Goal: Task Accomplishment & Management: Use online tool/utility

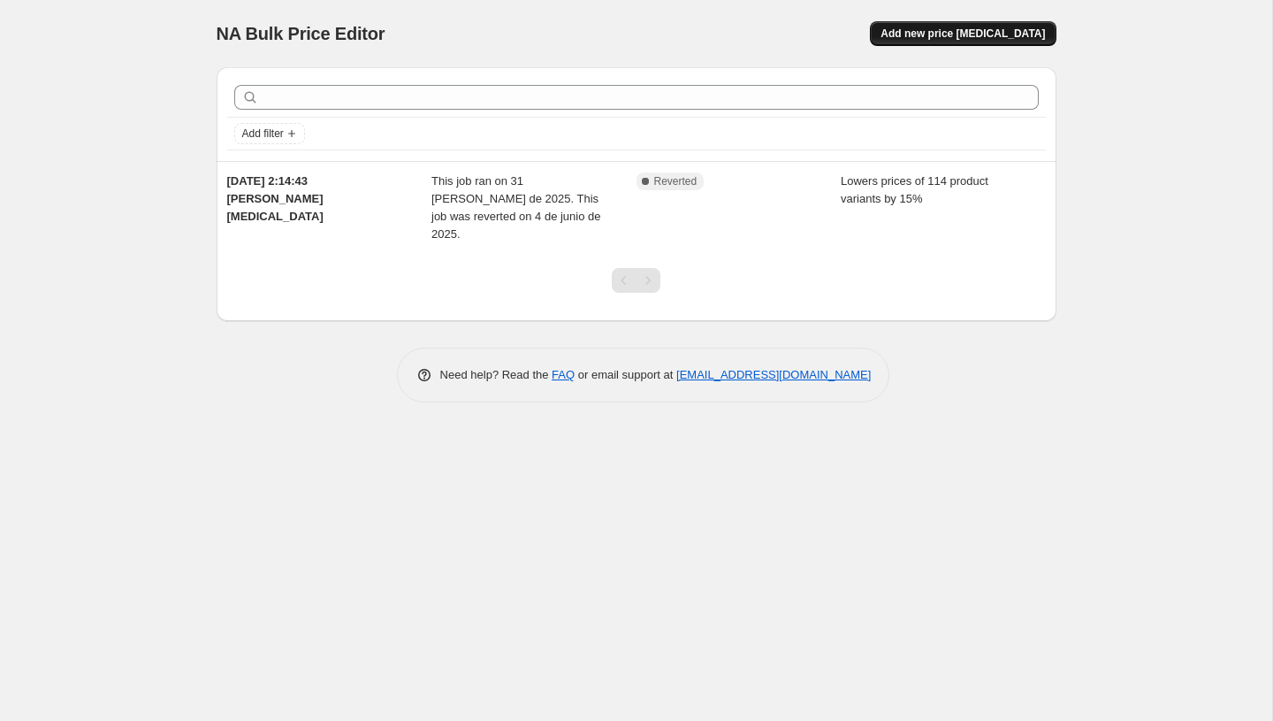
click at [985, 39] on span "Add new price [MEDICAL_DATA]" at bounding box center [963, 34] width 164 height 14
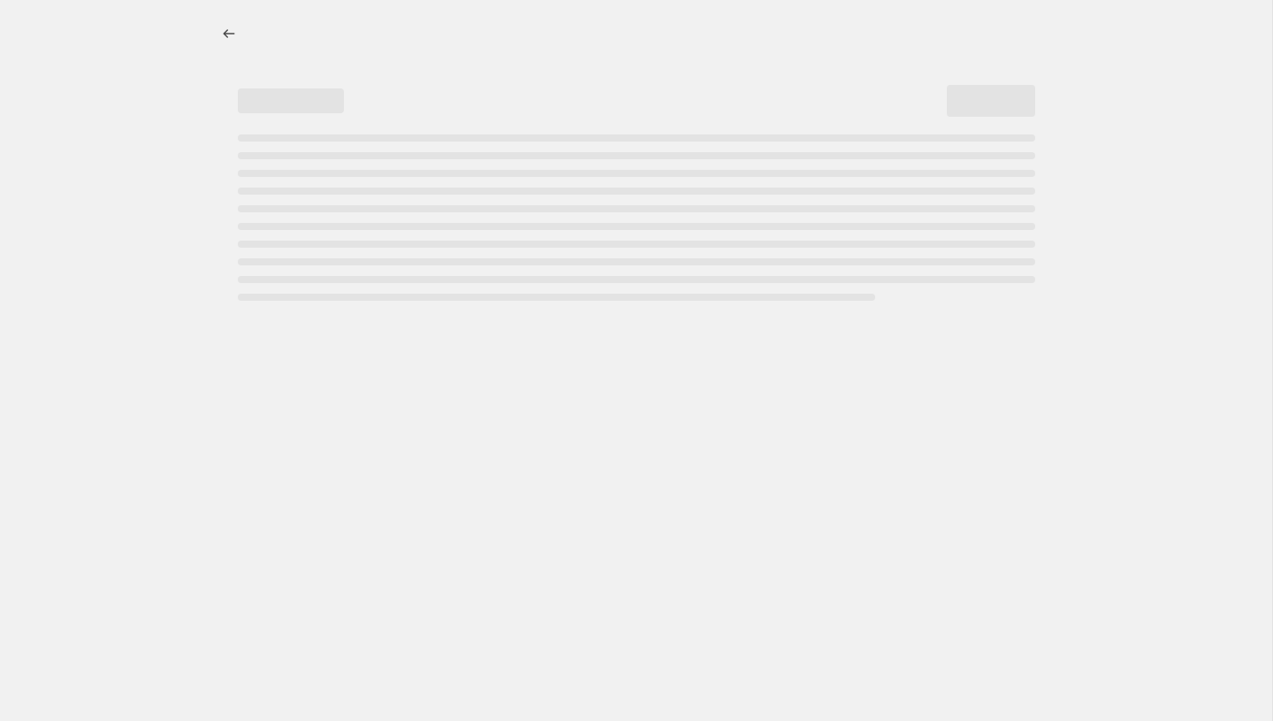
select select "percentage"
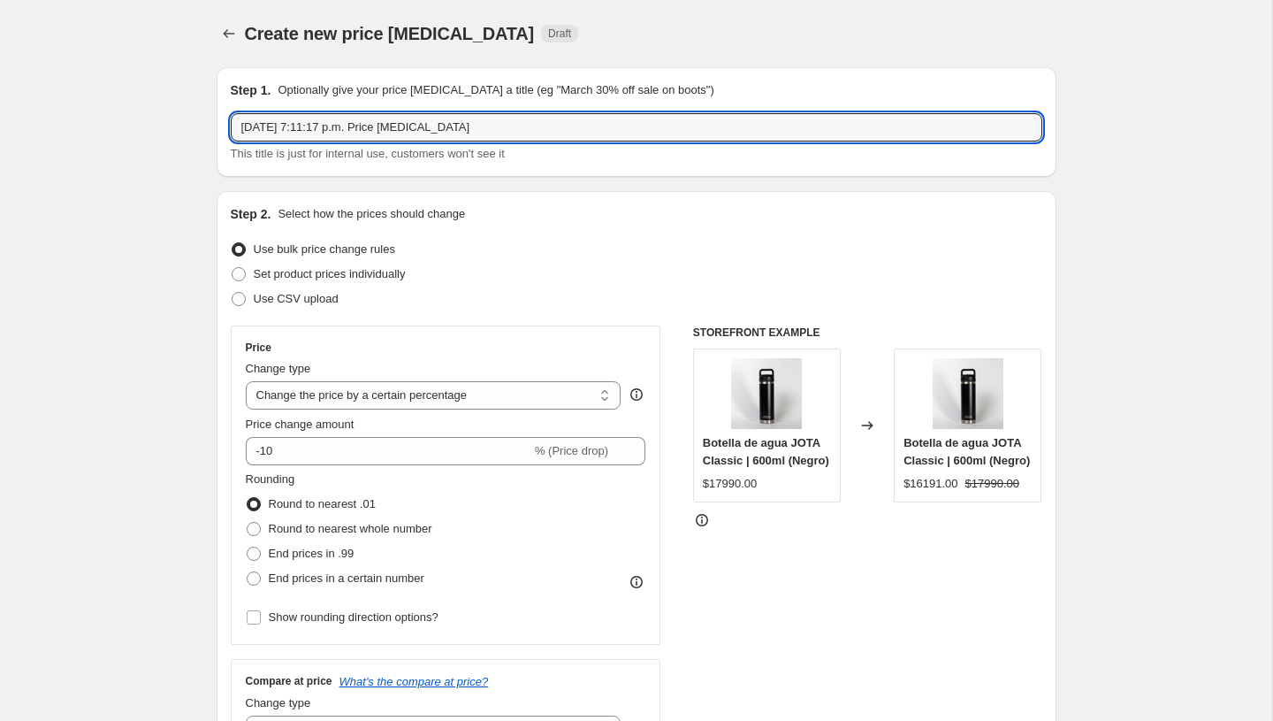
drag, startPoint x: 500, startPoint y: 123, endPoint x: 88, endPoint y: 117, distance: 412.1
type input "PRECIOS CYBER"
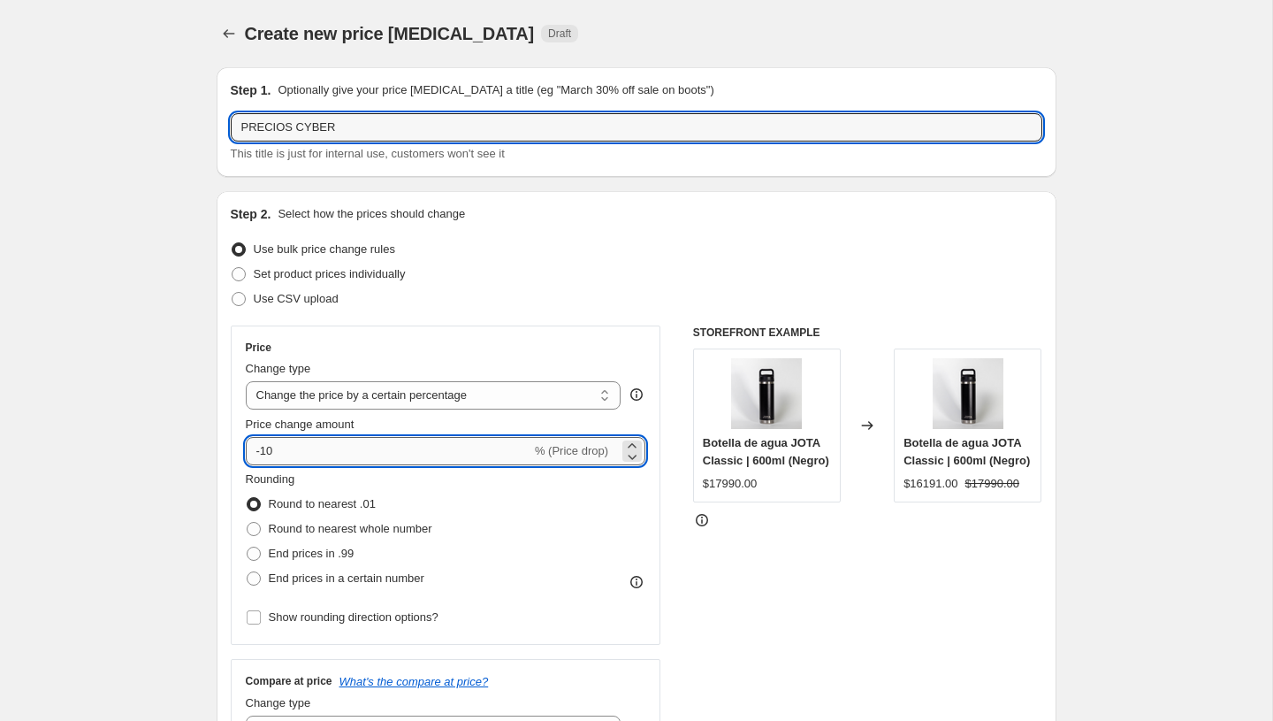
click at [397, 458] on input "-10" at bounding box center [389, 451] width 286 height 28
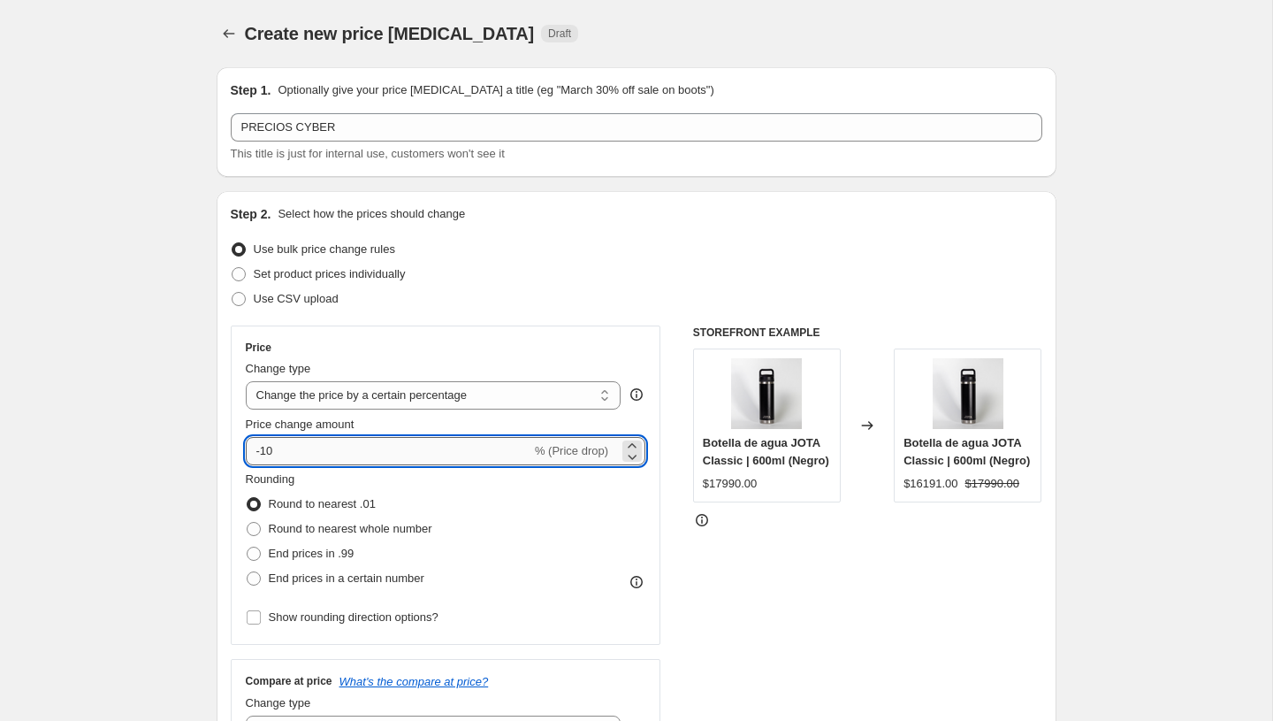
type input "-1"
type input "30"
click at [564, 516] on div "Rounding Round to nearest .01 Round to nearest whole number End prices in .99 E…" at bounding box center [446, 530] width 401 height 120
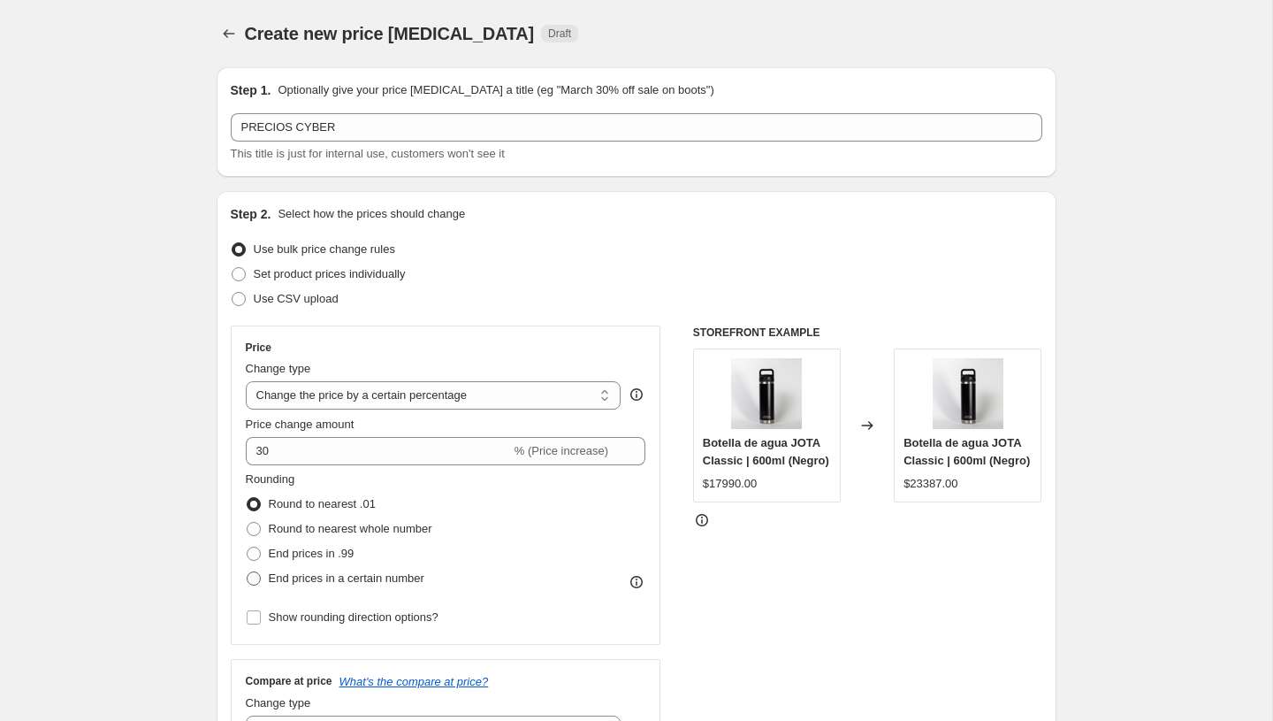
scroll to position [4, 0]
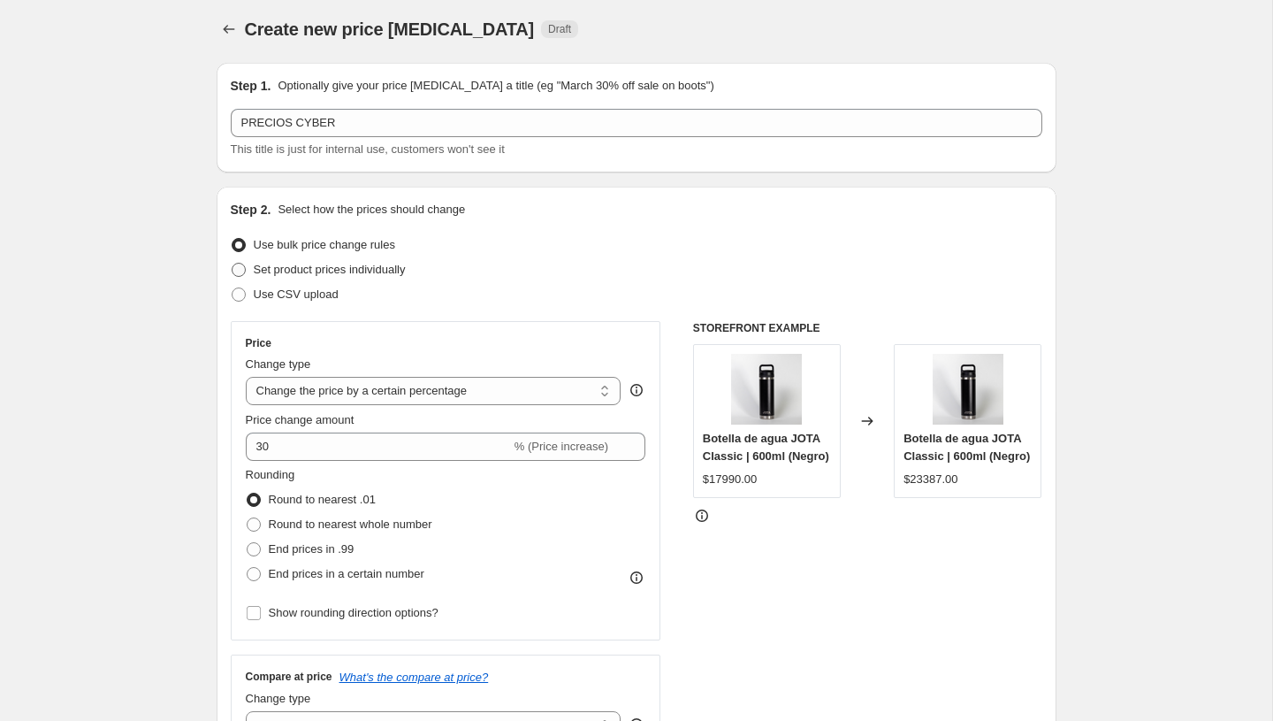
click at [248, 272] on label "Set product prices individually" at bounding box center [318, 269] width 175 height 25
click at [233, 263] on input "Set product prices individually" at bounding box center [232, 263] width 1 height 1
radio input "true"
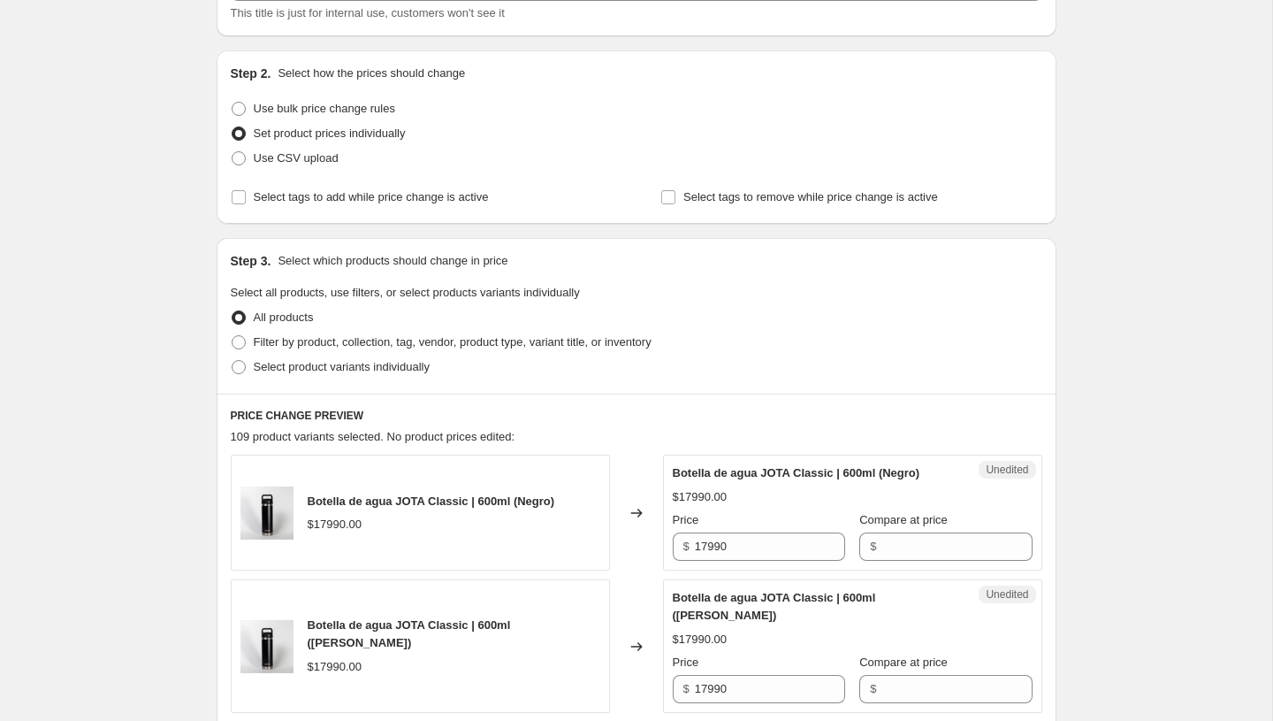
scroll to position [142, 0]
click at [241, 363] on span at bounding box center [239, 365] width 14 height 14
click at [233, 359] on input "Select product variants individually" at bounding box center [232, 358] width 1 height 1
radio input "true"
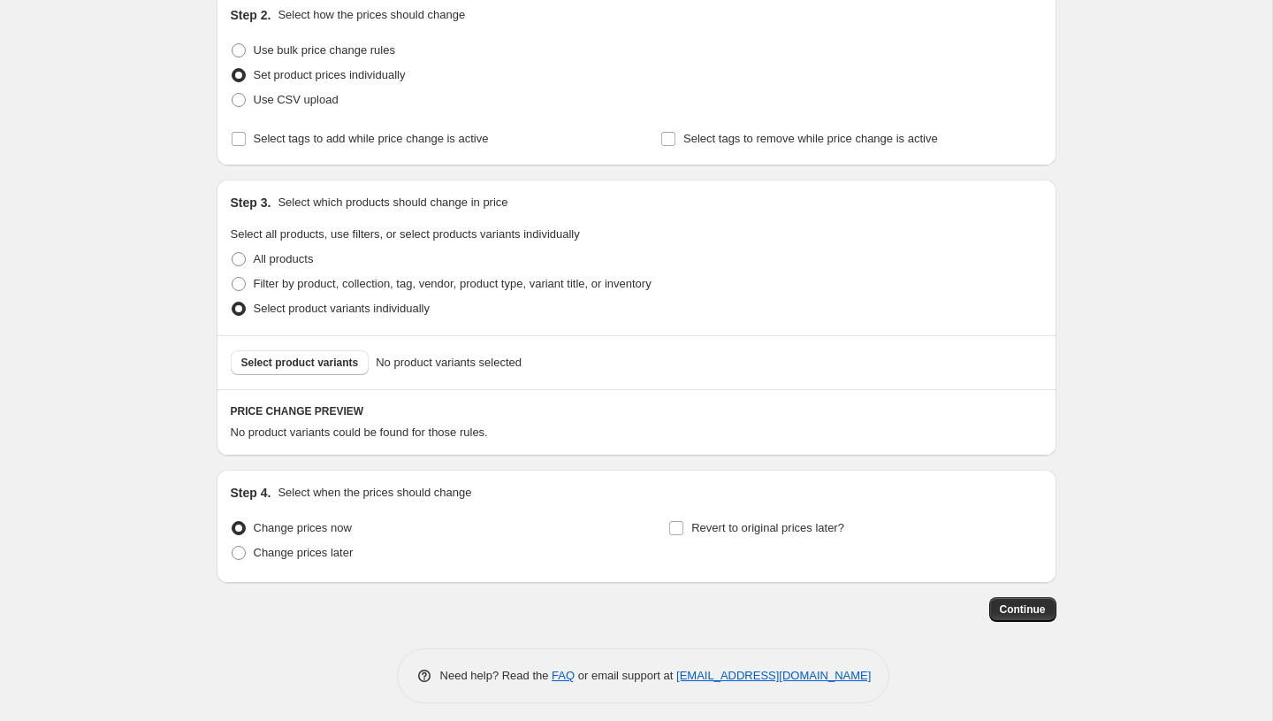
scroll to position [208, 0]
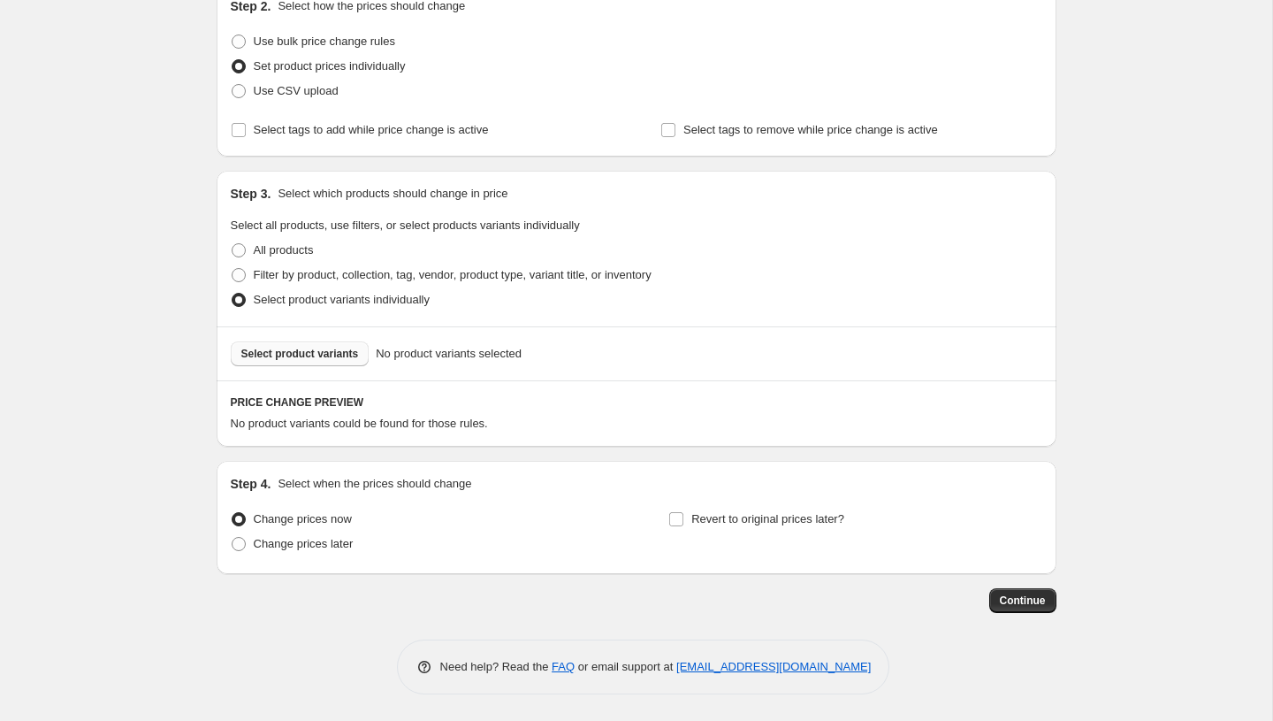
click at [315, 356] on span "Select product variants" at bounding box center [300, 354] width 118 height 14
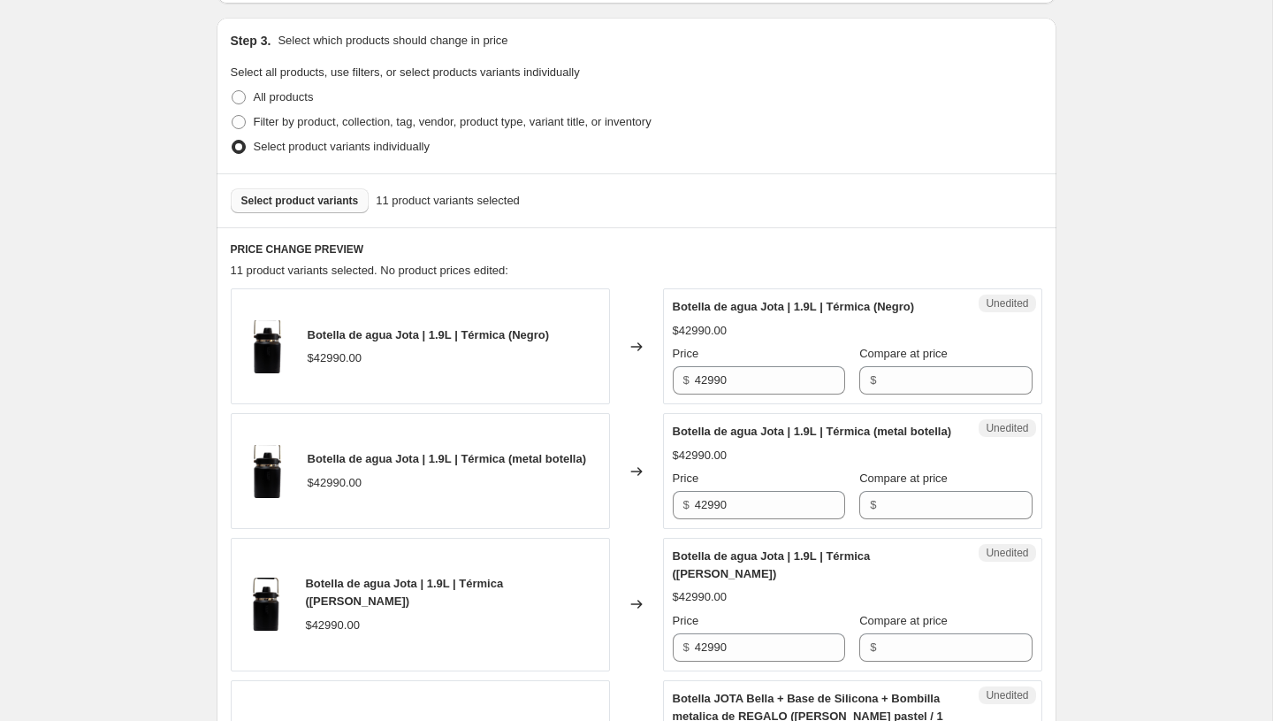
scroll to position [370, 0]
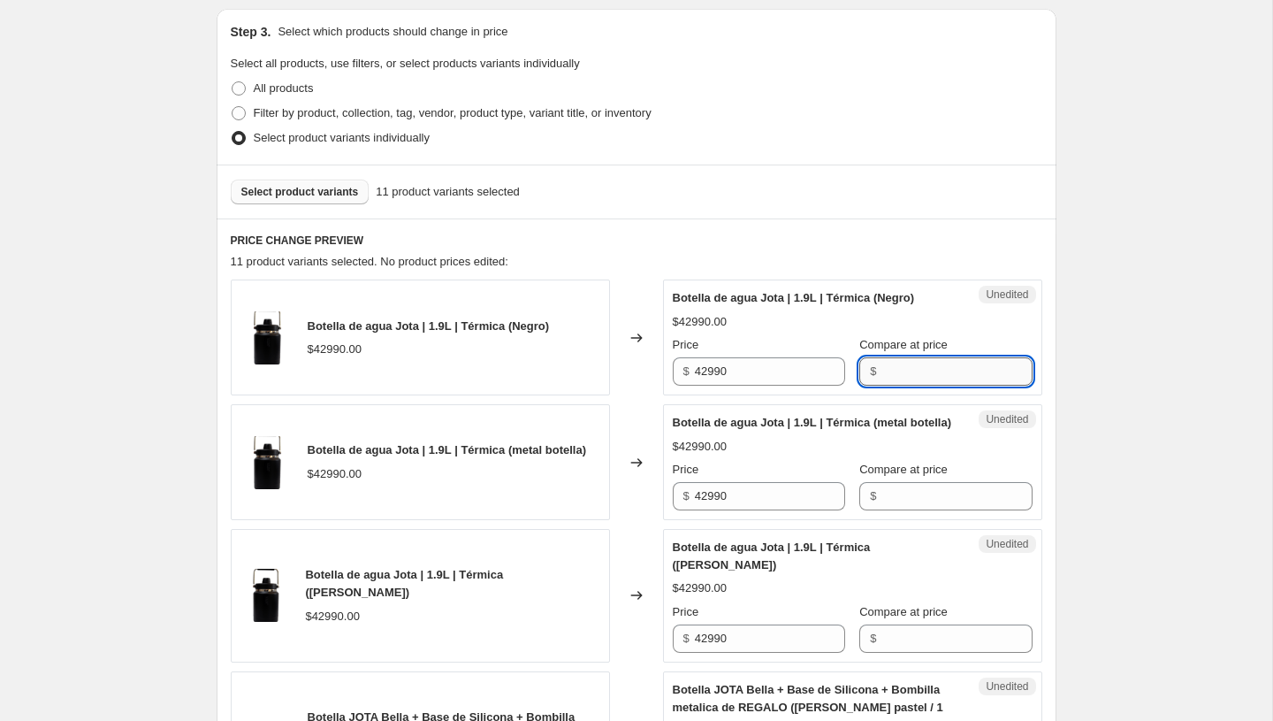
click at [900, 373] on input "Compare at price" at bounding box center [957, 371] width 150 height 28
click at [1013, 362] on div "Unedited Botella de agua Jota | 1.9L | Térmica (Negro) $42990.00 Price $ 42990 …" at bounding box center [852, 337] width 379 height 116
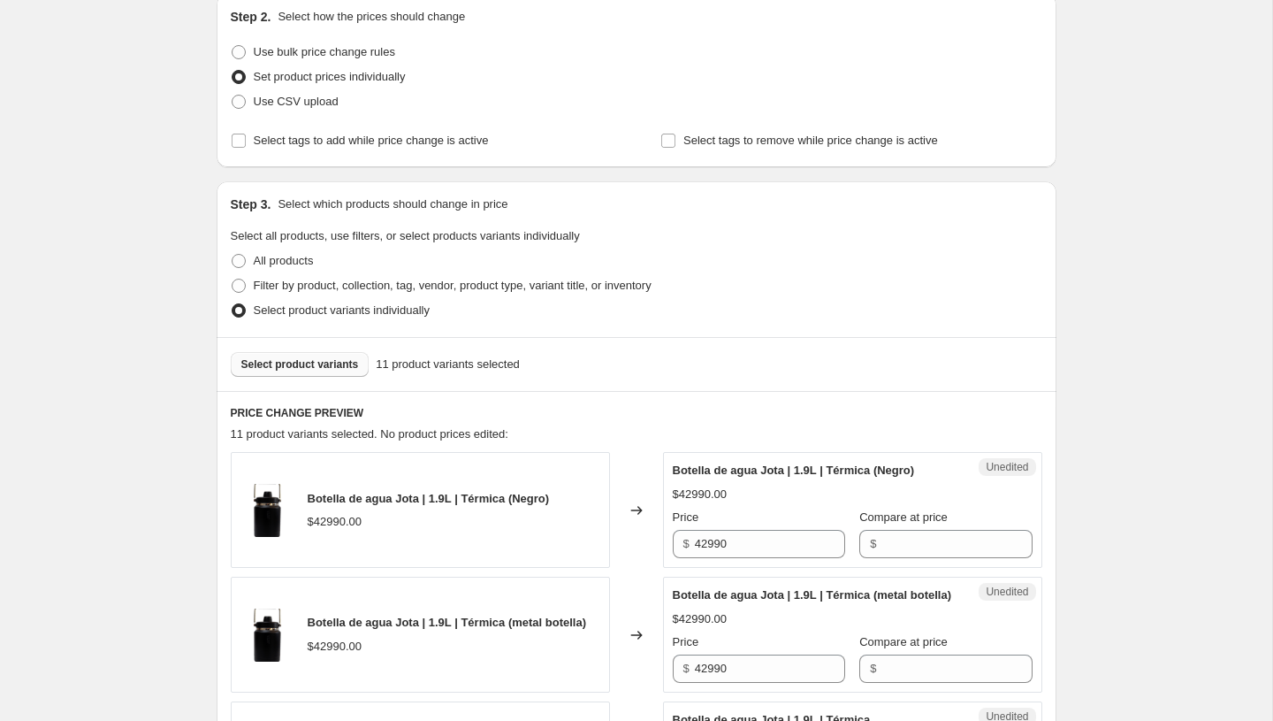
scroll to position [0, 0]
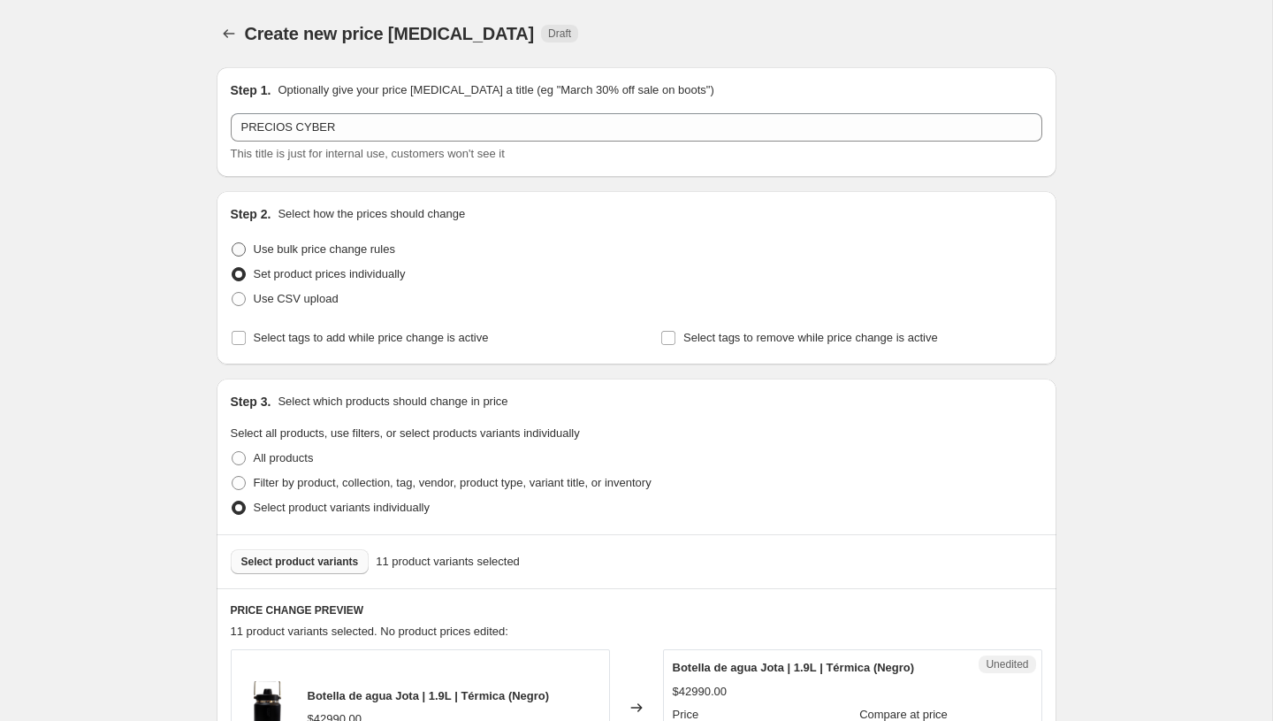
click at [241, 248] on span at bounding box center [239, 249] width 14 height 14
click at [233, 243] on input "Use bulk price change rules" at bounding box center [232, 242] width 1 height 1
radio input "true"
select select "percentage"
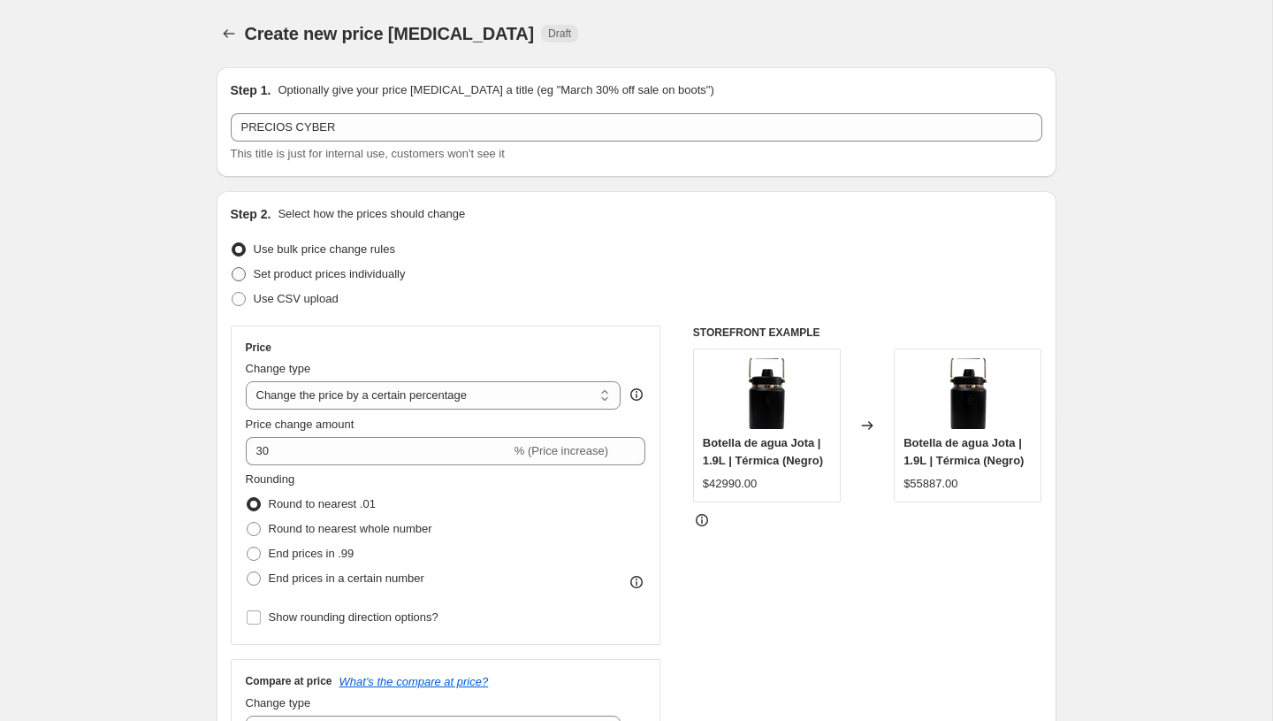
click at [237, 271] on span at bounding box center [239, 274] width 14 height 14
click at [233, 268] on input "Set product prices individually" at bounding box center [232, 267] width 1 height 1
radio input "true"
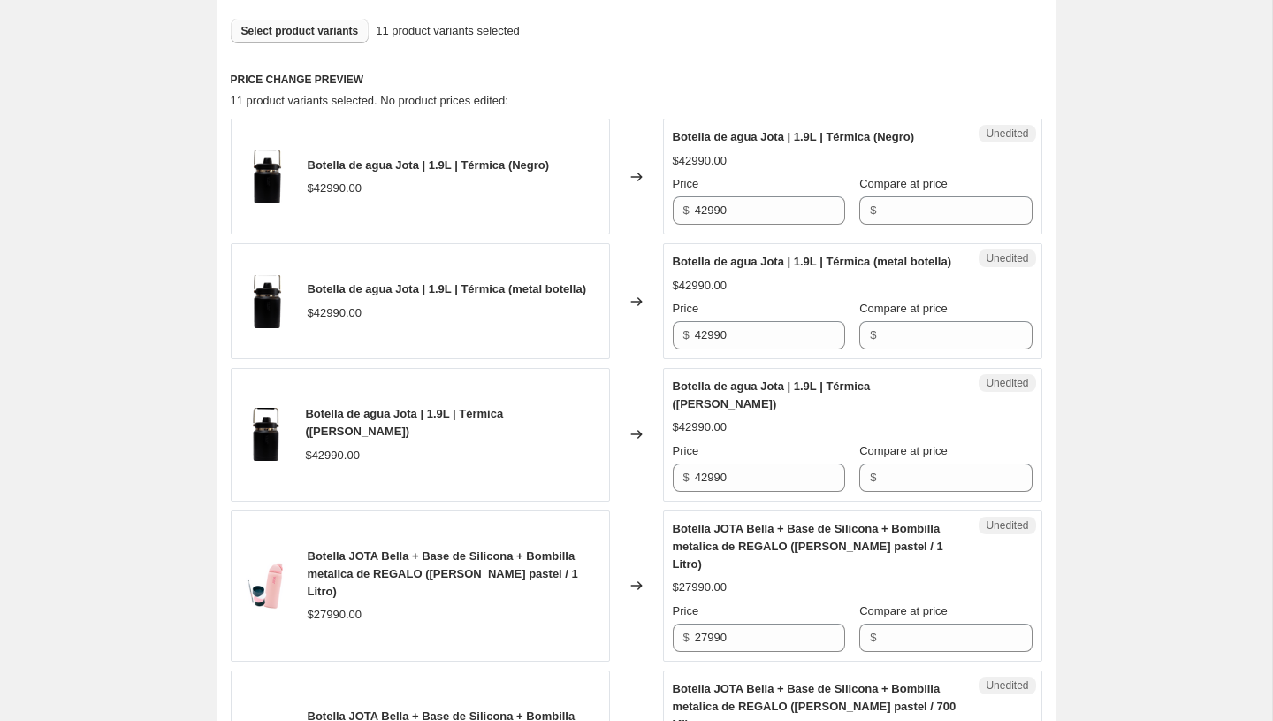
scroll to position [501, 0]
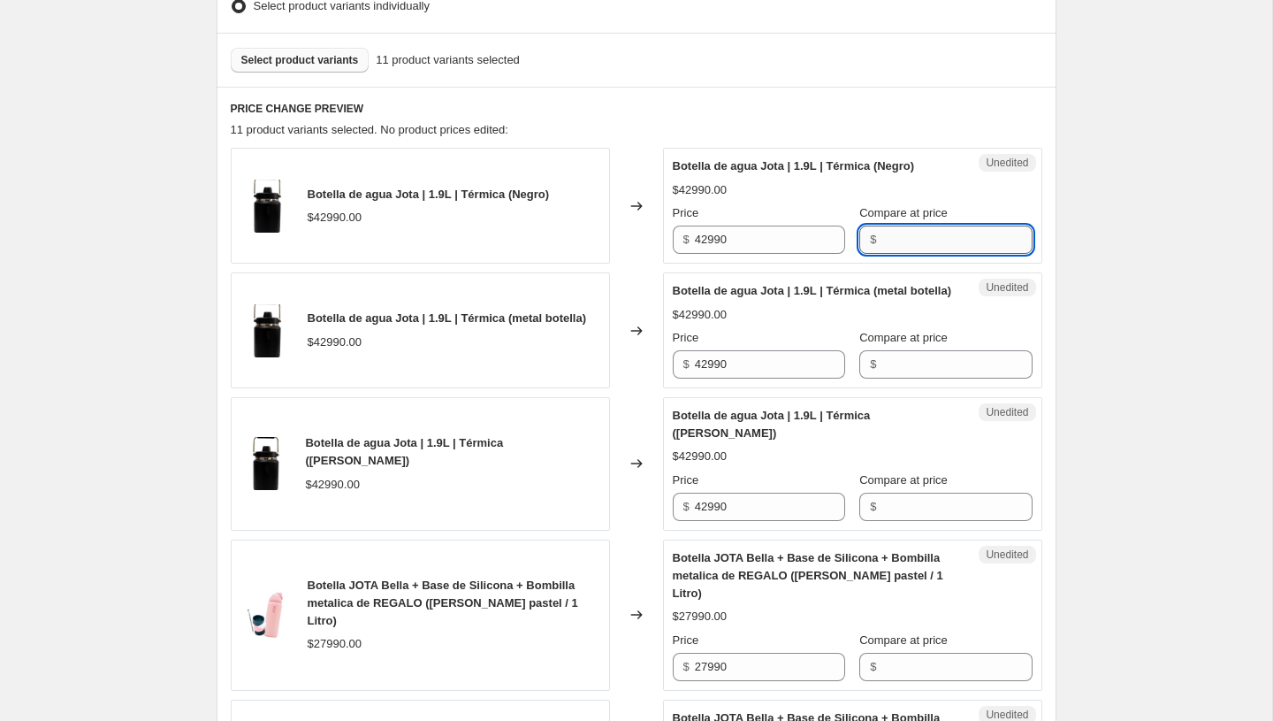
click at [943, 232] on input "Compare at price" at bounding box center [957, 239] width 150 height 28
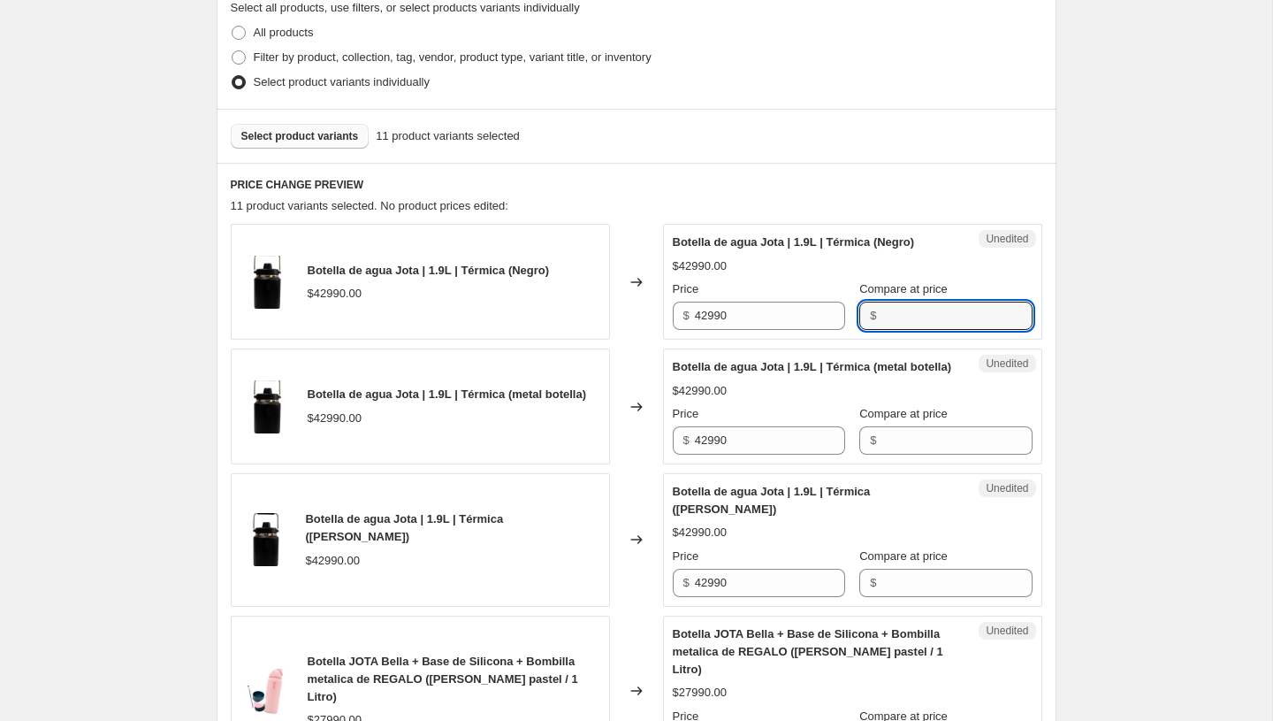
scroll to position [361, 0]
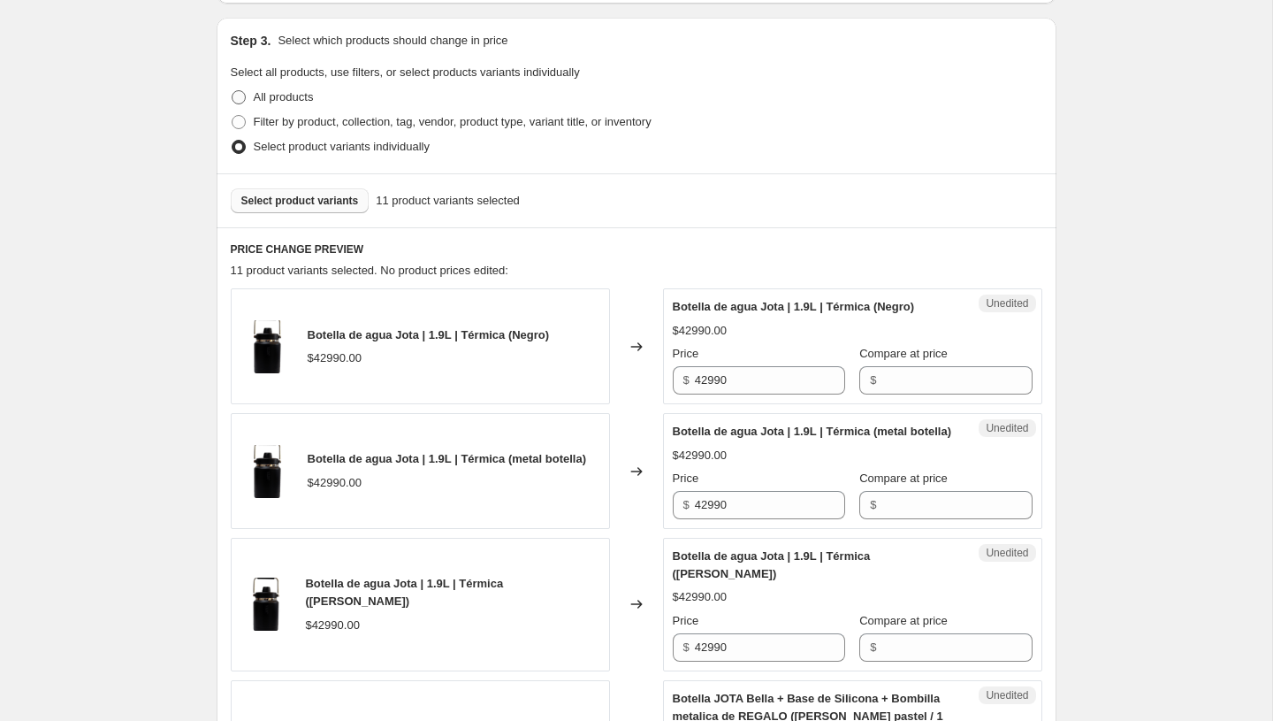
click at [246, 104] on span at bounding box center [239, 97] width 16 height 16
click at [233, 91] on input "All products" at bounding box center [232, 90] width 1 height 1
radio input "true"
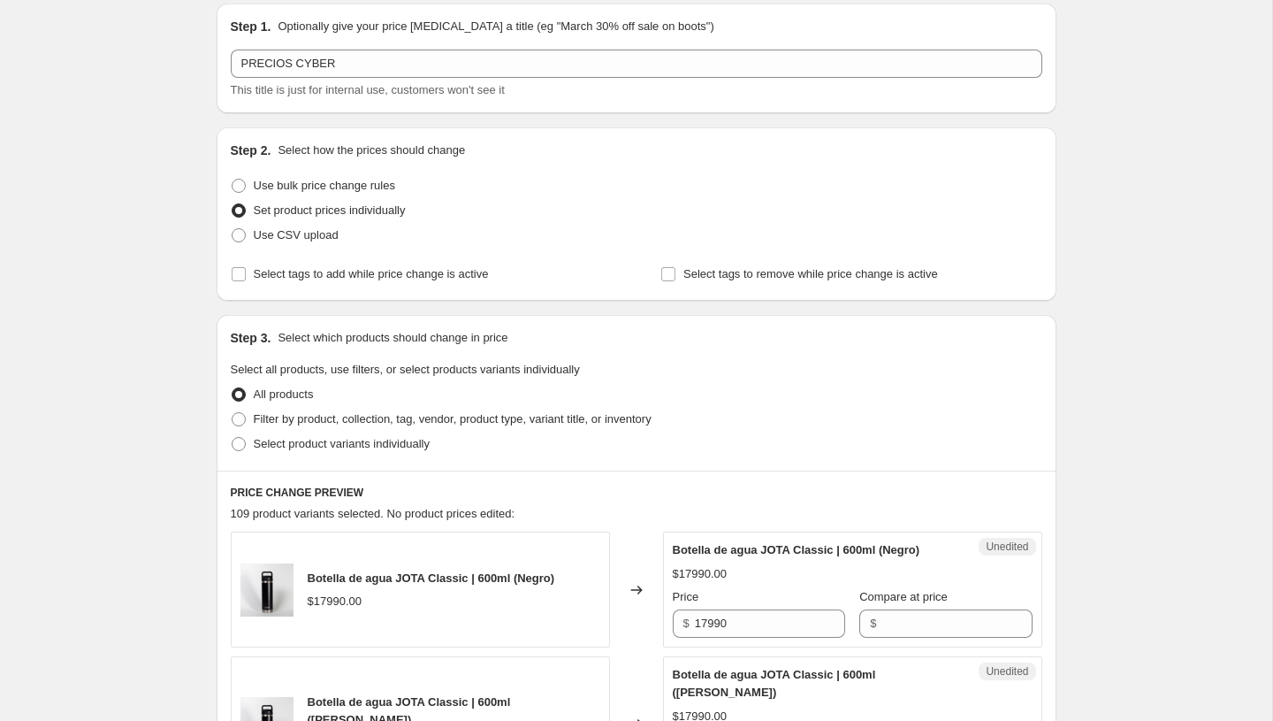
scroll to position [62, 0]
click at [236, 192] on span at bounding box center [239, 187] width 14 height 14
click at [233, 181] on input "Use bulk price change rules" at bounding box center [232, 180] width 1 height 1
radio input "true"
select select "percentage"
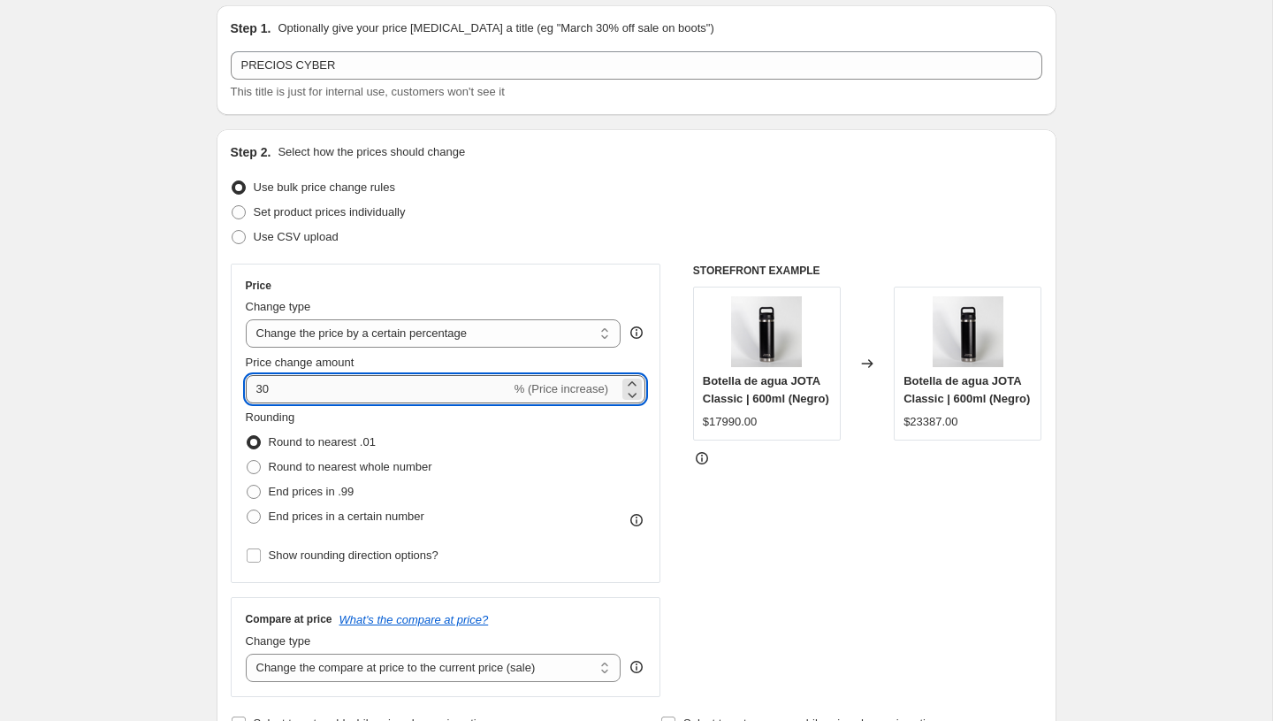
click at [340, 393] on input "30" at bounding box center [378, 389] width 265 height 28
click at [488, 336] on select "Change the price to a certain amount Change the price by a certain amount Chang…" at bounding box center [434, 333] width 376 height 28
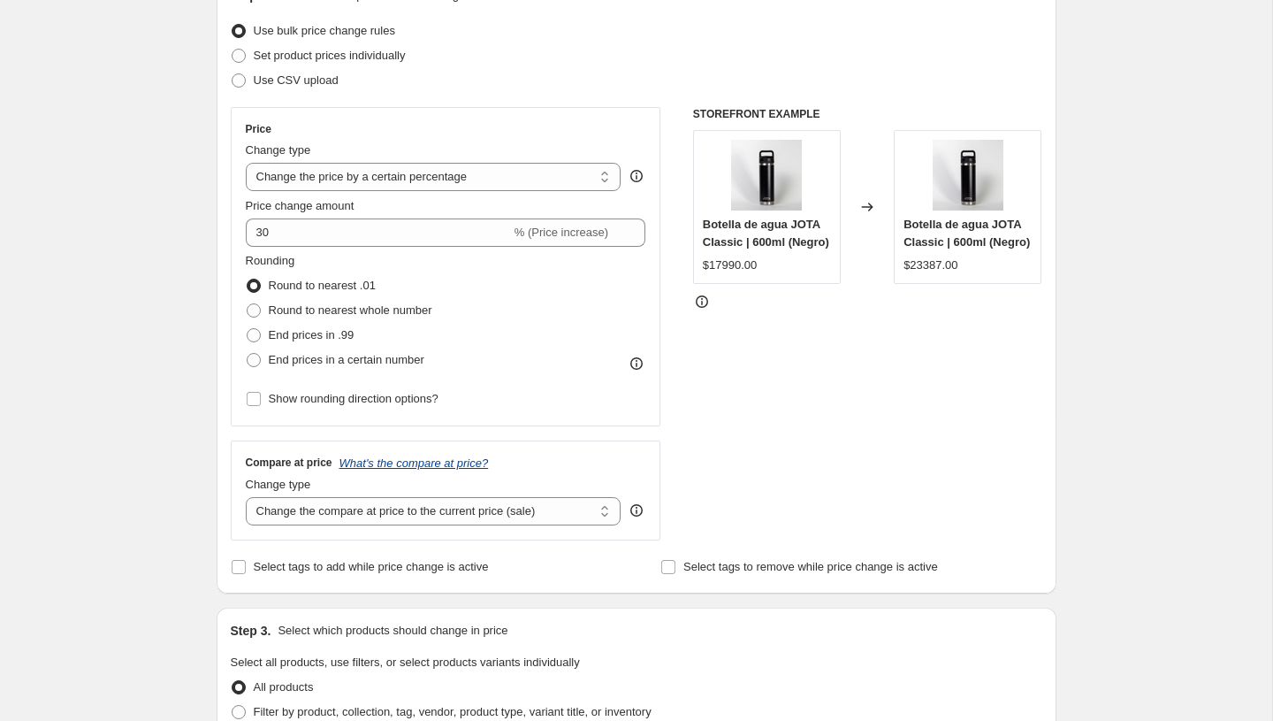
scroll to position [219, 0]
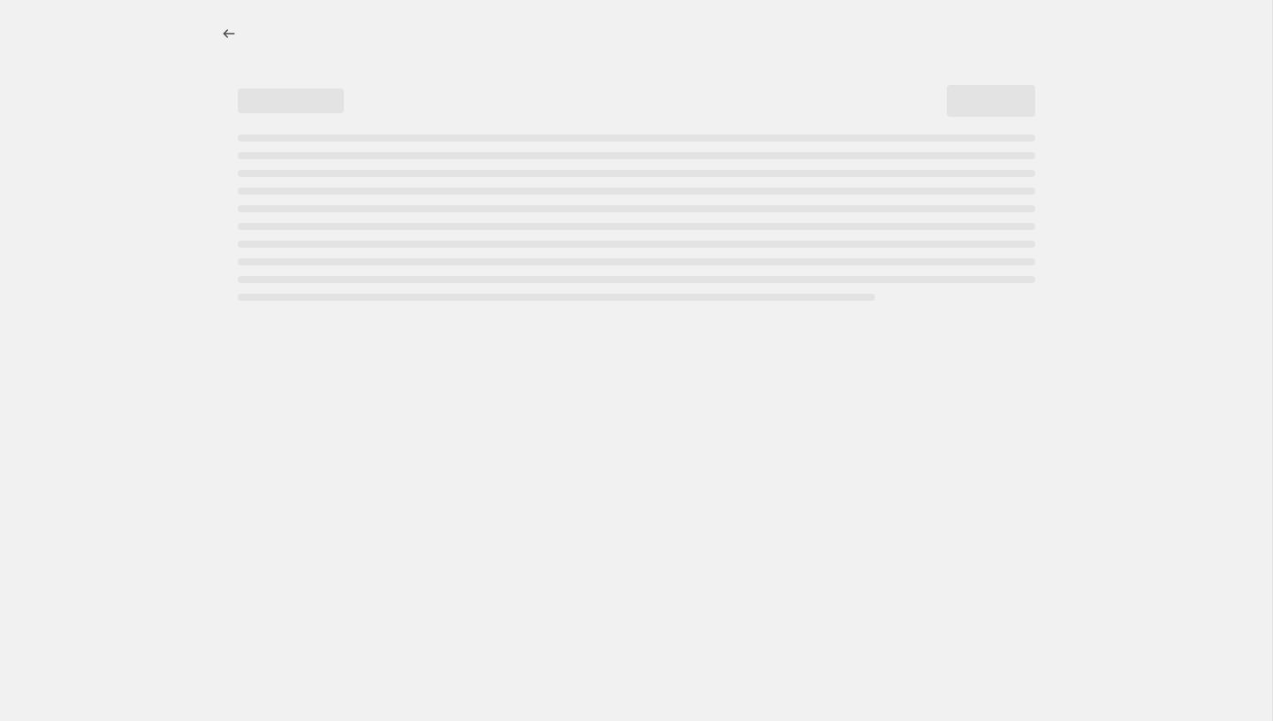
select select "percentage"
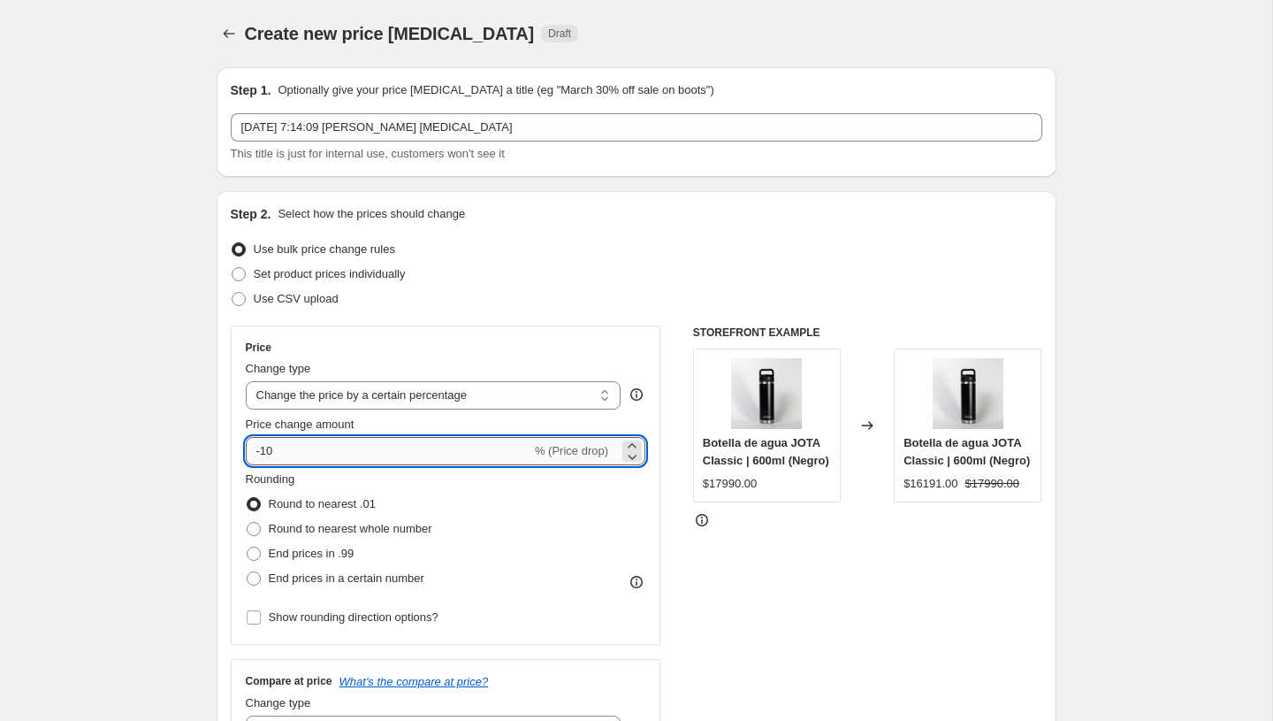
click at [340, 457] on input "-10" at bounding box center [389, 451] width 286 height 28
type input "-1"
click at [456, 488] on div "Rounding Round to nearest .01 Round to nearest whole number End prices in .99 E…" at bounding box center [446, 530] width 401 height 120
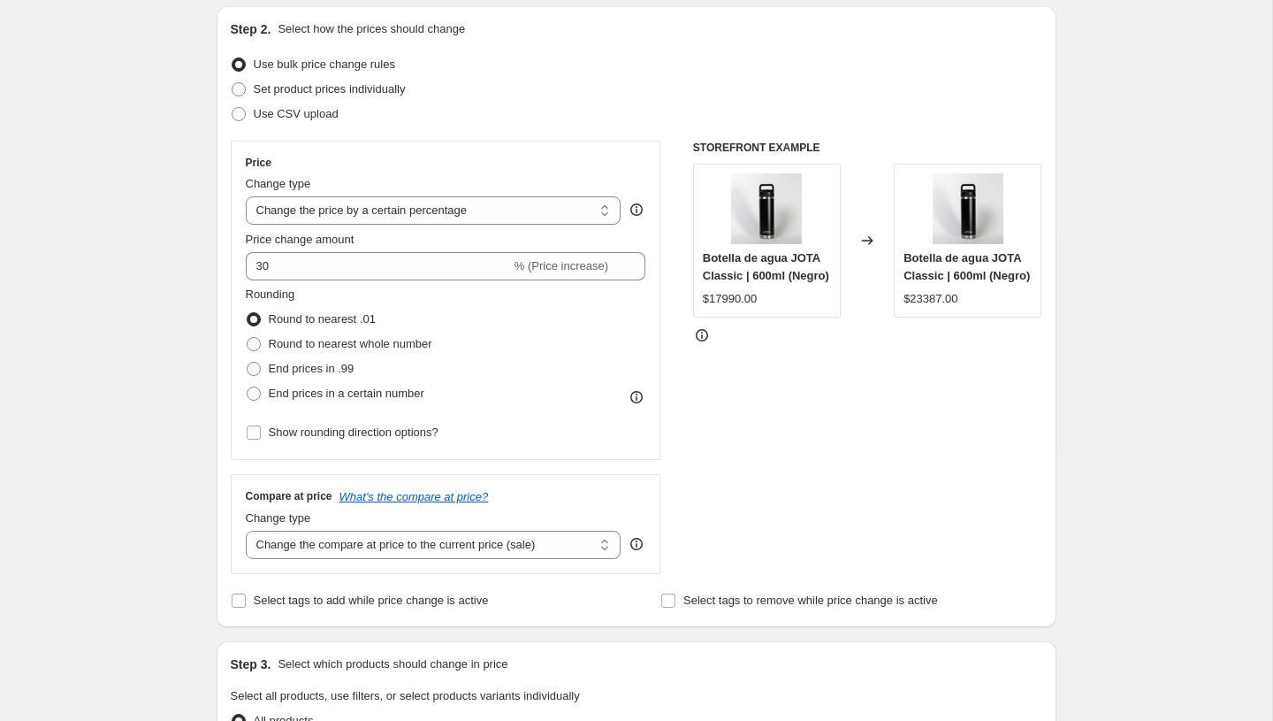
scroll to position [191, 0]
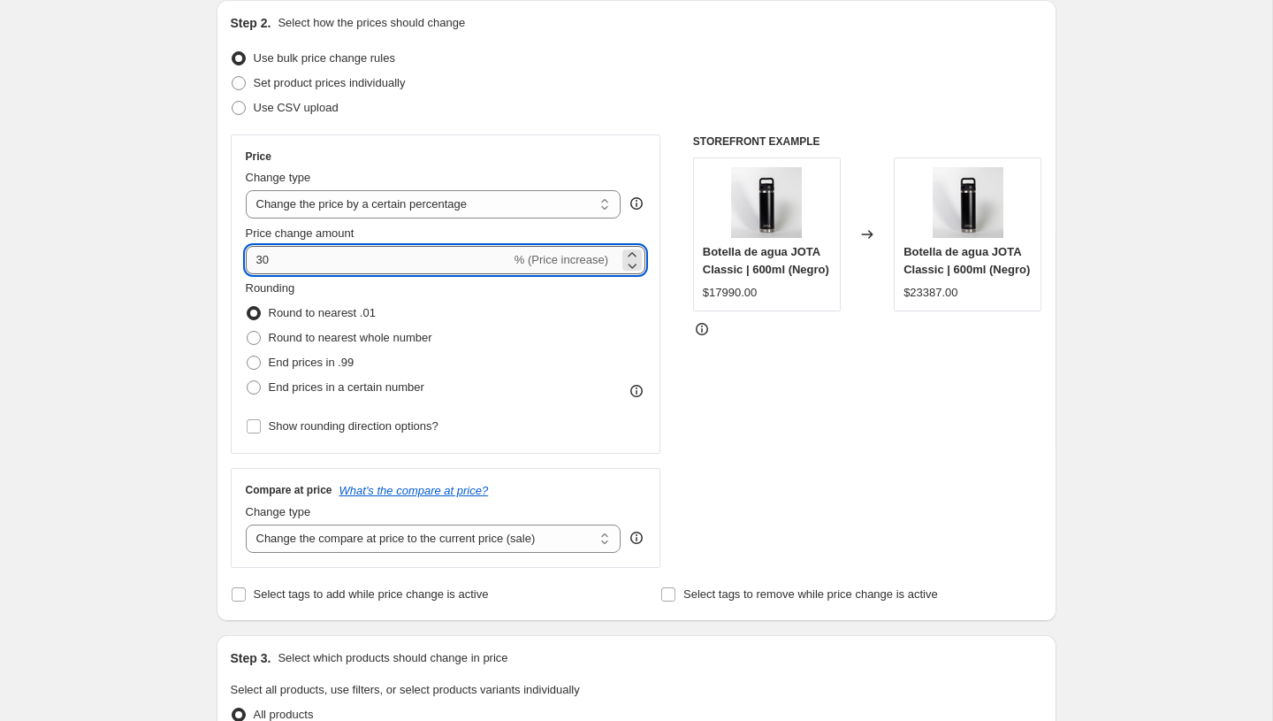
click at [306, 264] on input "30" at bounding box center [378, 260] width 265 height 28
type input "3"
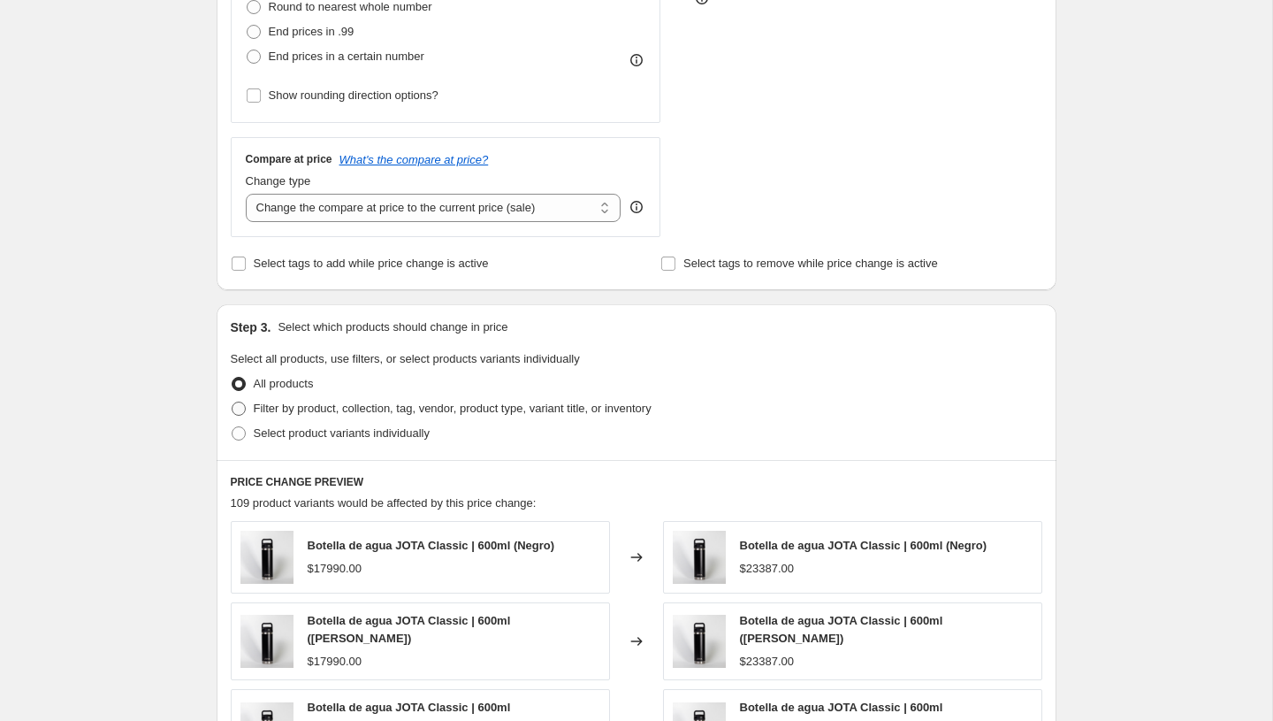
scroll to position [549, 0]
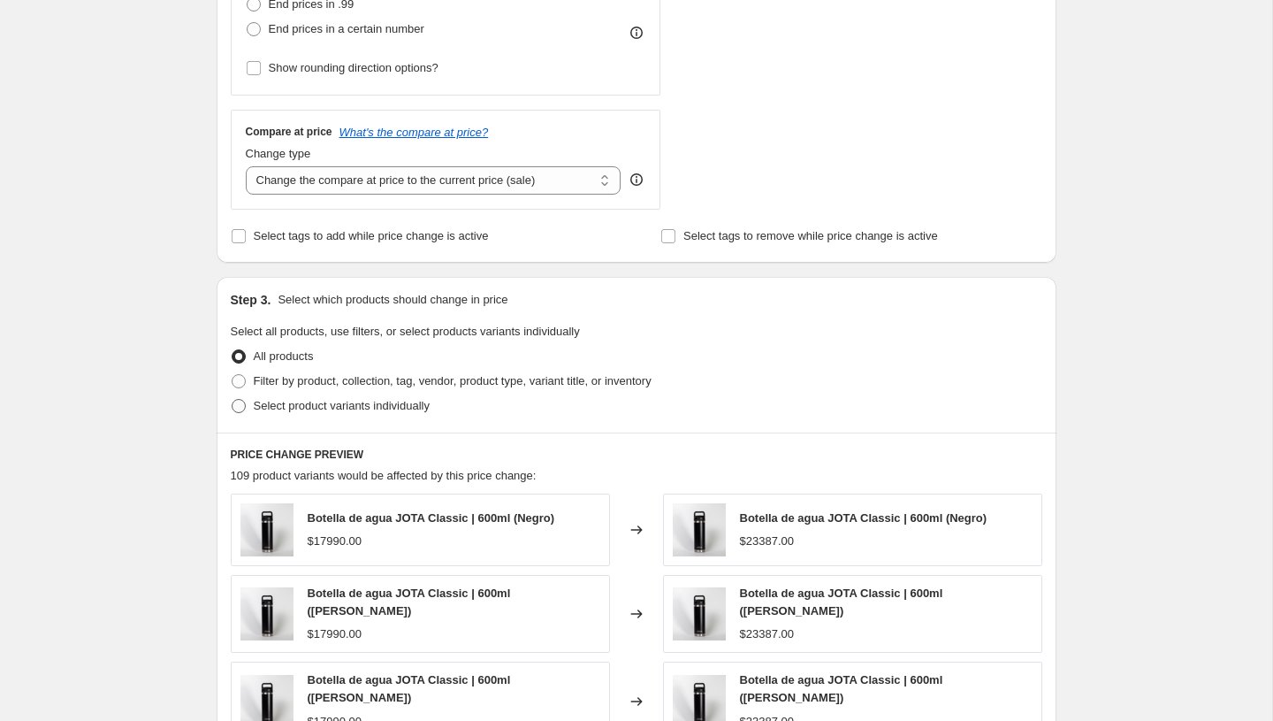
type input "15"
click at [235, 404] on span at bounding box center [239, 406] width 14 height 14
click at [233, 400] on input "Select product variants individually" at bounding box center [232, 399] width 1 height 1
radio input "true"
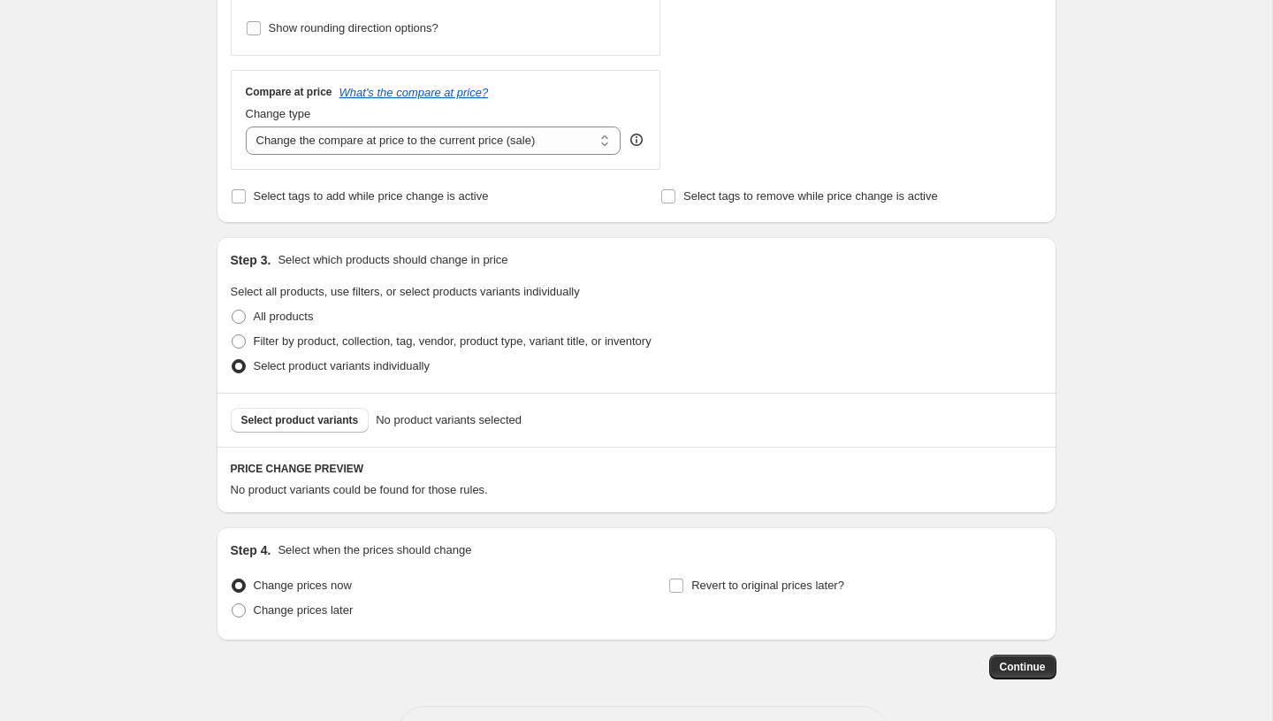
scroll to position [655, 0]
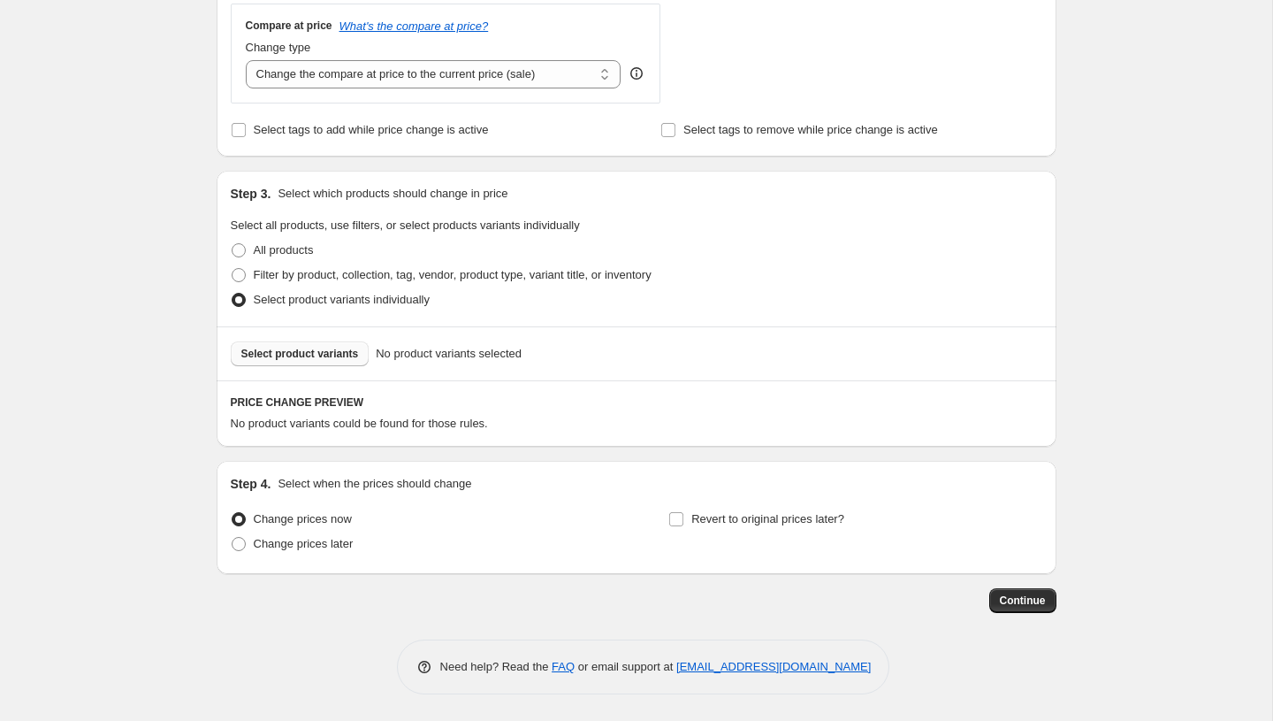
click at [315, 351] on span "Select product variants" at bounding box center [300, 354] width 118 height 14
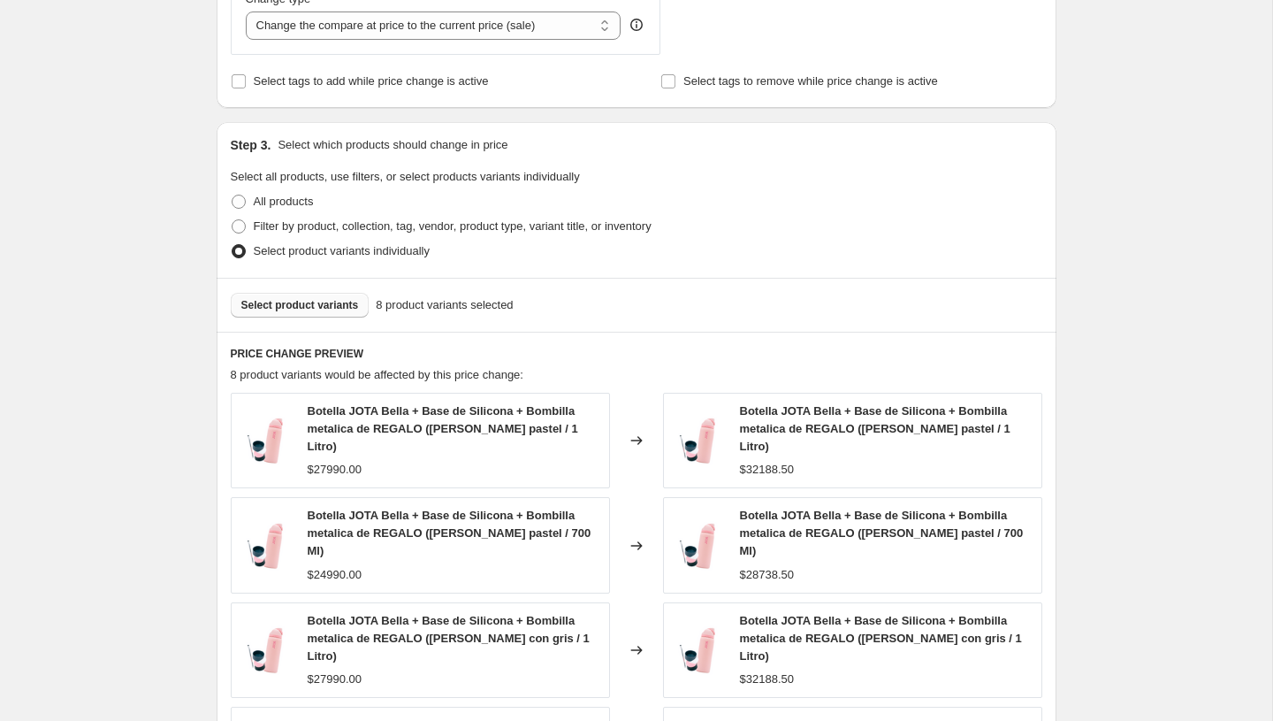
scroll to position [700, 0]
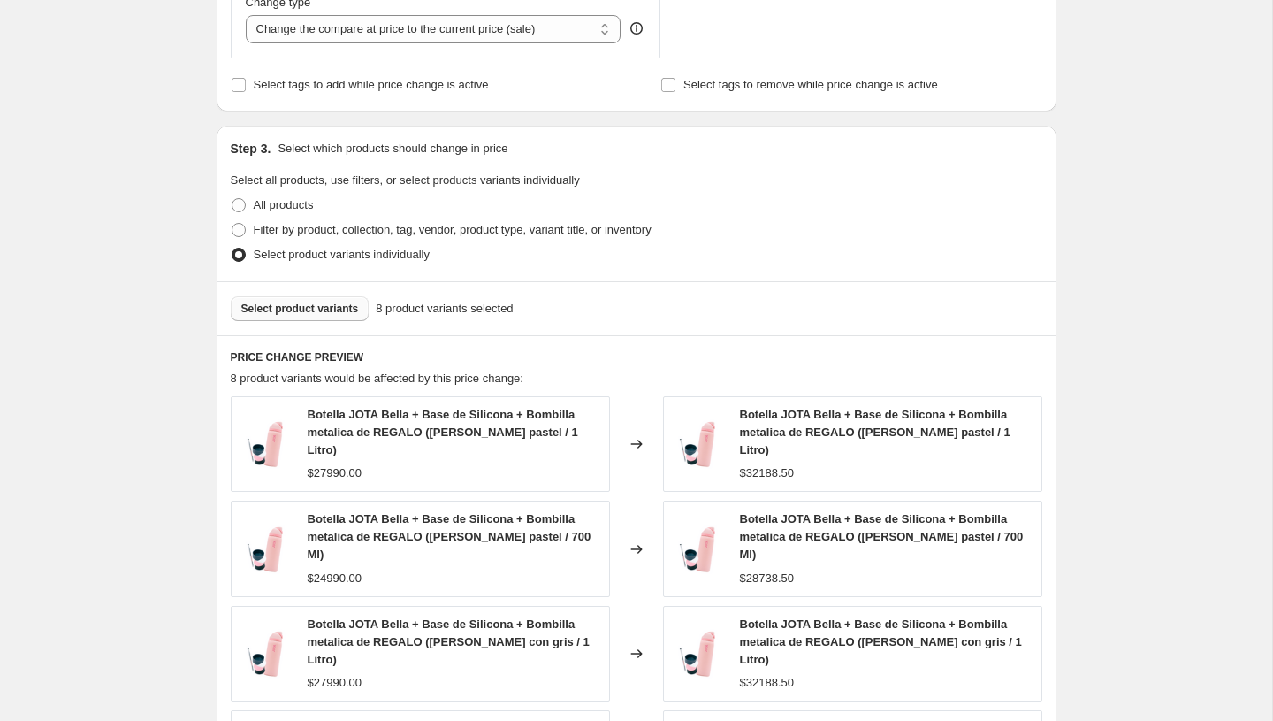
click at [315, 311] on span "Select product variants" at bounding box center [300, 309] width 118 height 14
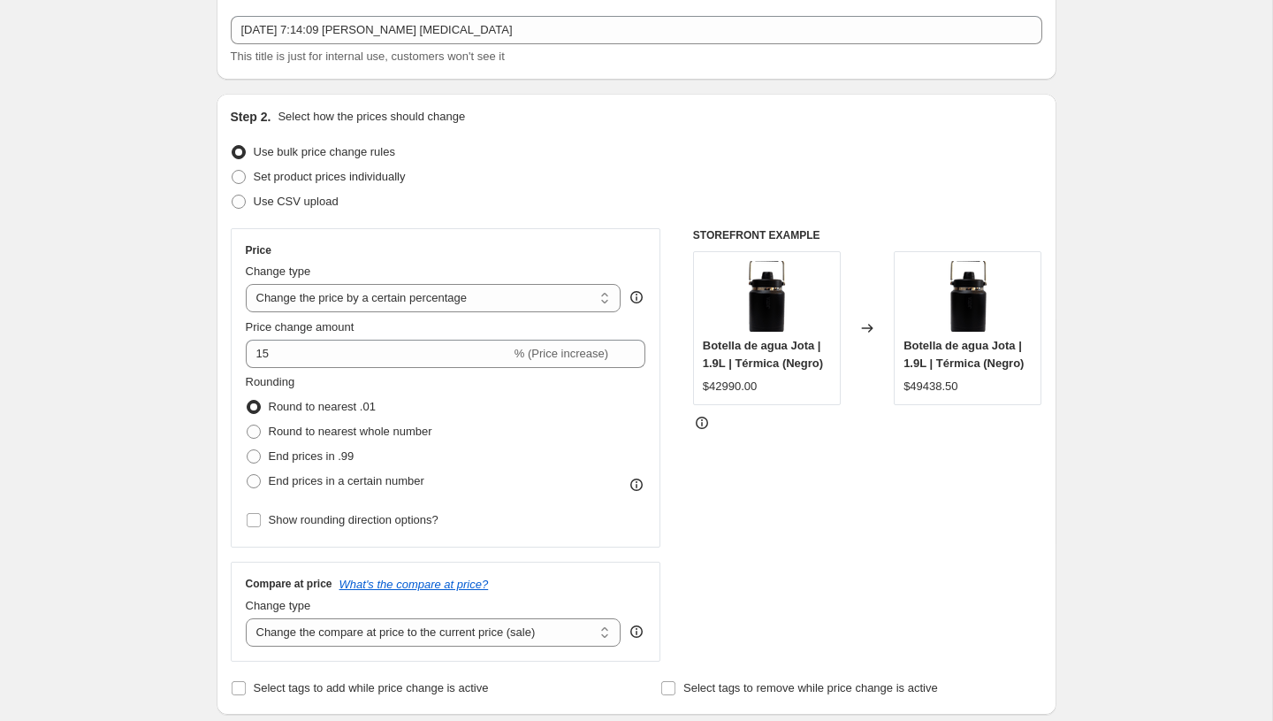
scroll to position [95, 0]
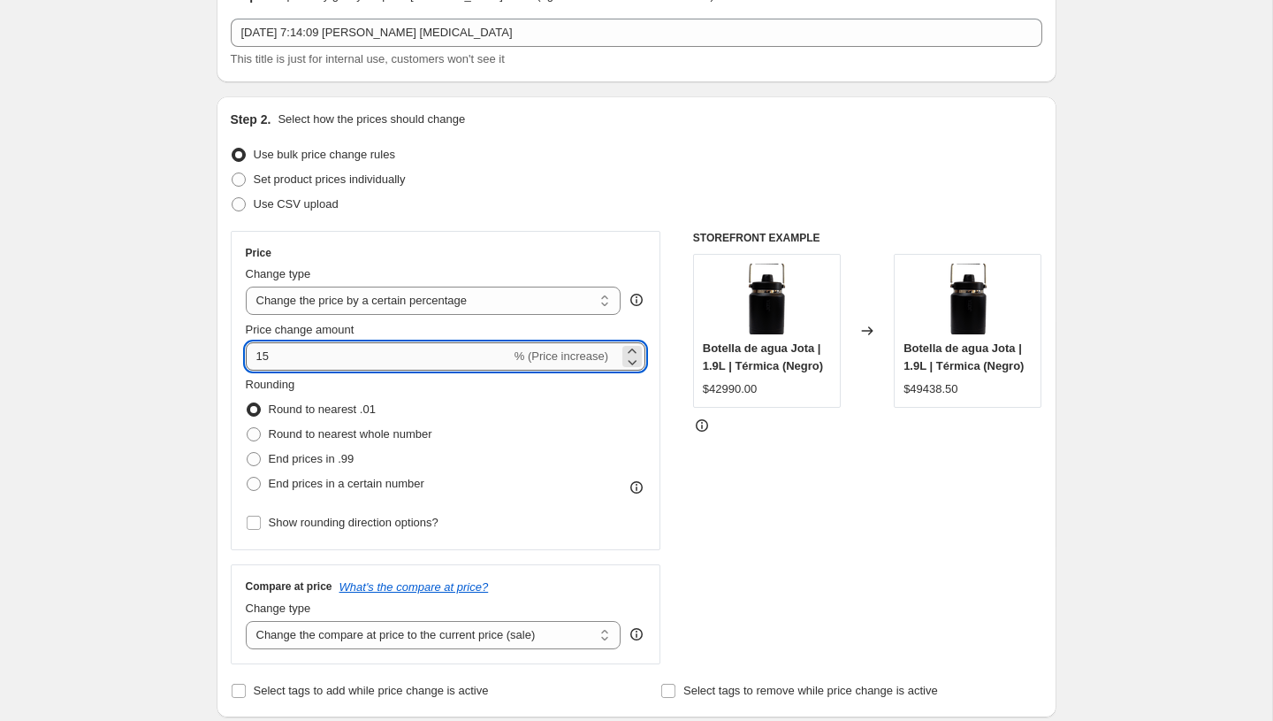
click at [256, 363] on input "15" at bounding box center [378, 356] width 265 height 28
type input "-15"
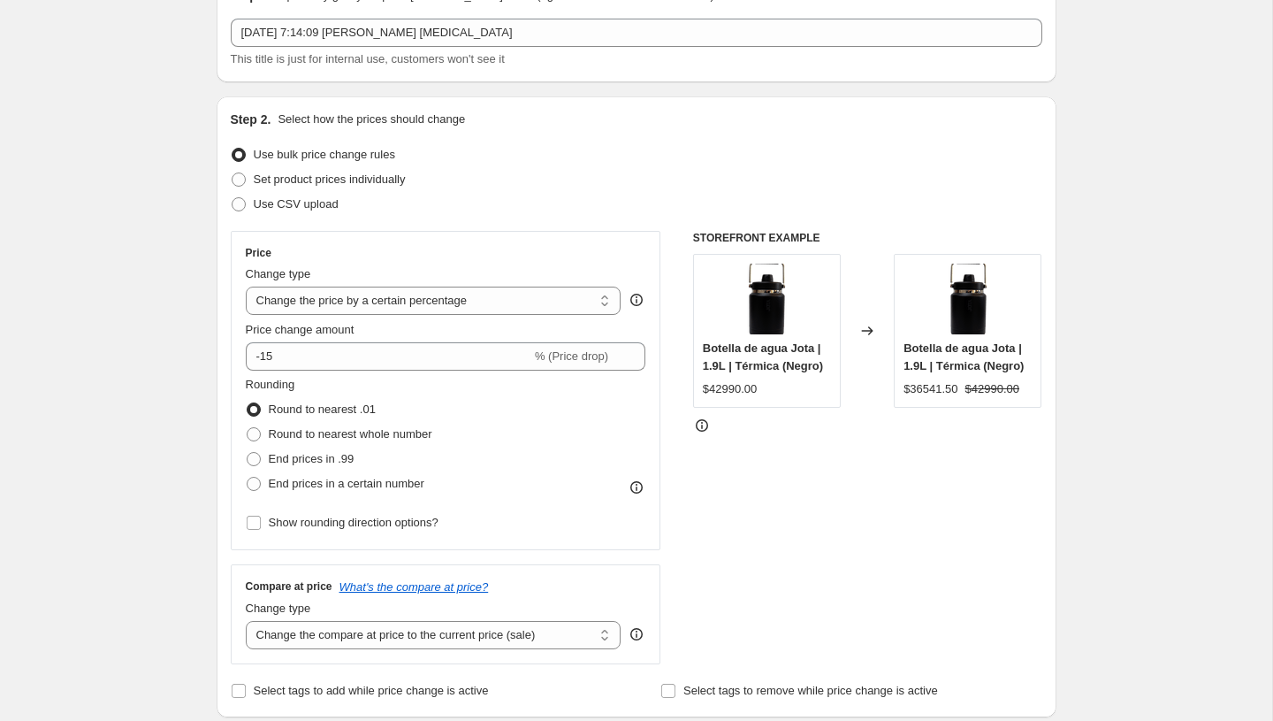
click at [491, 386] on div "Rounding Round to nearest .01 Round to nearest whole number End prices in .99 E…" at bounding box center [446, 436] width 401 height 120
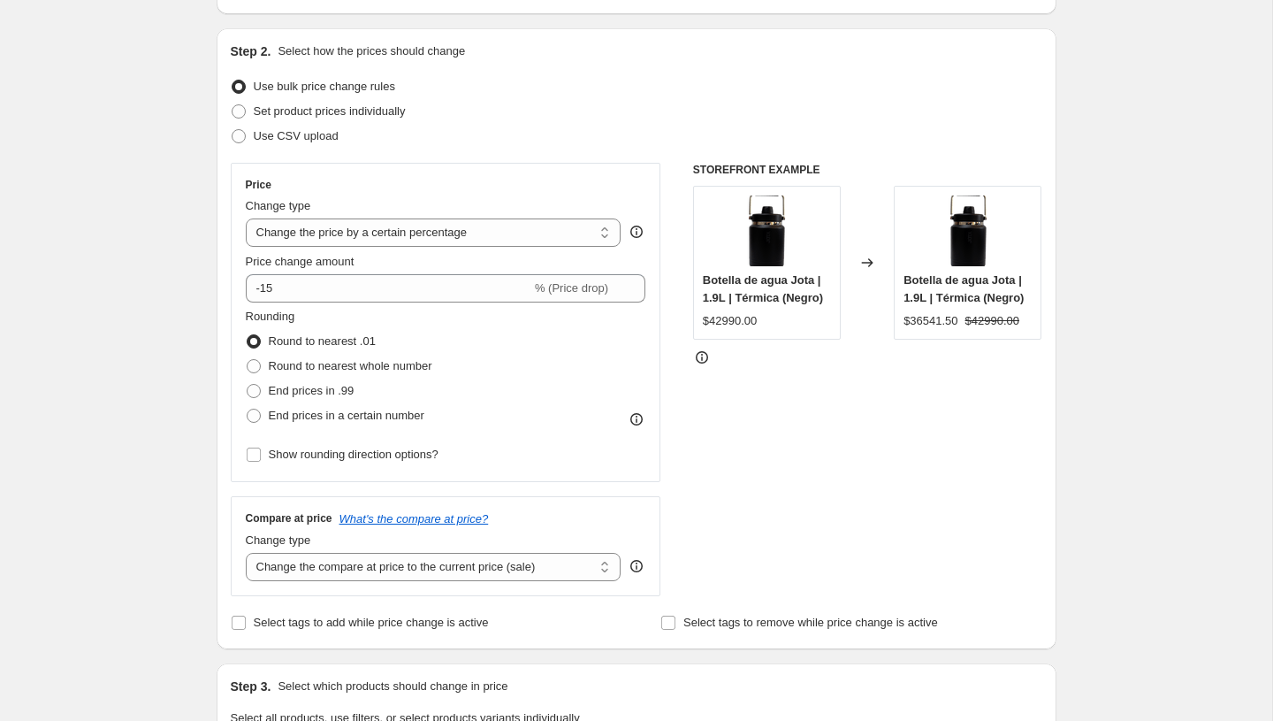
scroll to position [164, 0]
click at [333, 387] on span "End prices in .99" at bounding box center [312, 389] width 86 height 13
click at [248, 384] on input "End prices in .99" at bounding box center [247, 383] width 1 height 1
radio input "true"
click at [509, 401] on div "Rounding Round to nearest .01 Round to nearest whole number End prices in .99 E…" at bounding box center [446, 367] width 401 height 120
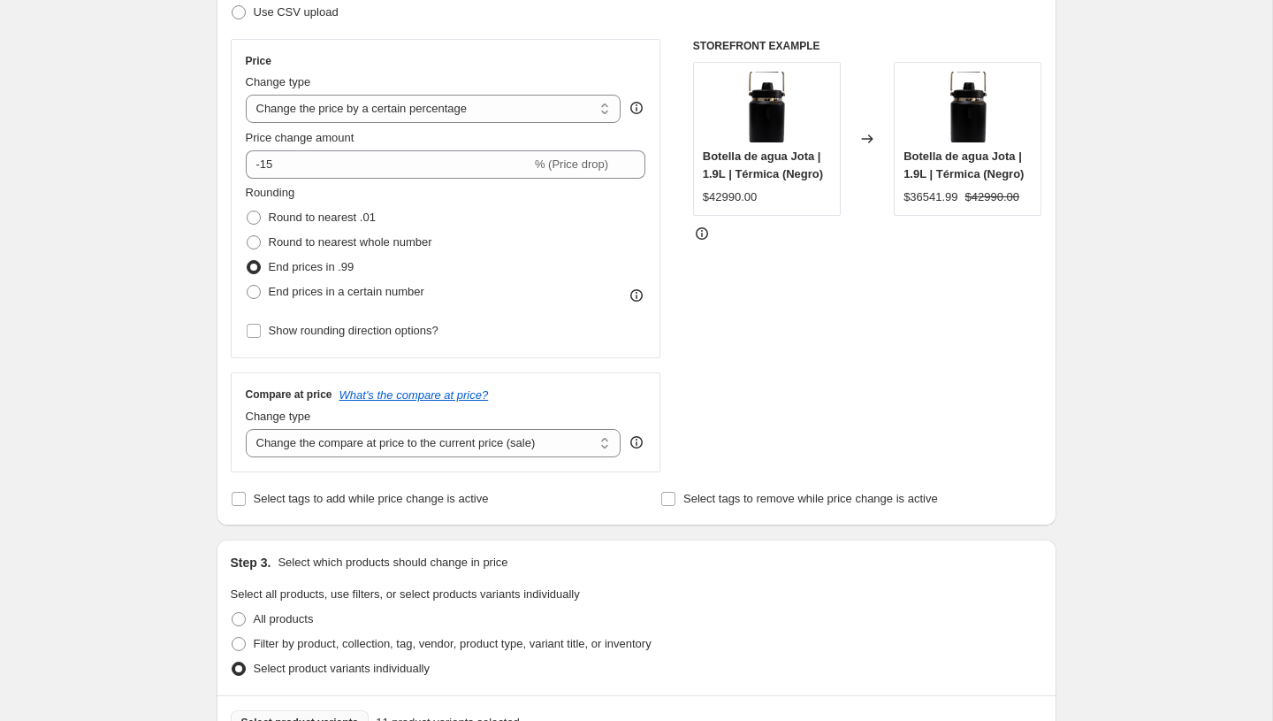
scroll to position [296, 0]
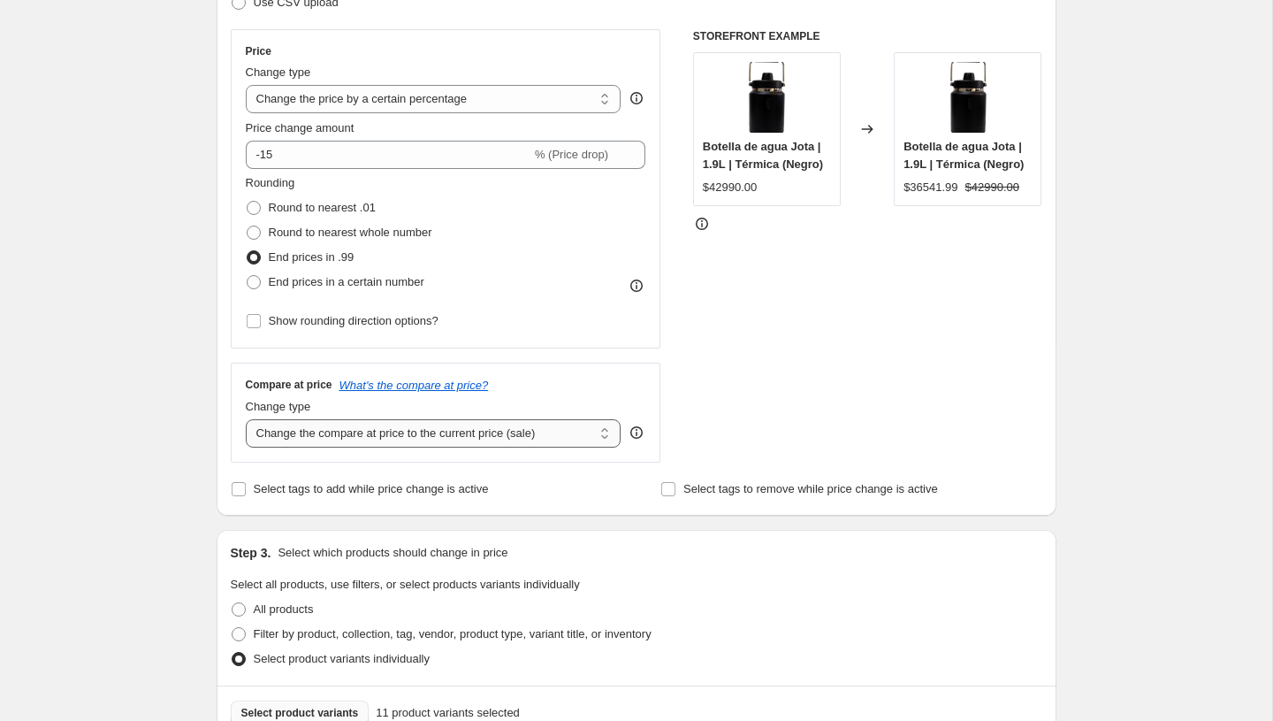
click at [606, 425] on select "Change the compare at price to the current price (sale) Change the compare at p…" at bounding box center [434, 433] width 376 height 28
click at [576, 434] on select "Change the compare at price to the current price (sale) Change the compare at p…" at bounding box center [434, 433] width 376 height 28
click at [246, 419] on select "Change the compare at price to the current price (sale) Change the compare at p…" at bounding box center [434, 433] width 376 height 28
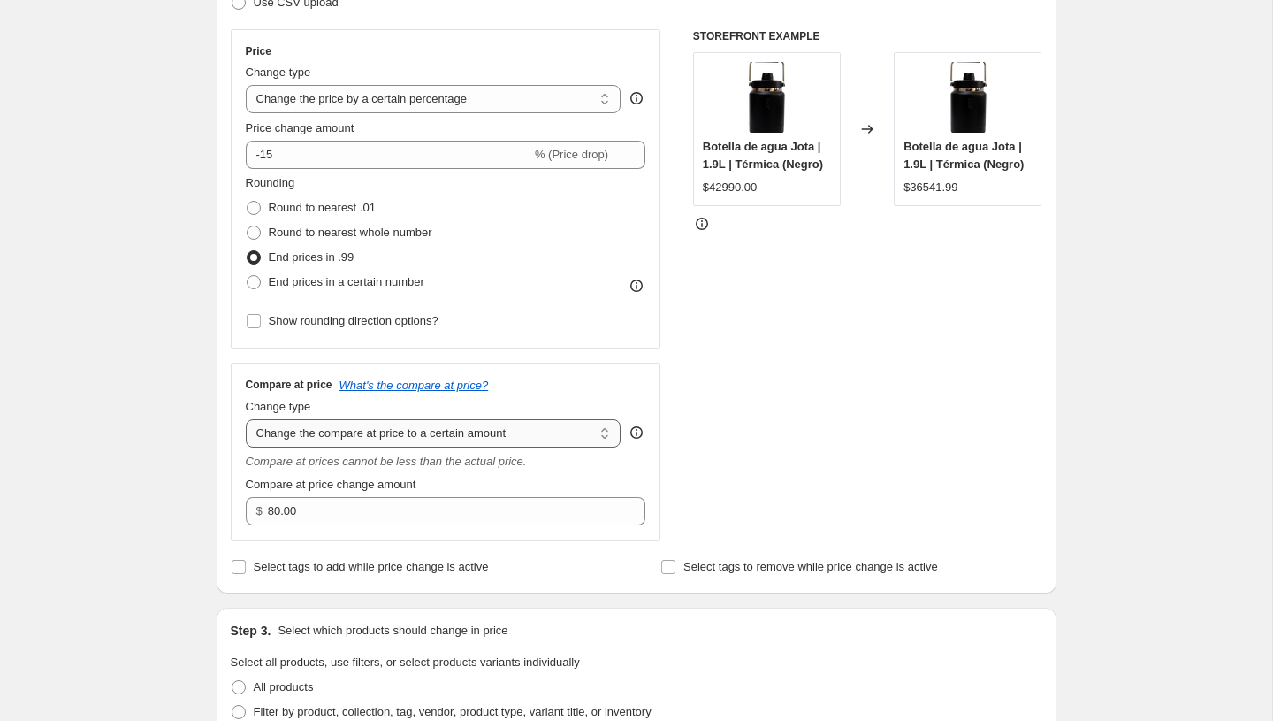
click at [546, 435] on select "Change the compare at price to the current price (sale) Change the compare at p…" at bounding box center [434, 433] width 376 height 28
select select "ep"
click at [246, 419] on select "Change the compare at price to the current price (sale) Change the compare at p…" at bounding box center [434, 433] width 376 height 28
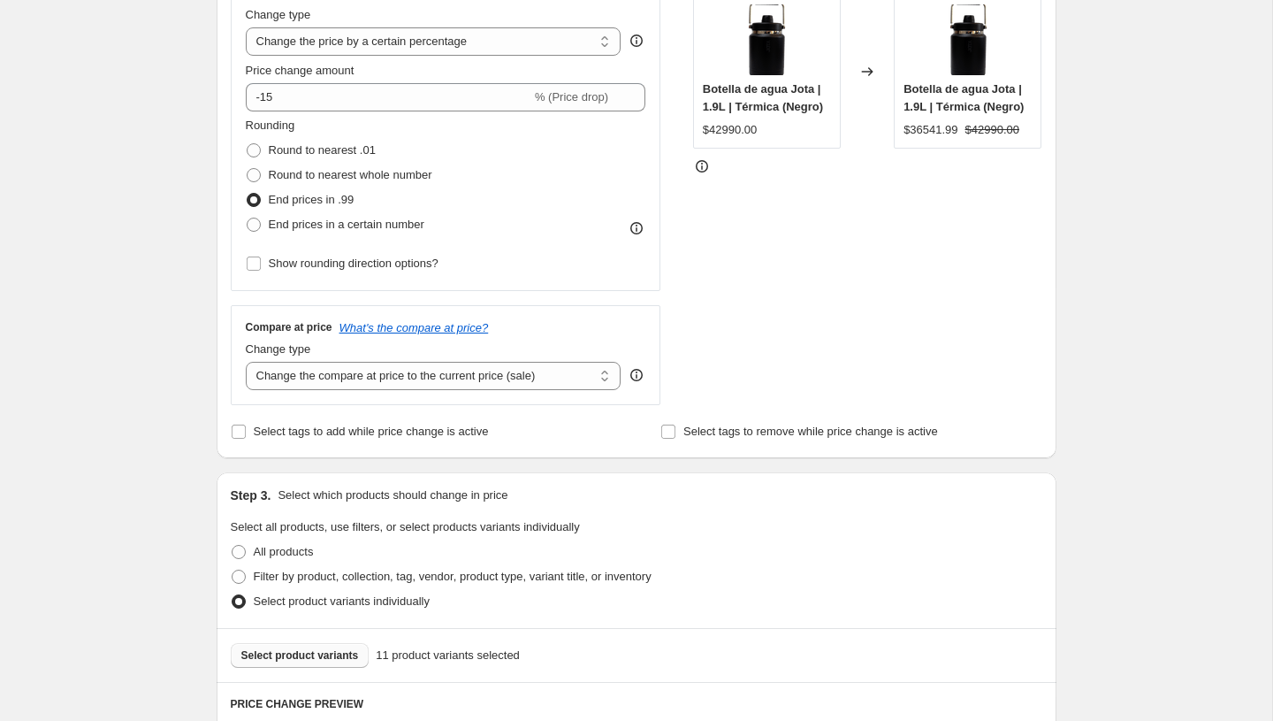
scroll to position [355, 0]
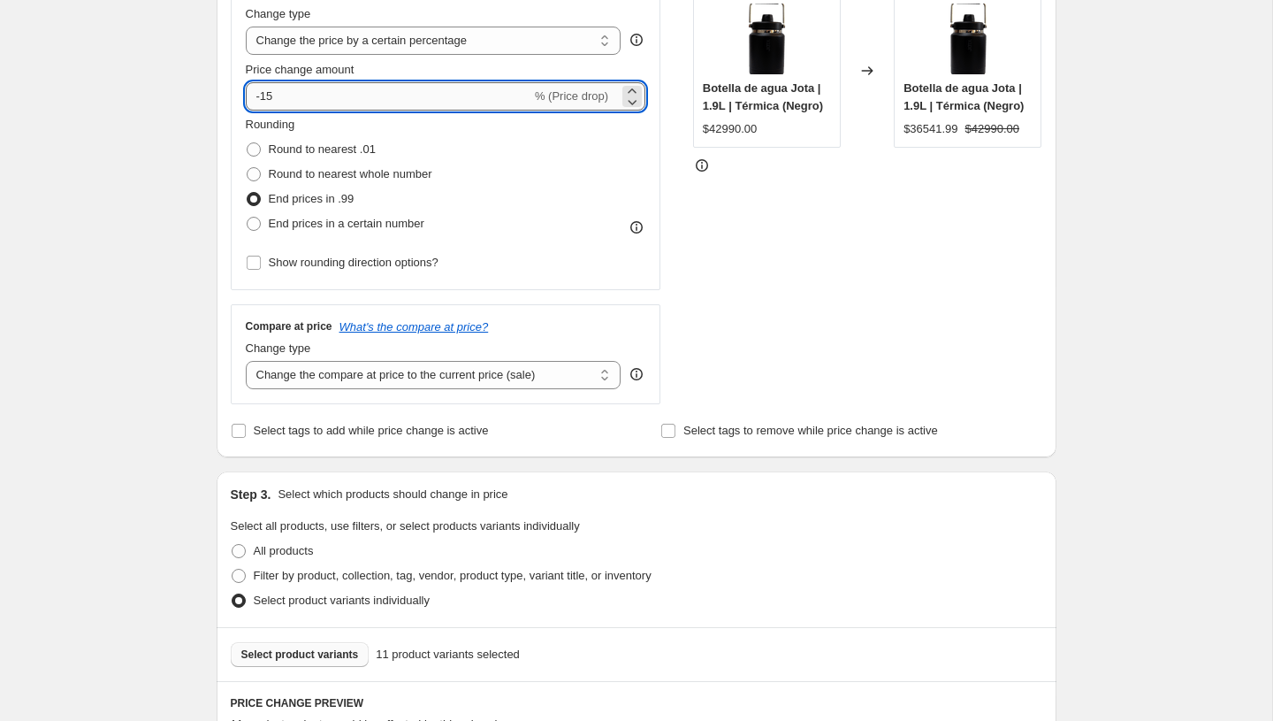
click at [311, 95] on input "-15" at bounding box center [389, 96] width 286 height 28
type input "-1"
type input "-20"
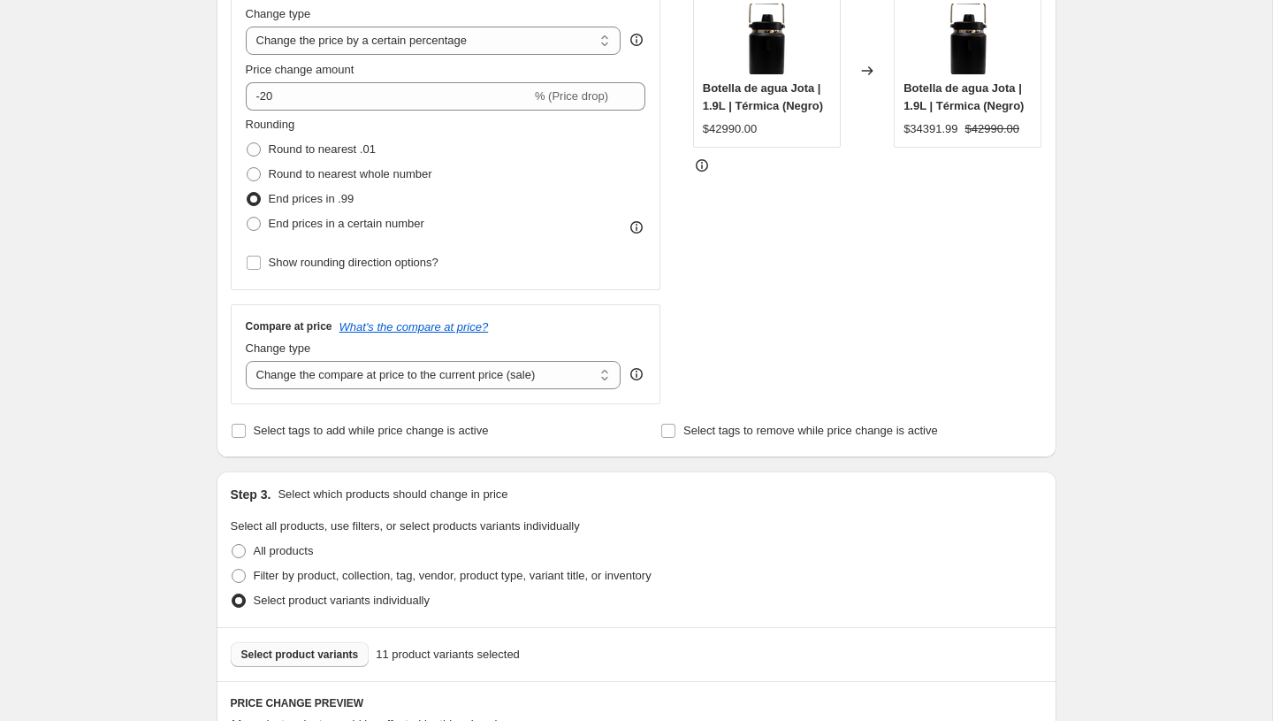
click at [543, 173] on div "Rounding Round to nearest .01 Round to nearest whole number End prices in .99 E…" at bounding box center [446, 176] width 401 height 120
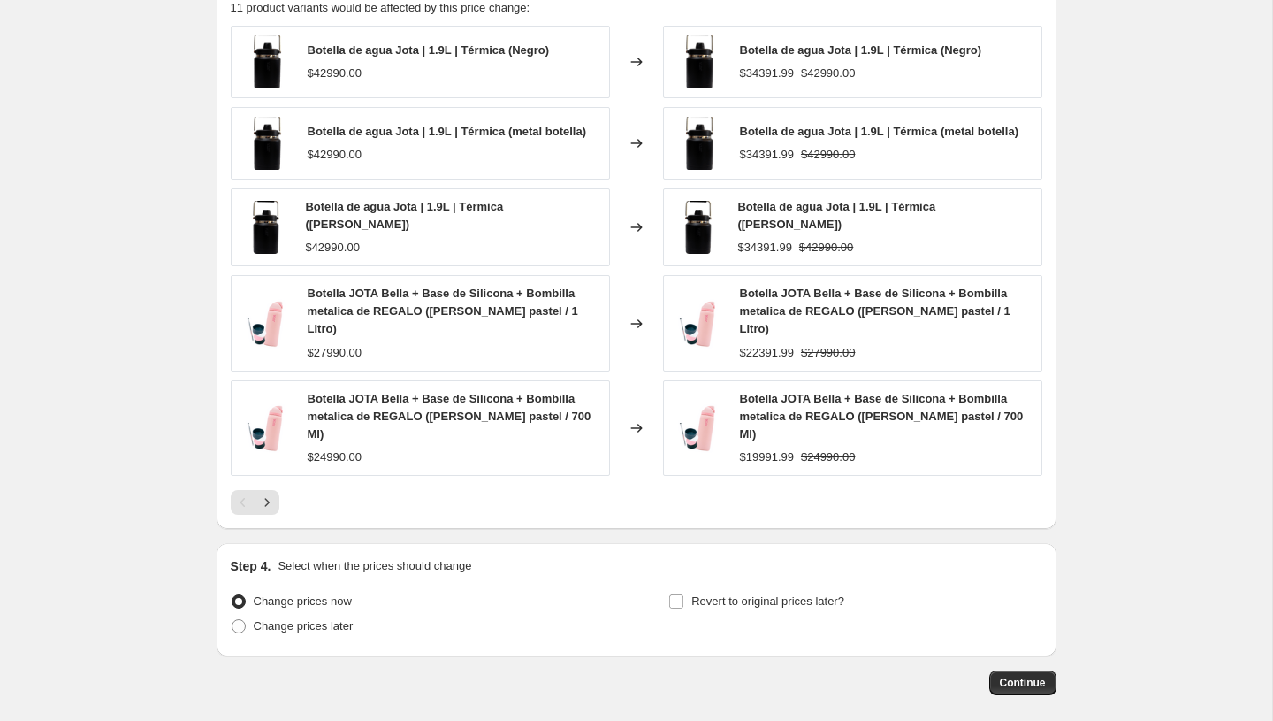
scroll to position [1084, 0]
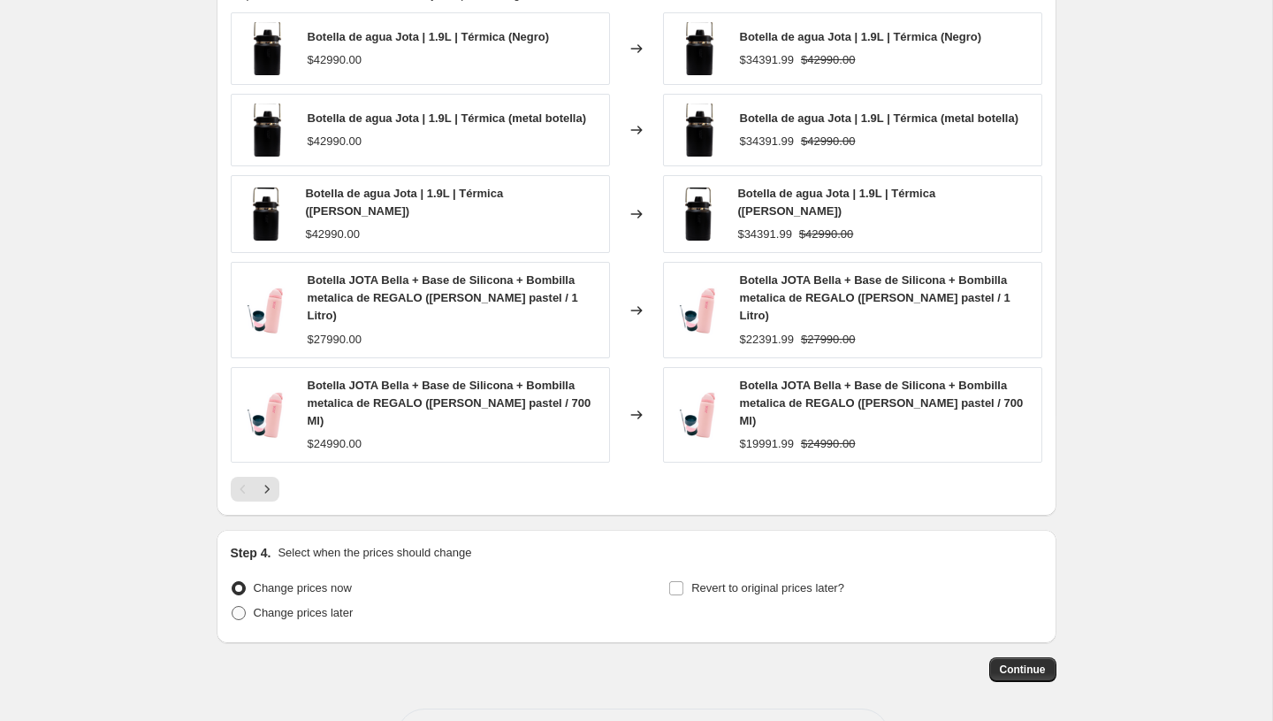
click at [293, 606] on span "Change prices later" at bounding box center [304, 612] width 100 height 13
click at [233, 606] on input "Change prices later" at bounding box center [232, 606] width 1 height 1
radio input "true"
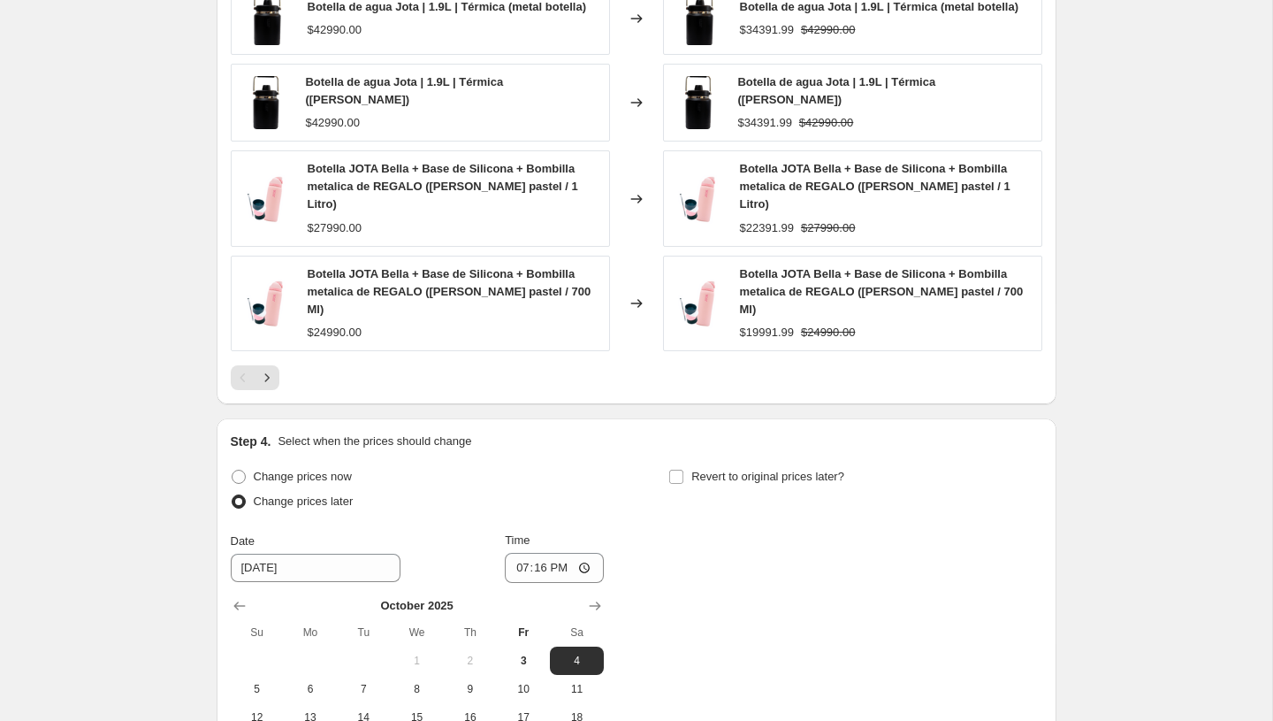
scroll to position [1267, 0]
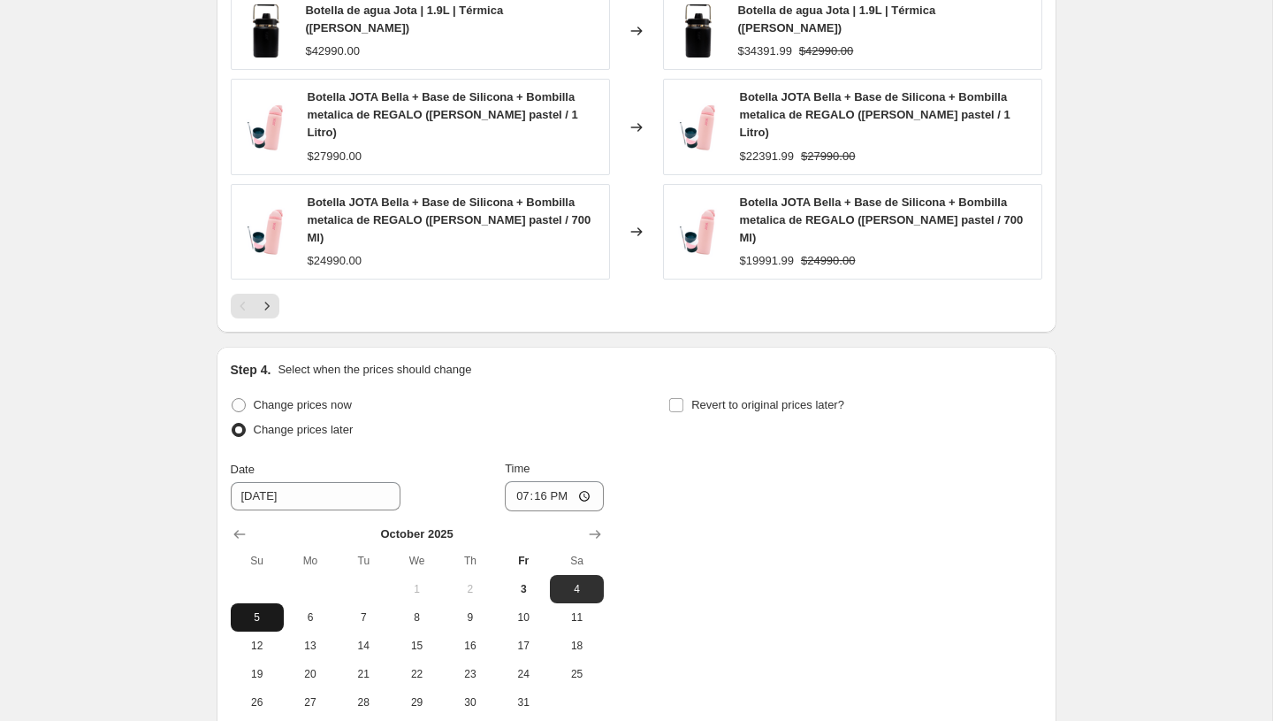
click at [256, 610] on span "5" at bounding box center [257, 617] width 39 height 14
type input "10/5/2025"
click at [516, 481] on input "19:16" at bounding box center [554, 496] width 99 height 30
type input "17:16"
type input "17:07"
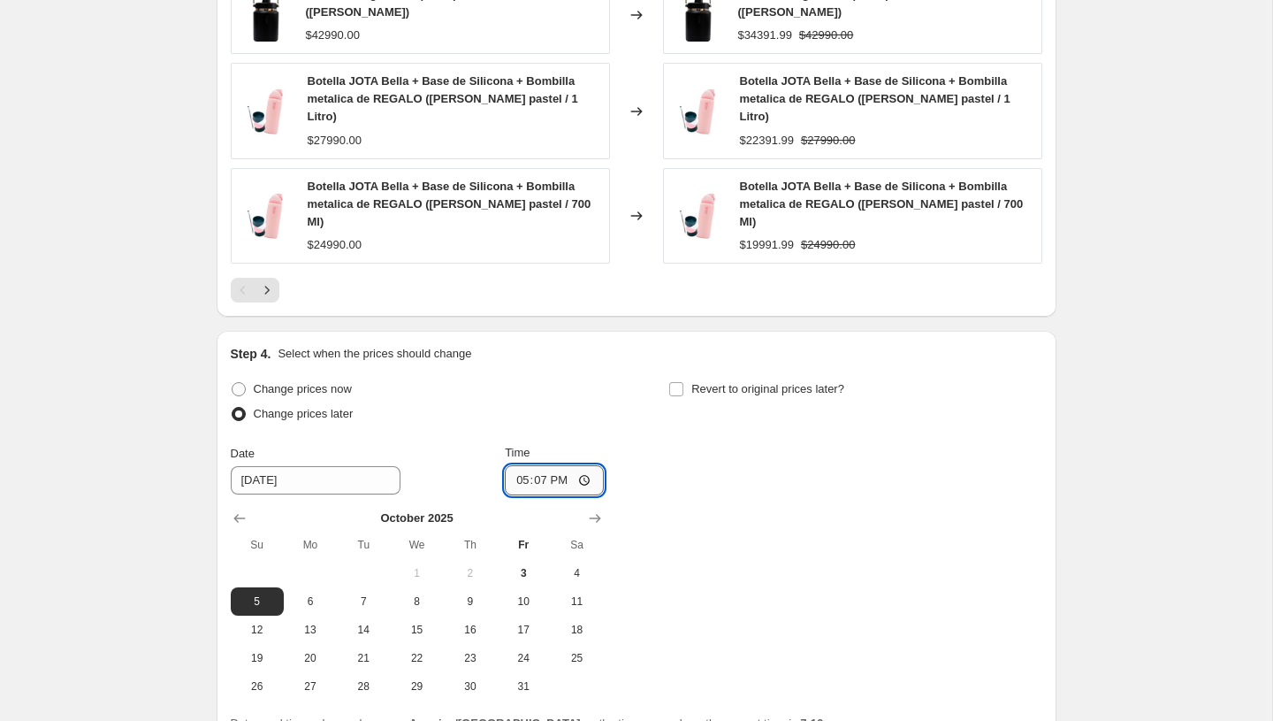
click at [536, 495] on div "October 2025 Su Mo Tu We Th Fr Sa 1 2 3 4 5 6 7 8 9 10 11 12 13 14 15 16 17 18 …" at bounding box center [410, 597] width 387 height 205
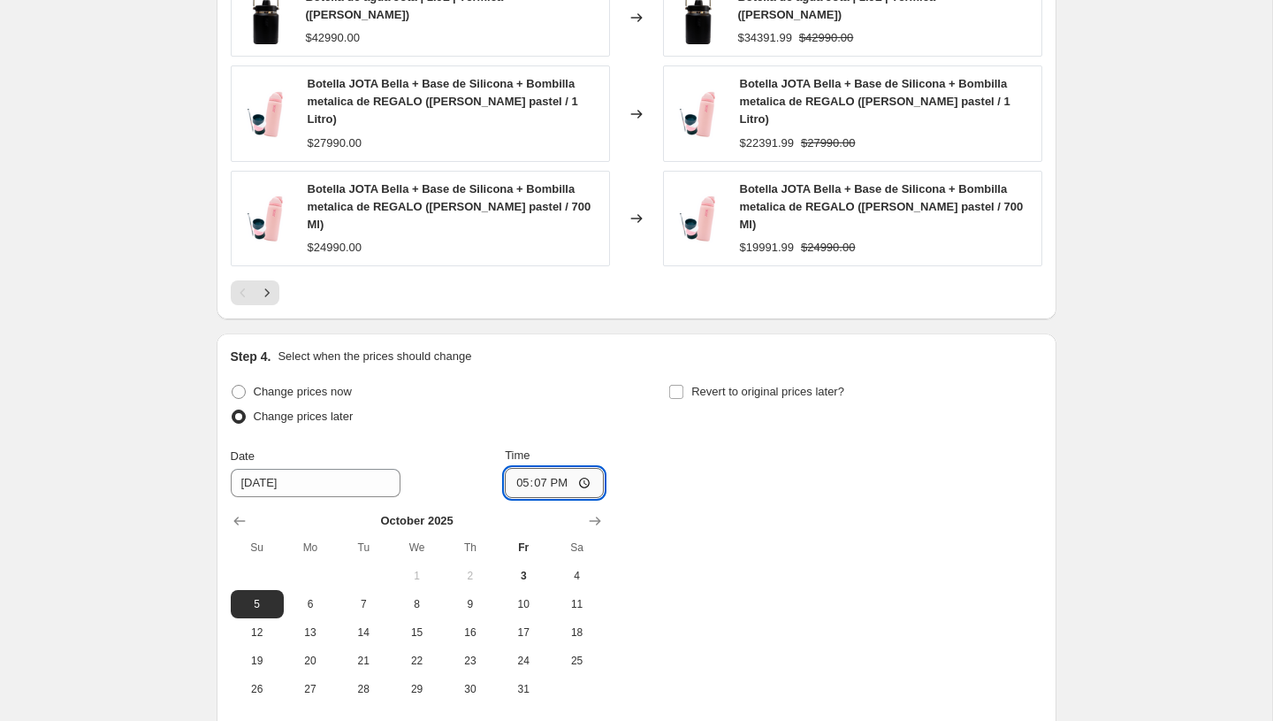
click at [536, 468] on input "17:07" at bounding box center [554, 483] width 99 height 30
type input "17:00"
click at [692, 440] on div "Change prices now Change prices later Date 10/5/2025 Time 17:00 October 2025 Su…" at bounding box center [637, 541] width 812 height 324
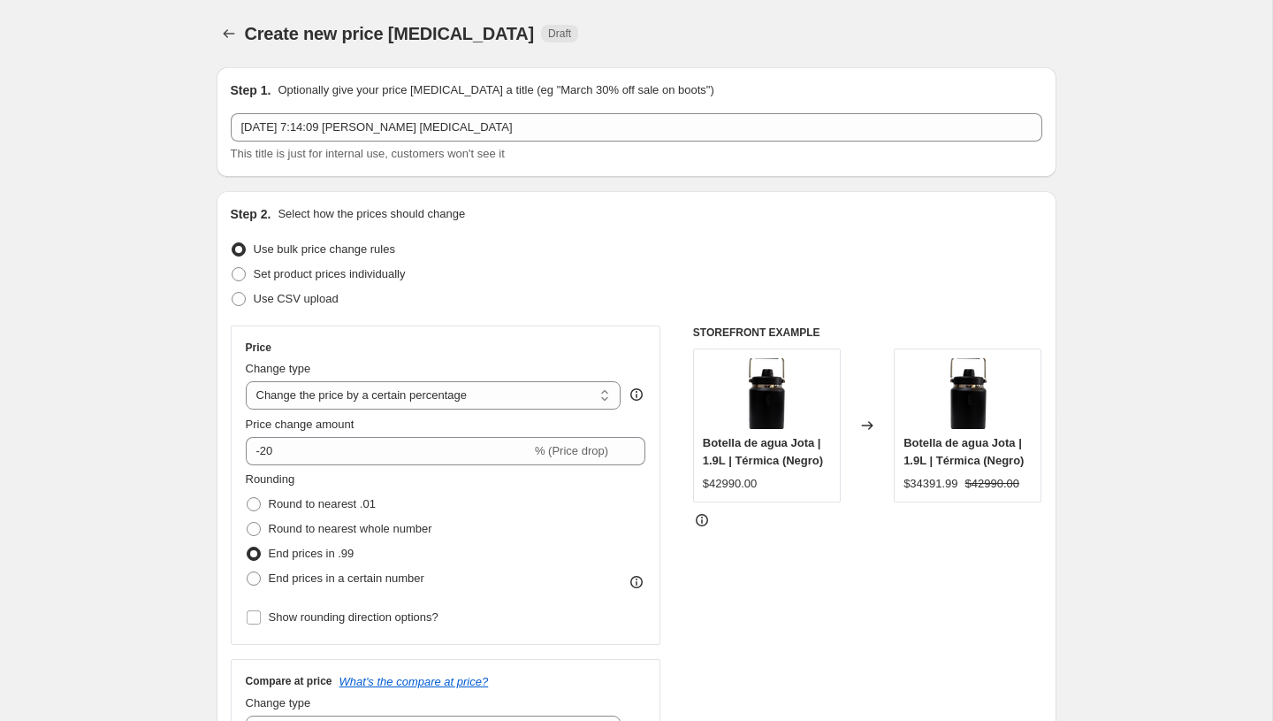
scroll to position [4, 0]
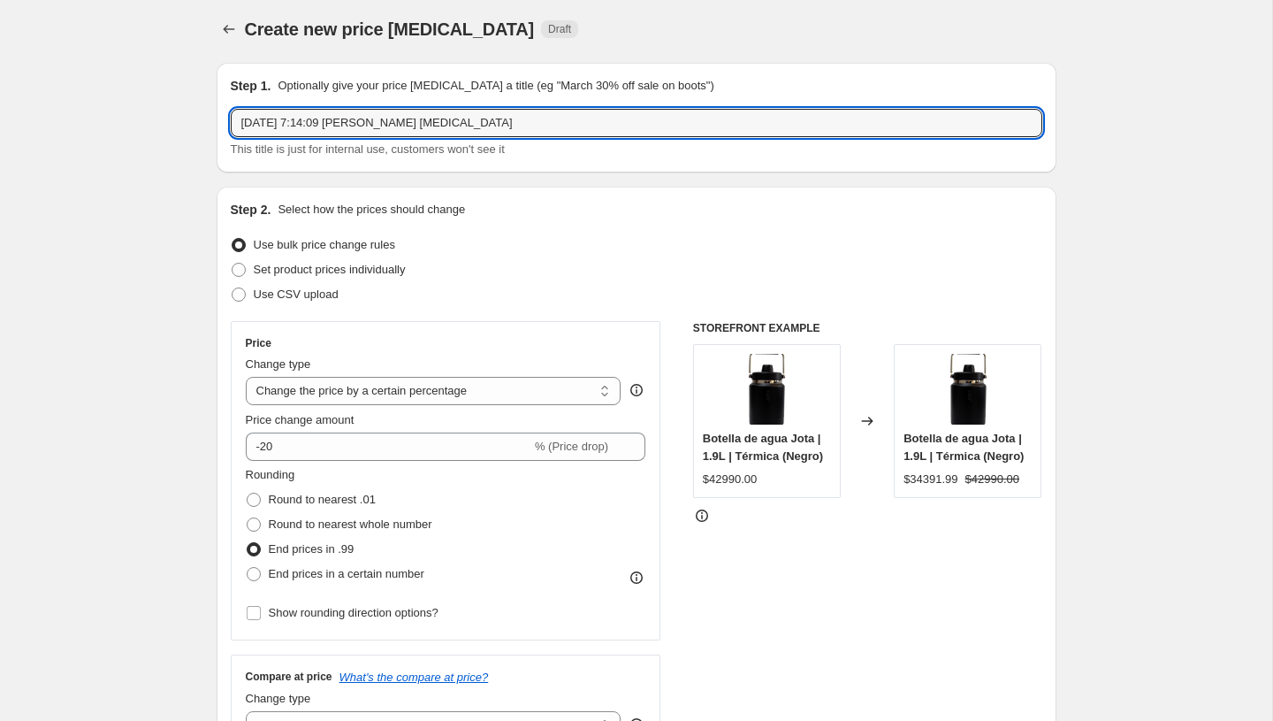
drag, startPoint x: 482, startPoint y: 114, endPoint x: 541, endPoint y: 143, distance: 66.0
click at [542, 143] on div "3 oct 2025, 7:14:09 p.m. Price change job This title is just for internal use, …" at bounding box center [637, 134] width 812 height 50
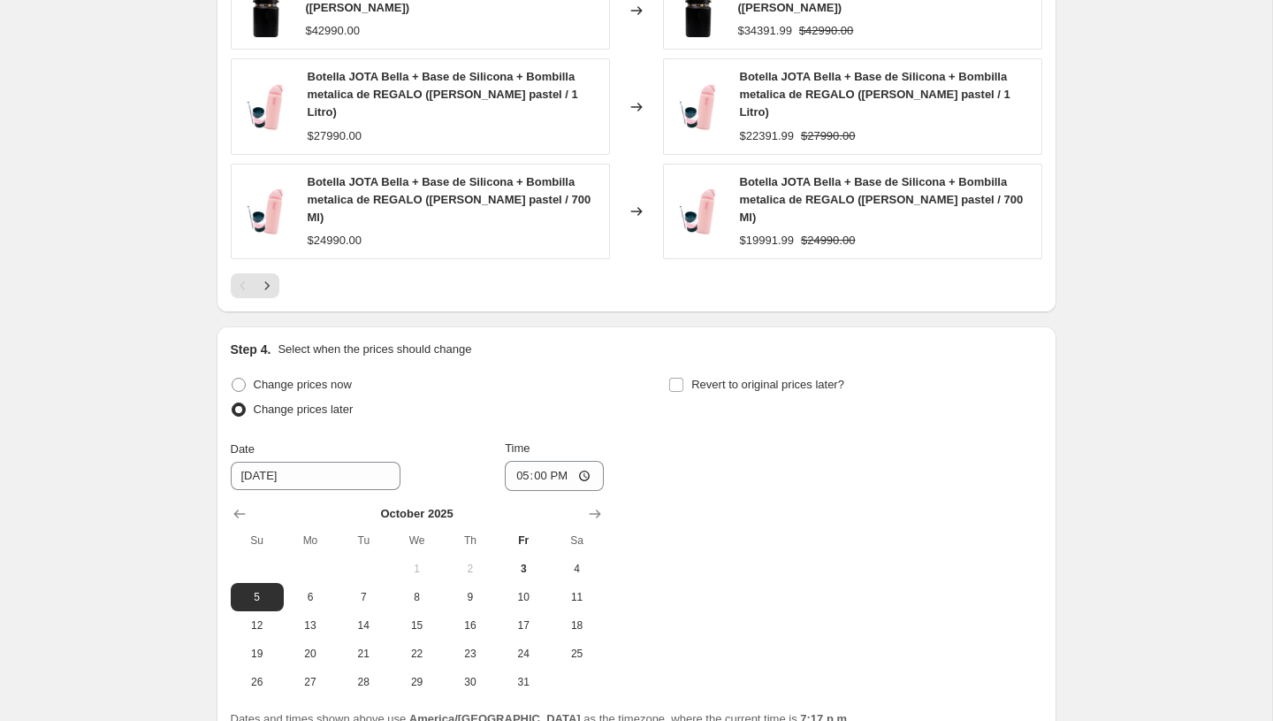
scroll to position [1415, 0]
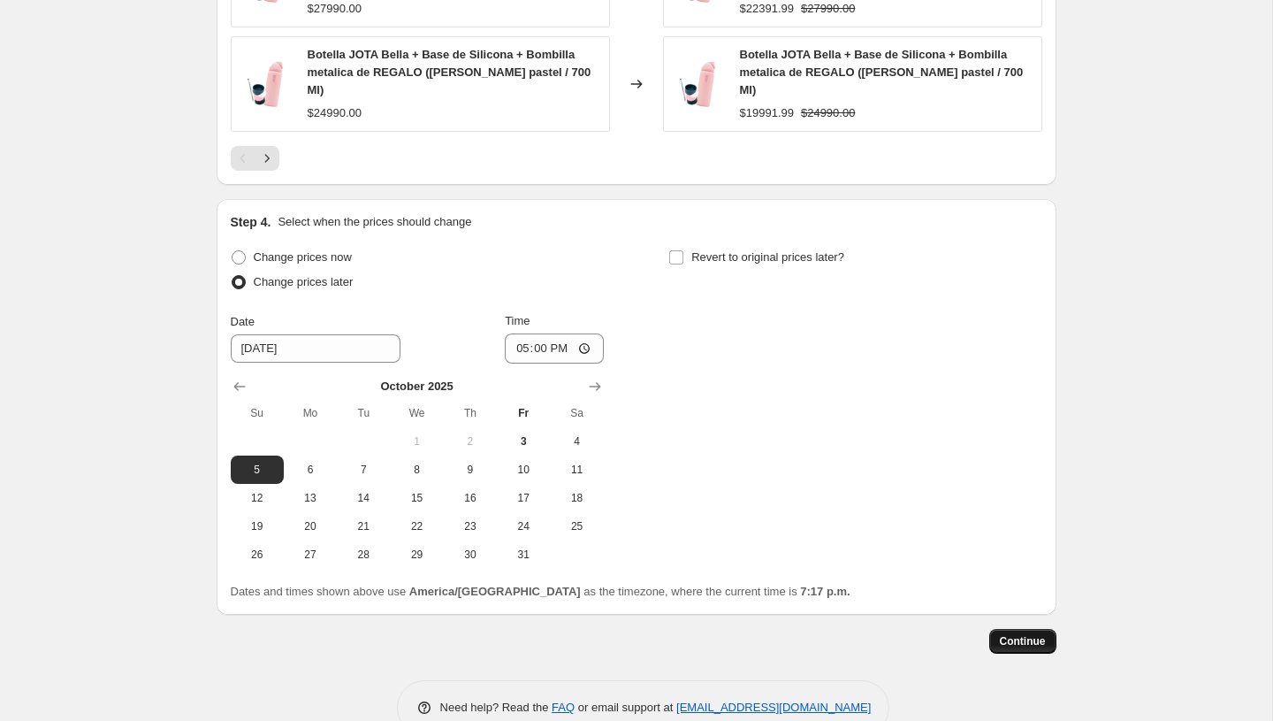
type input "CYBER 20% OWALA Y BIG BOTTLE"
click at [1015, 634] on span "Continue" at bounding box center [1023, 641] width 46 height 14
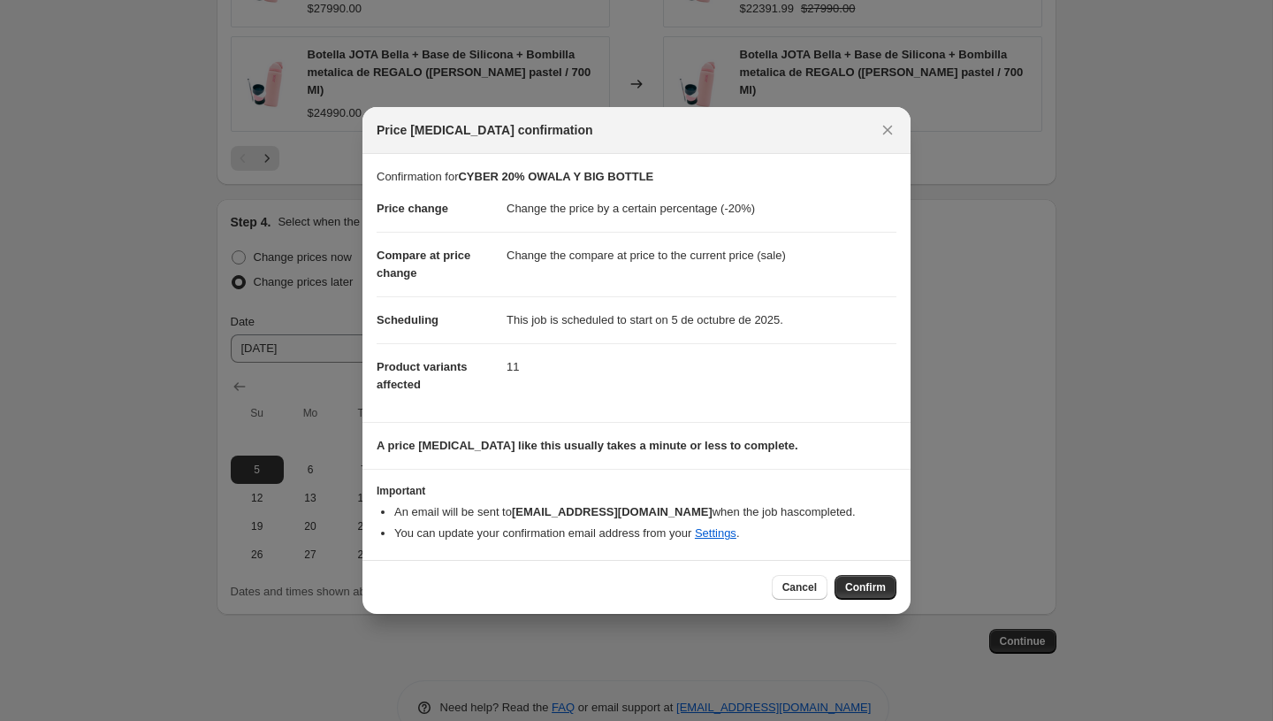
click at [857, 584] on span "Confirm" at bounding box center [865, 587] width 41 height 14
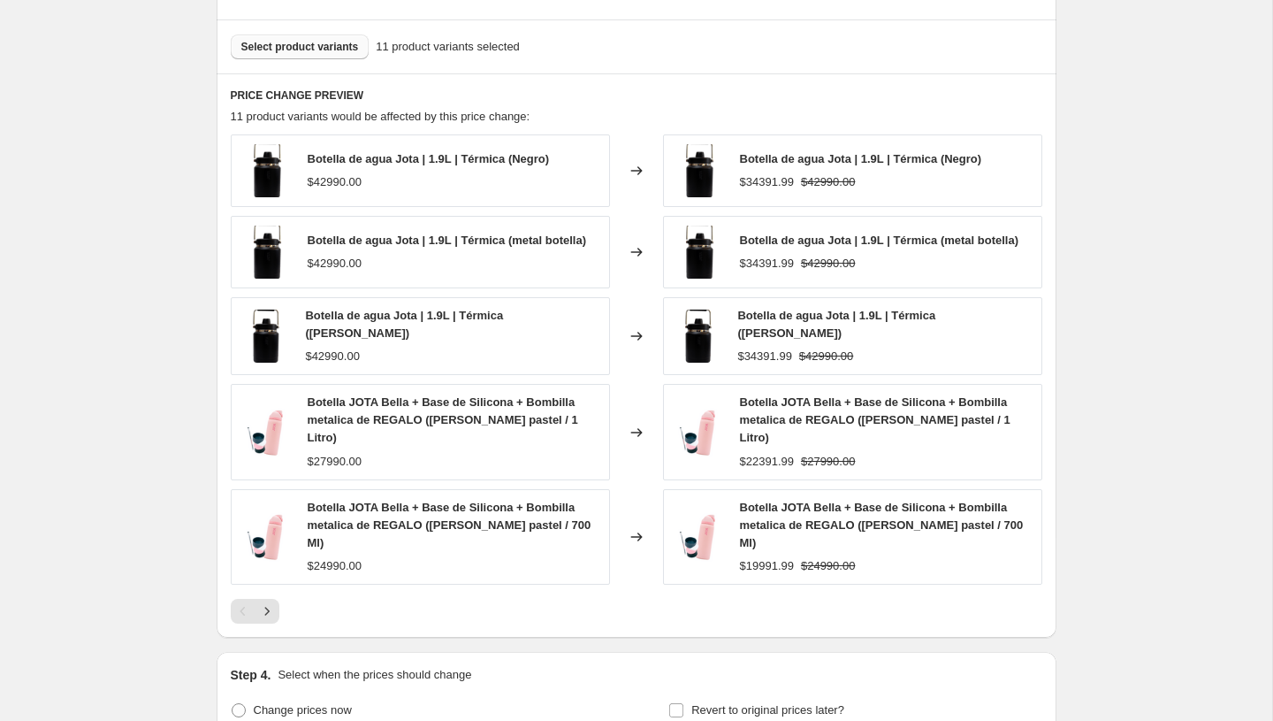
scroll to position [1523, 0]
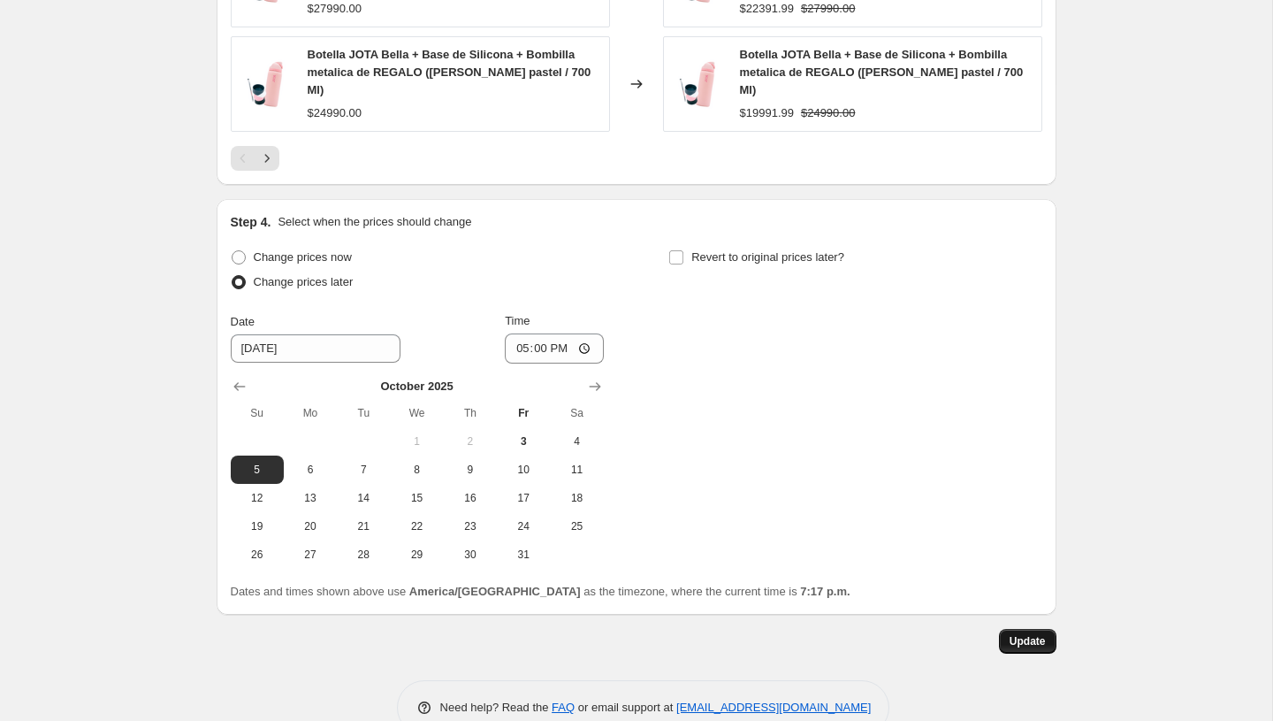
click at [1023, 634] on span "Update" at bounding box center [1028, 641] width 36 height 14
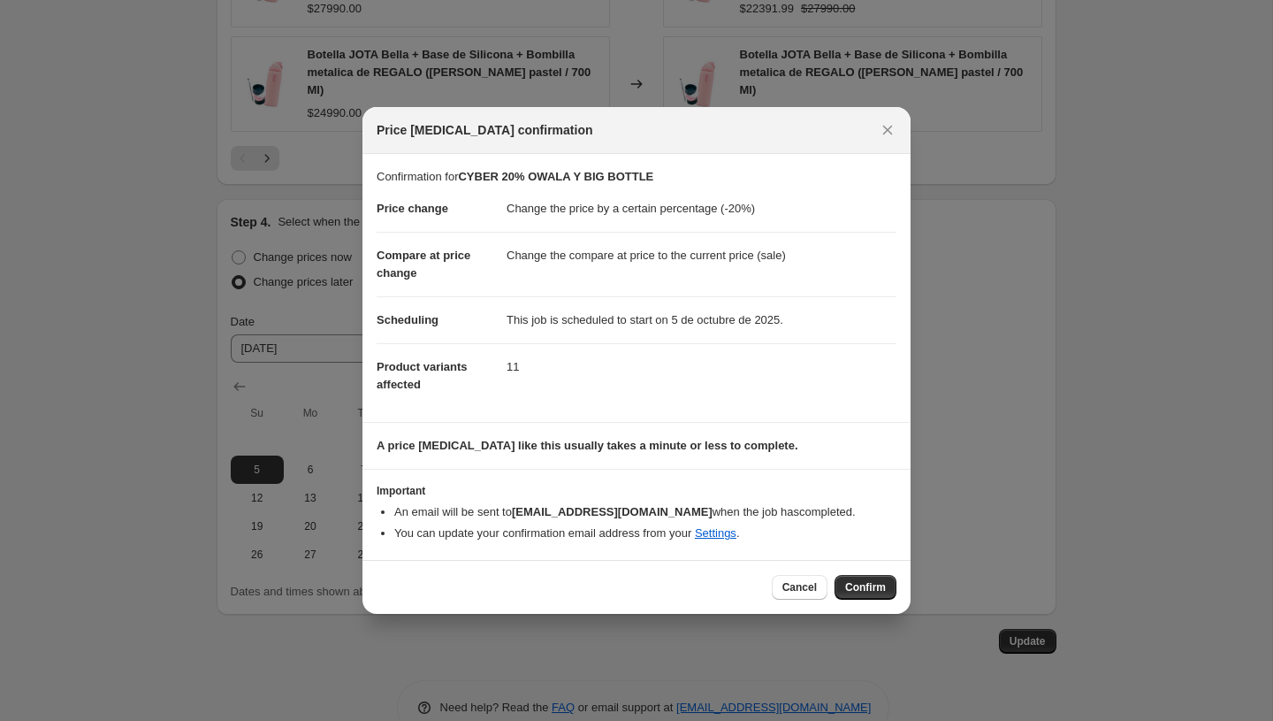
click at [863, 587] on span "Confirm" at bounding box center [865, 587] width 41 height 14
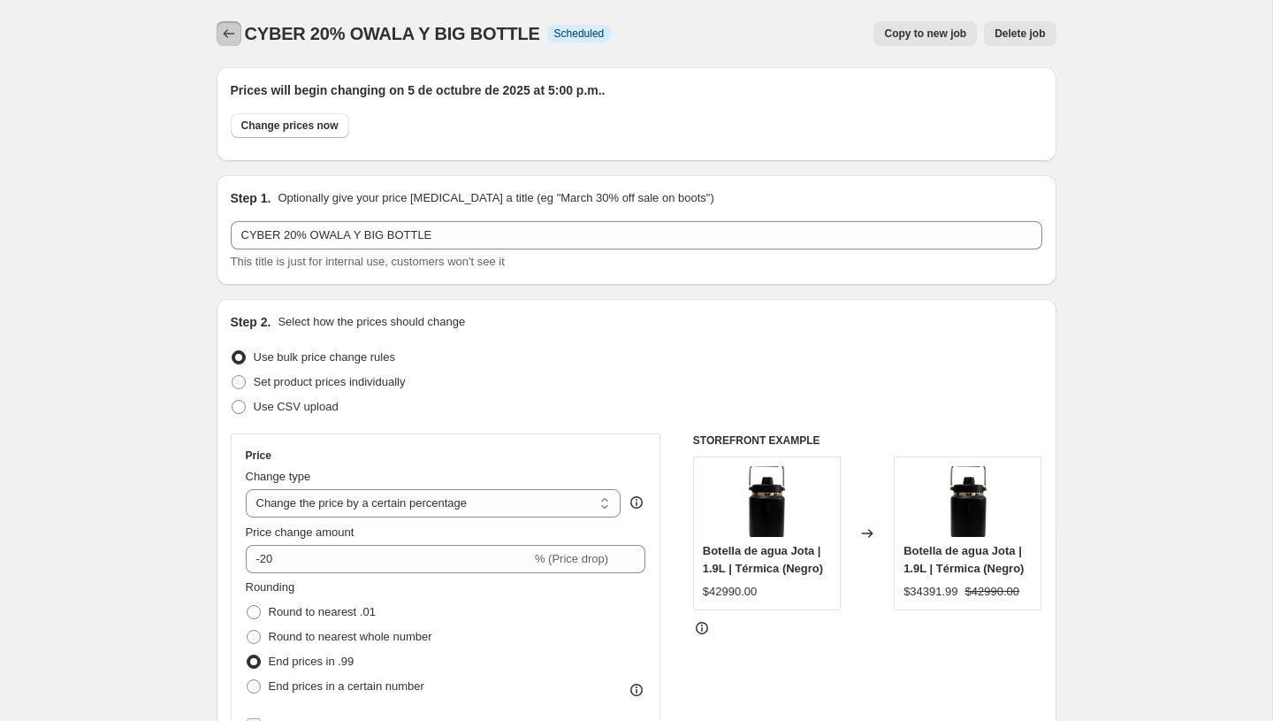
click at [220, 37] on icon "Price change jobs" at bounding box center [229, 34] width 18 height 18
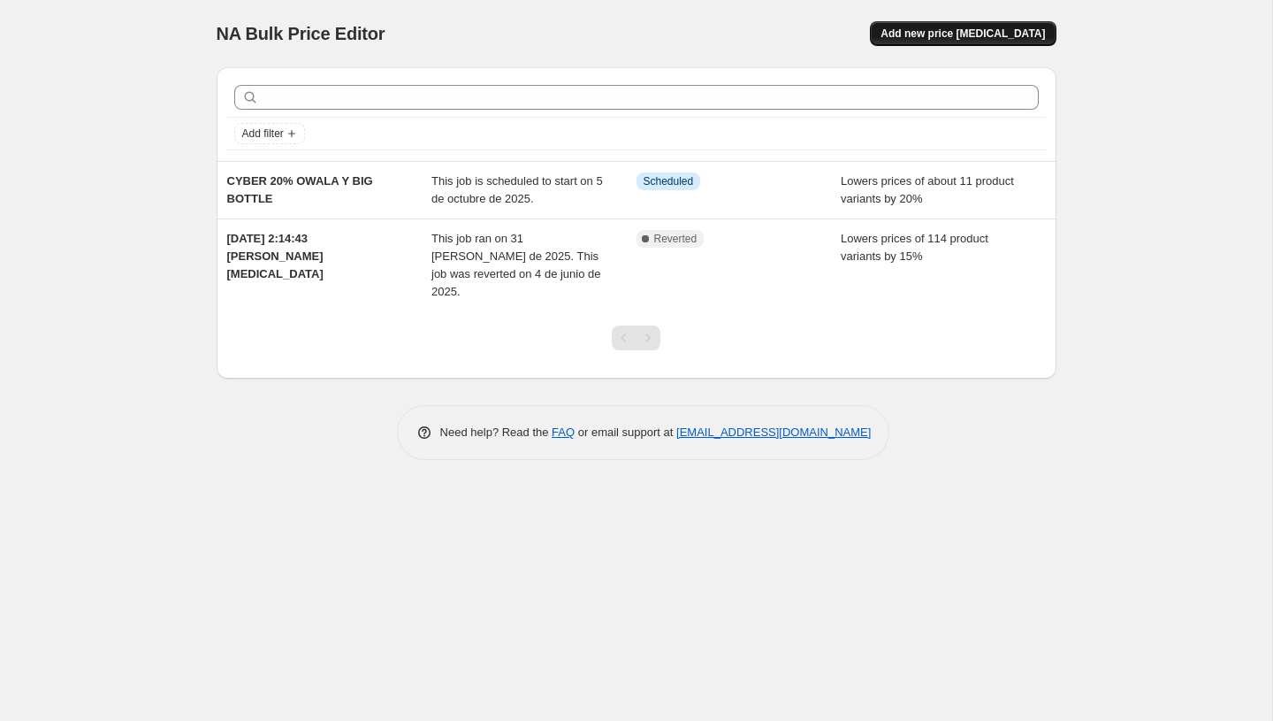
click at [932, 27] on span "Add new price [MEDICAL_DATA]" at bounding box center [963, 34] width 164 height 14
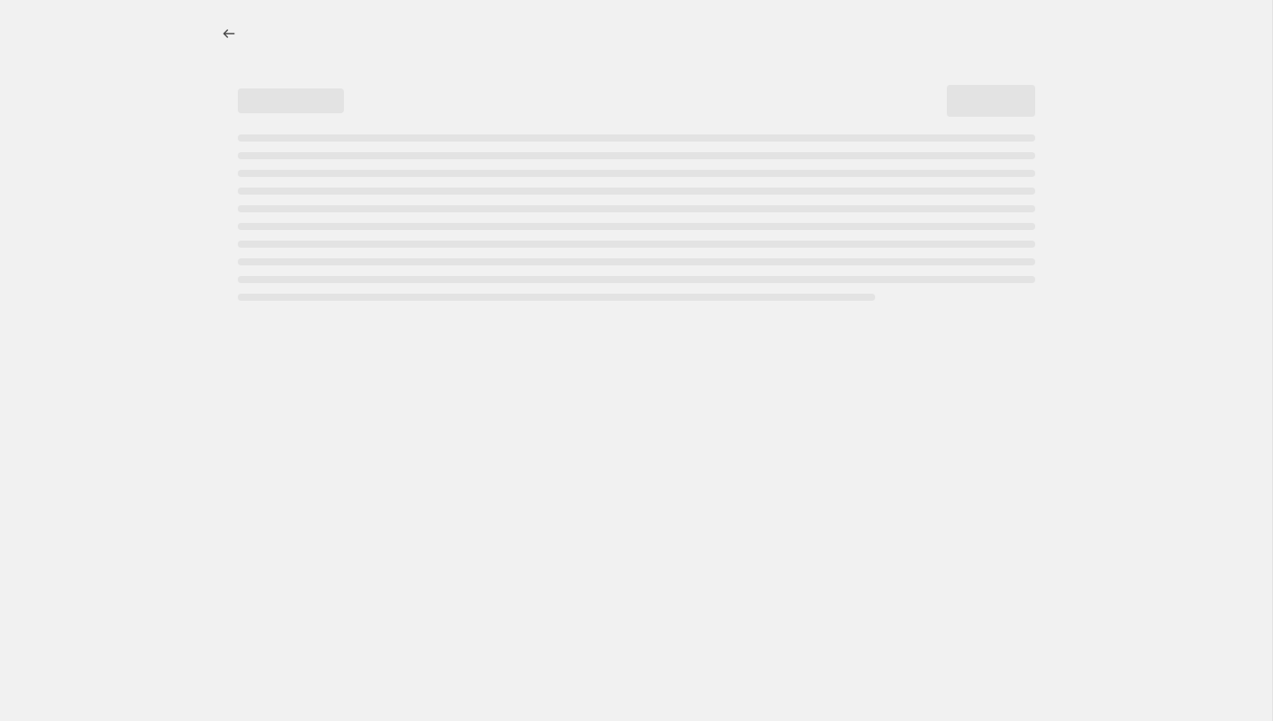
select select "percentage"
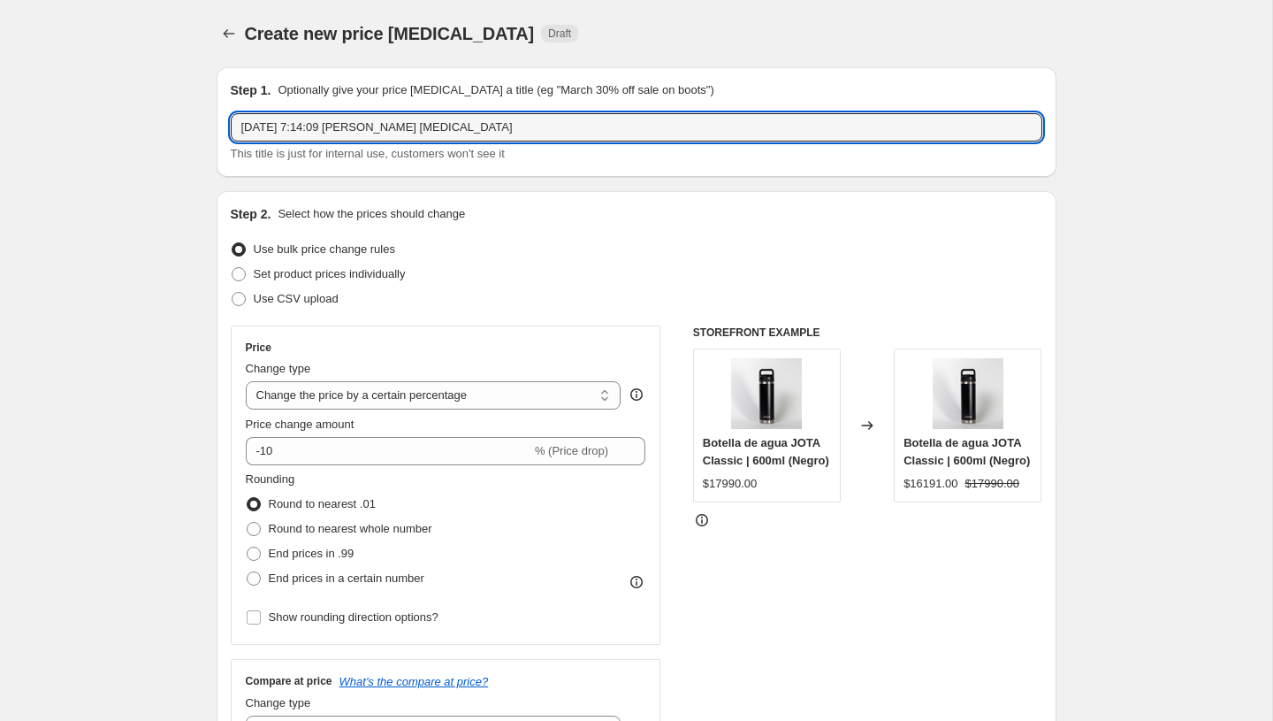
drag, startPoint x: 520, startPoint y: 133, endPoint x: 173, endPoint y: 102, distance: 348.0
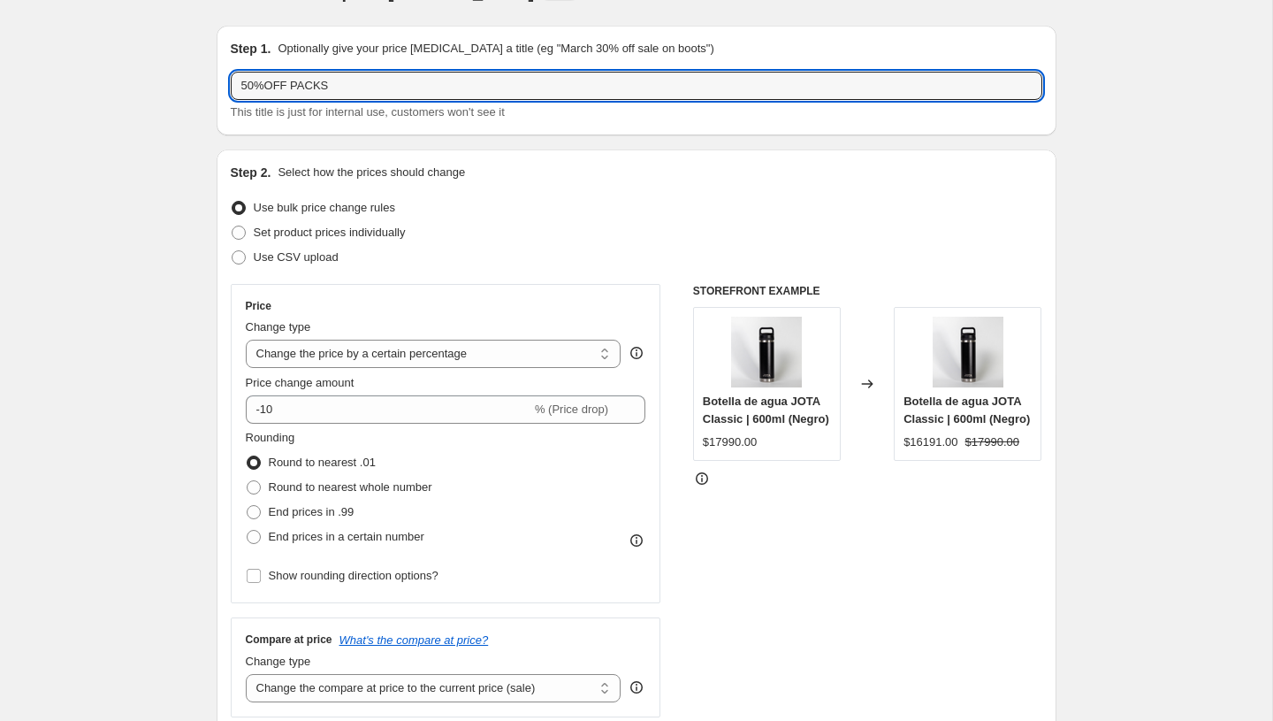
scroll to position [110, 0]
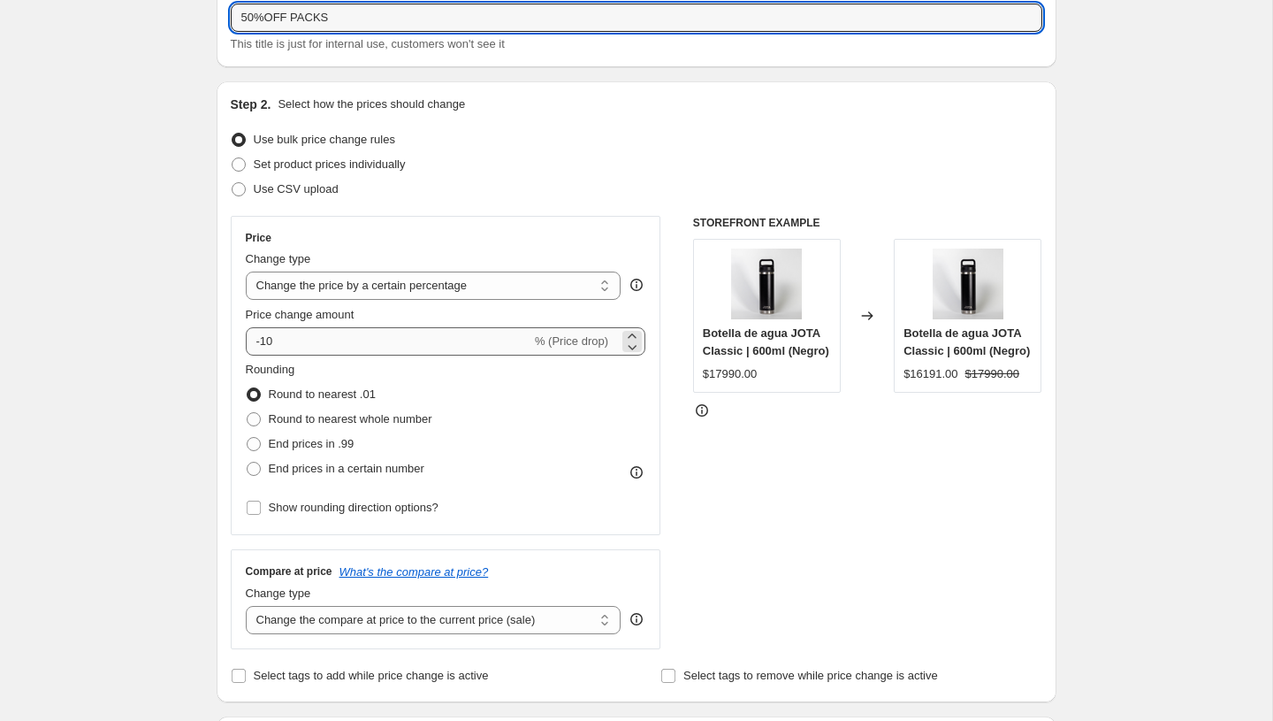
type input "50%OFF PACKS"
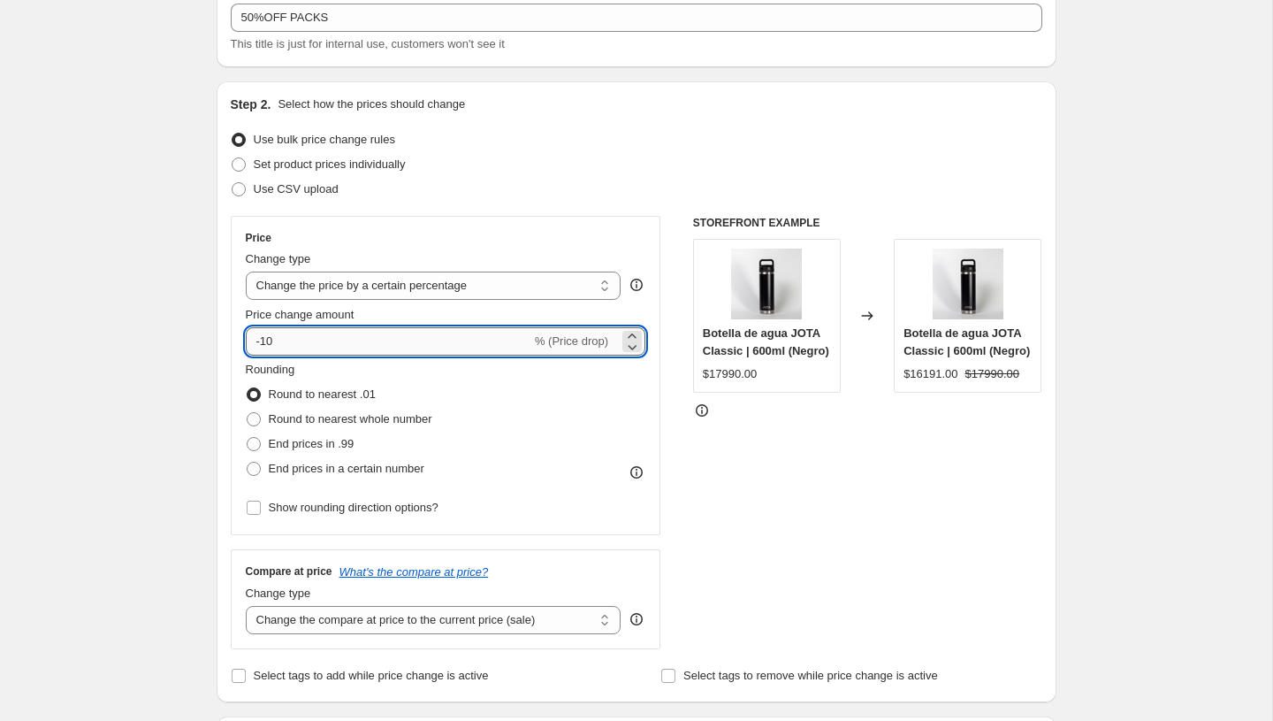
click at [282, 348] on input "-10" at bounding box center [389, 341] width 286 height 28
type input "-1"
type input "-5"
type input "-70"
click at [567, 389] on div "Rounding Round to nearest .01 Round to nearest whole number End prices in .99 E…" at bounding box center [446, 421] width 401 height 120
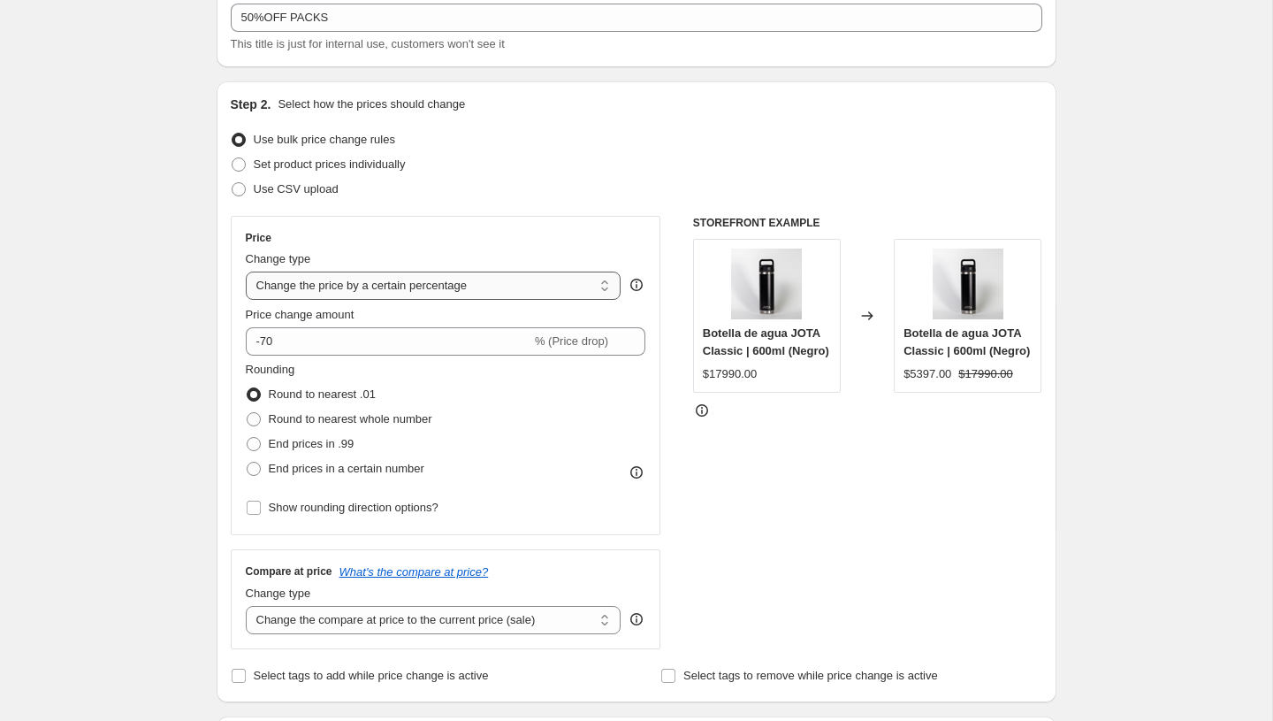
scroll to position [0, 0]
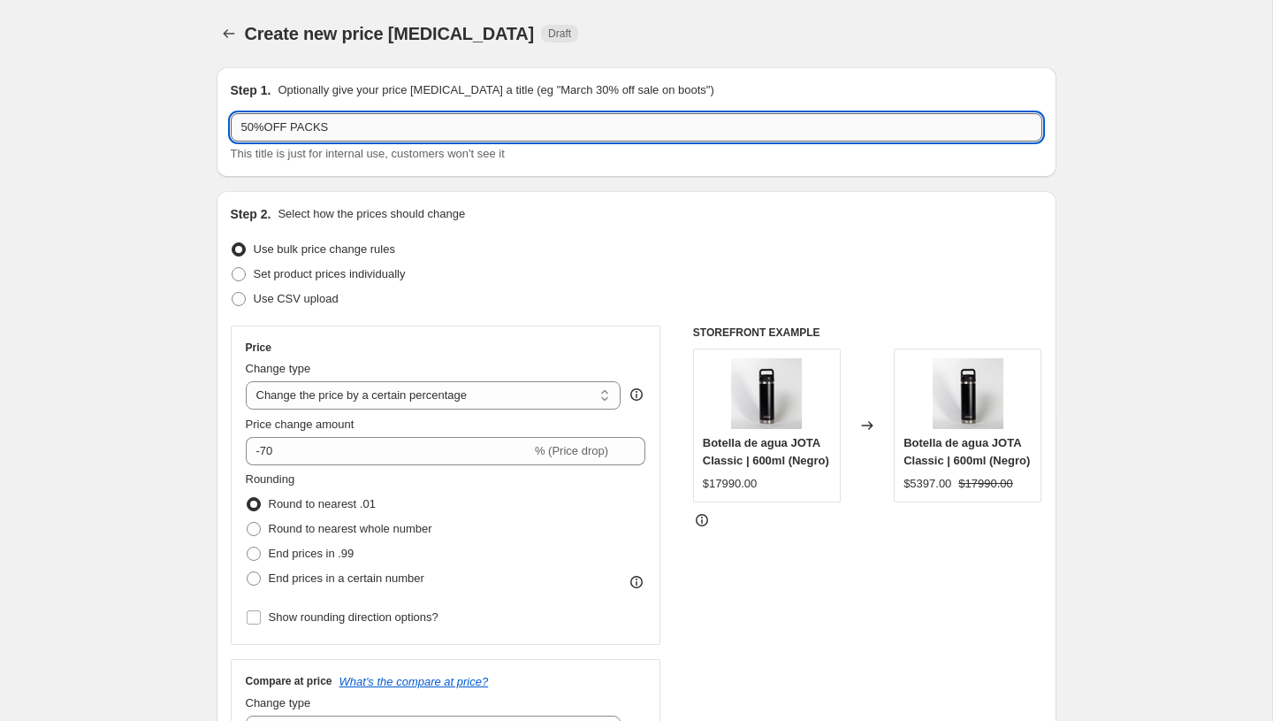
click at [247, 127] on input "50%OFF PACKS" at bounding box center [637, 127] width 812 height 28
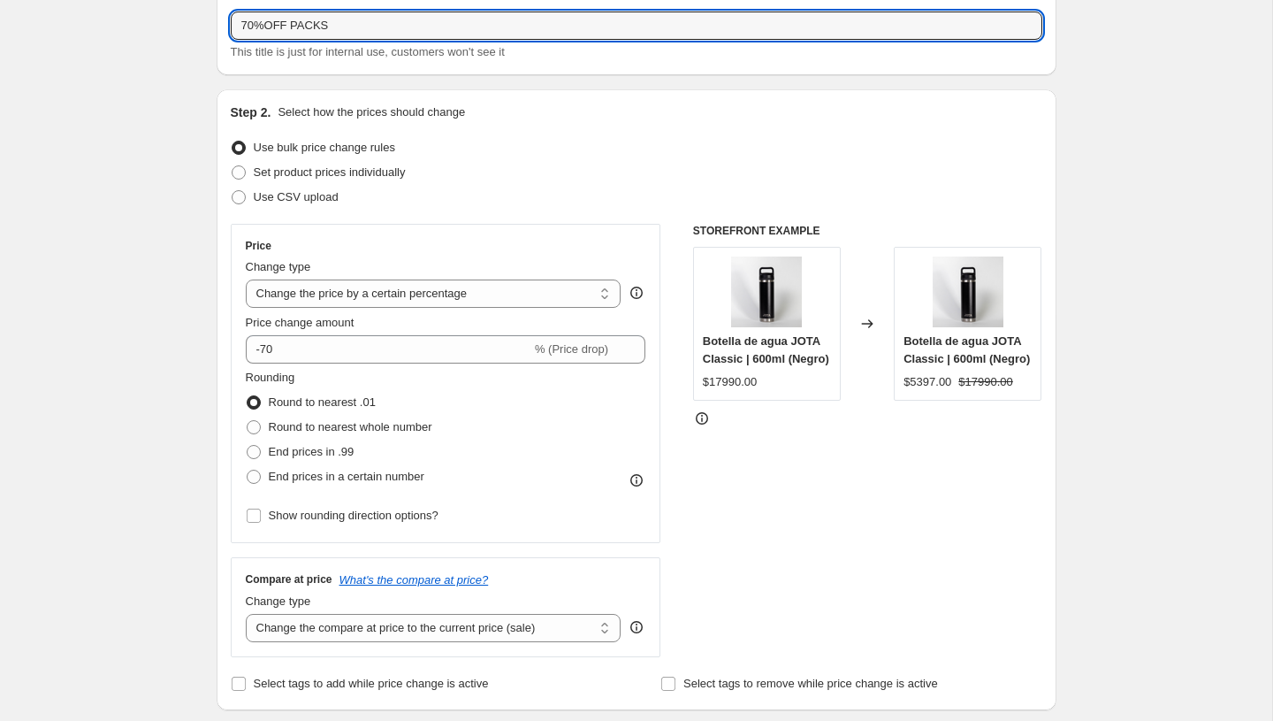
scroll to position [186, 0]
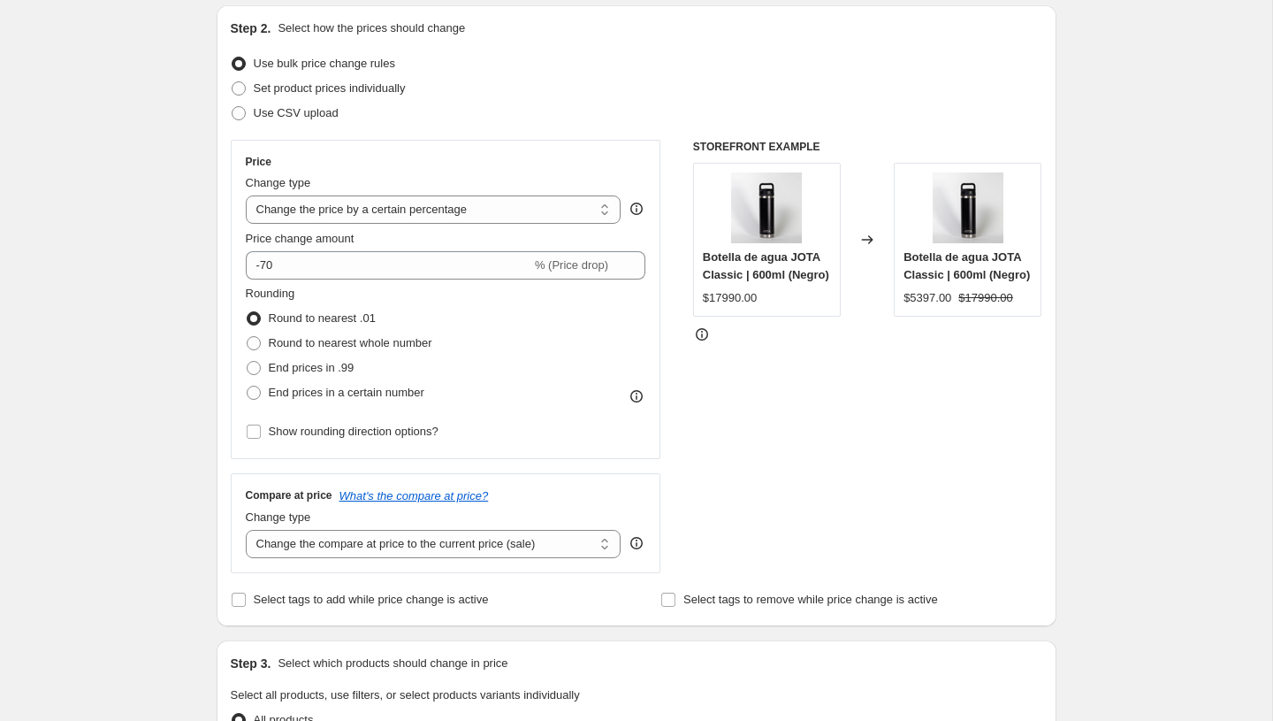
click at [741, 405] on div "STOREFRONT EXAMPLE Botella de agua JOTA Classic | 600ml (Negro) $17990.00 Chang…" at bounding box center [867, 356] width 349 height 433
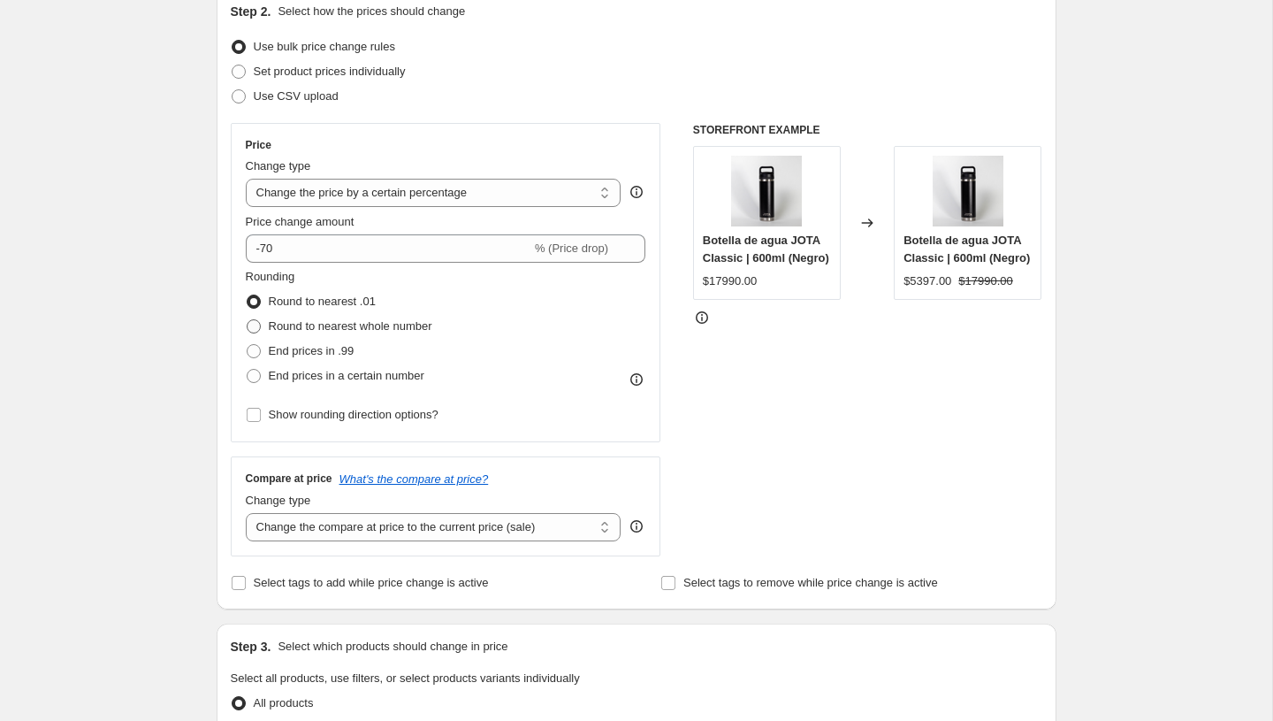
scroll to position [0, 0]
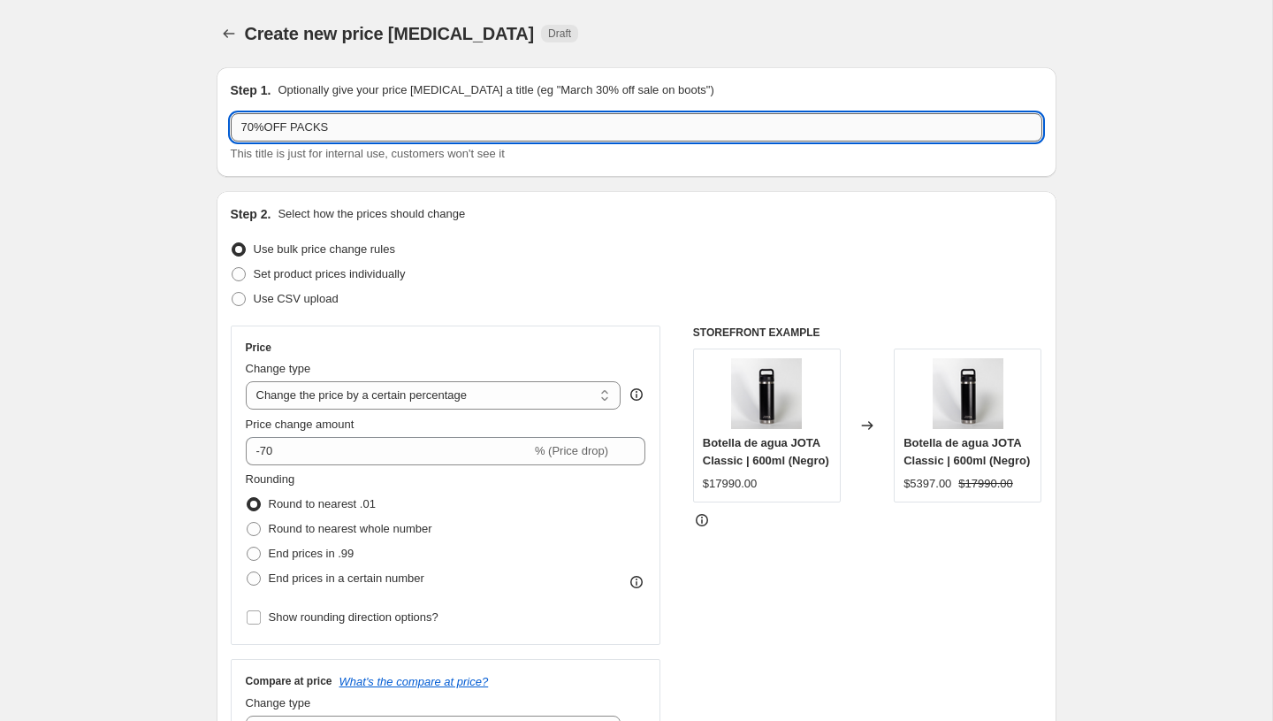
click at [245, 128] on input "70%OFF PACKS" at bounding box center [637, 127] width 812 height 28
click at [424, 132] on input "50%OFF PACKS" at bounding box center [637, 127] width 812 height 28
type input "50%OFF PACKS"
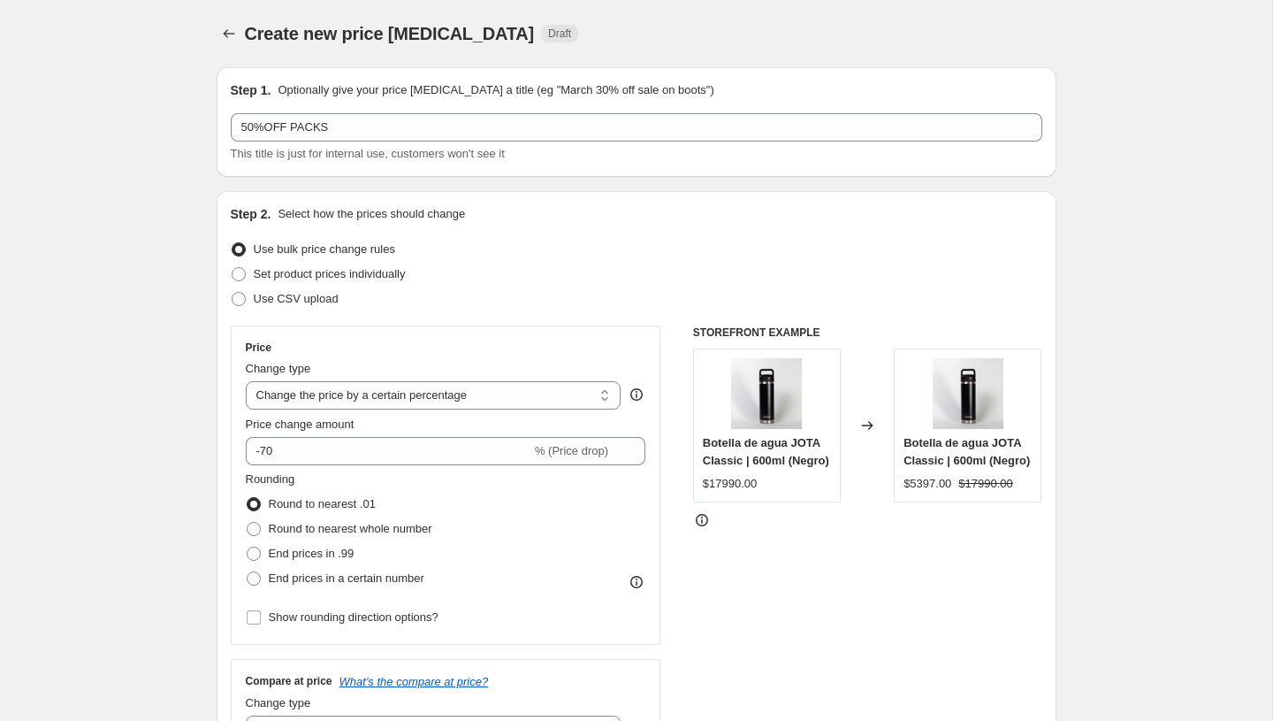
click at [577, 171] on div "Step 1. Optionally give your price change job a title (eg "March 30% off sale o…" at bounding box center [637, 122] width 840 height 110
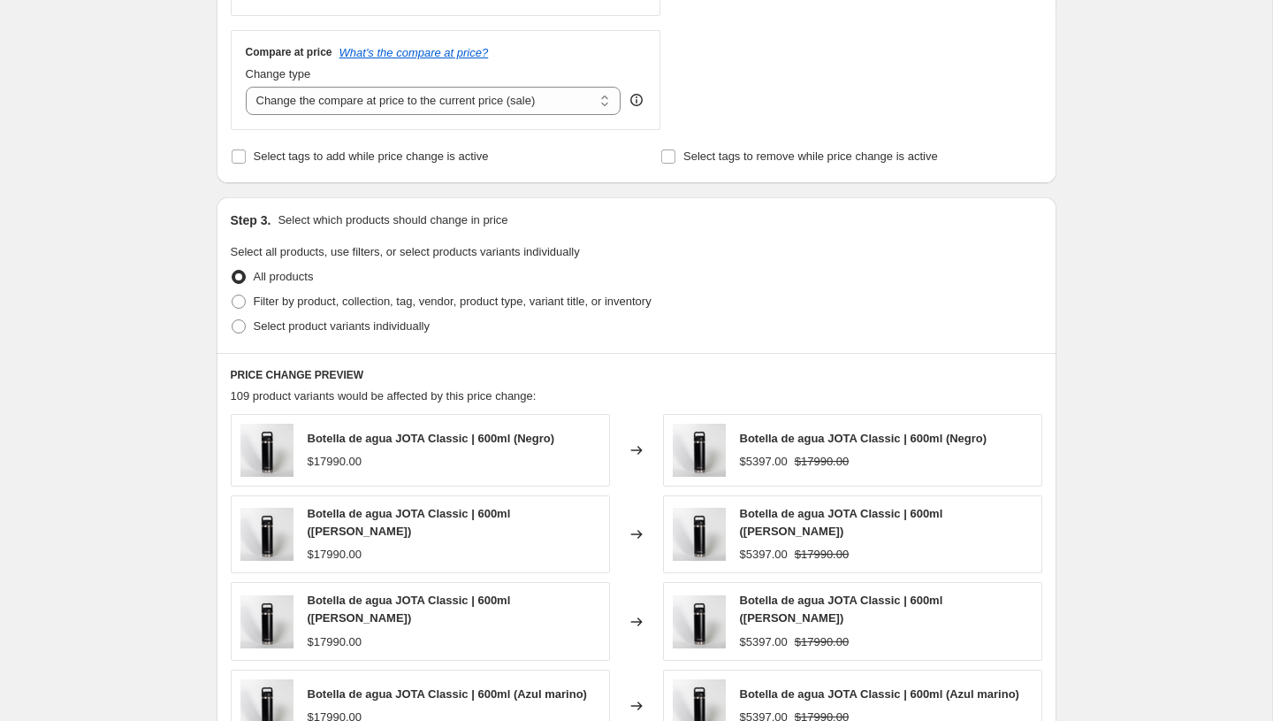
scroll to position [643, 0]
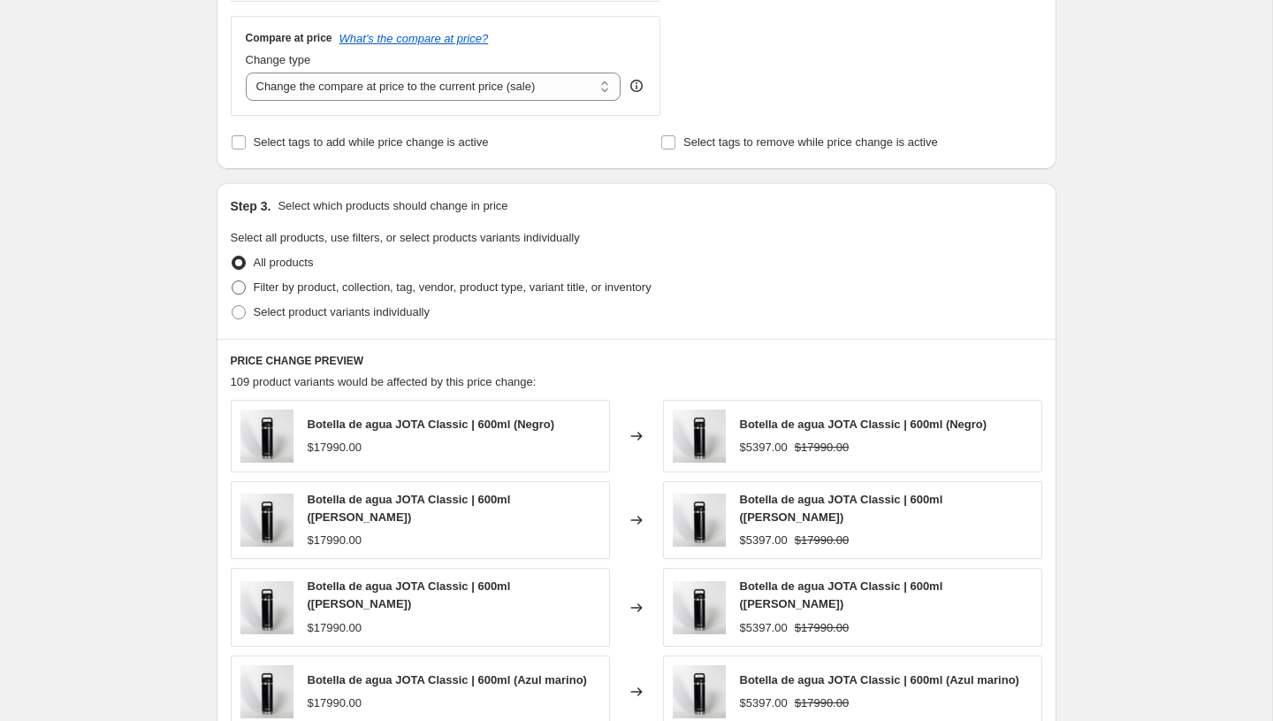
click at [241, 288] on span at bounding box center [239, 287] width 14 height 14
click at [233, 281] on input "Filter by product, collection, tag, vendor, product type, variant title, or inv…" at bounding box center [232, 280] width 1 height 1
radio input "true"
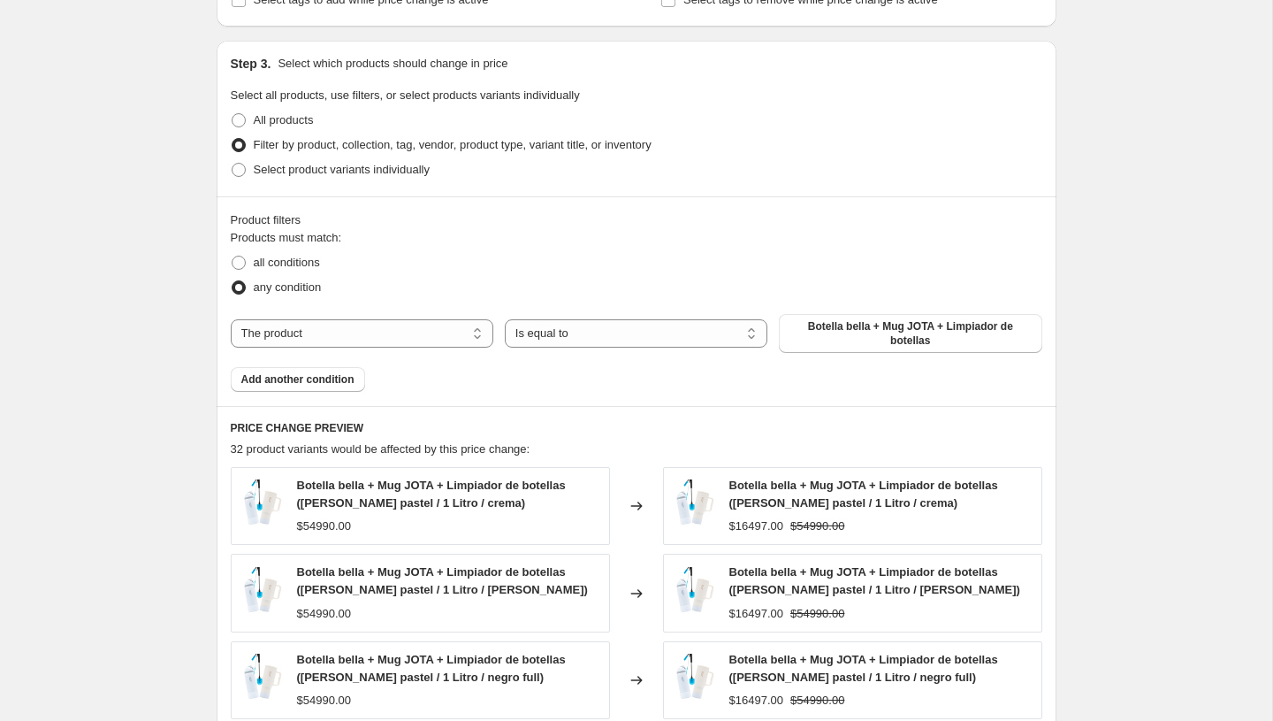
scroll to position [787, 0]
click at [471, 331] on select "The product The product's collection The product's tag The product's vendor The…" at bounding box center [362, 331] width 263 height 28
select select "collection"
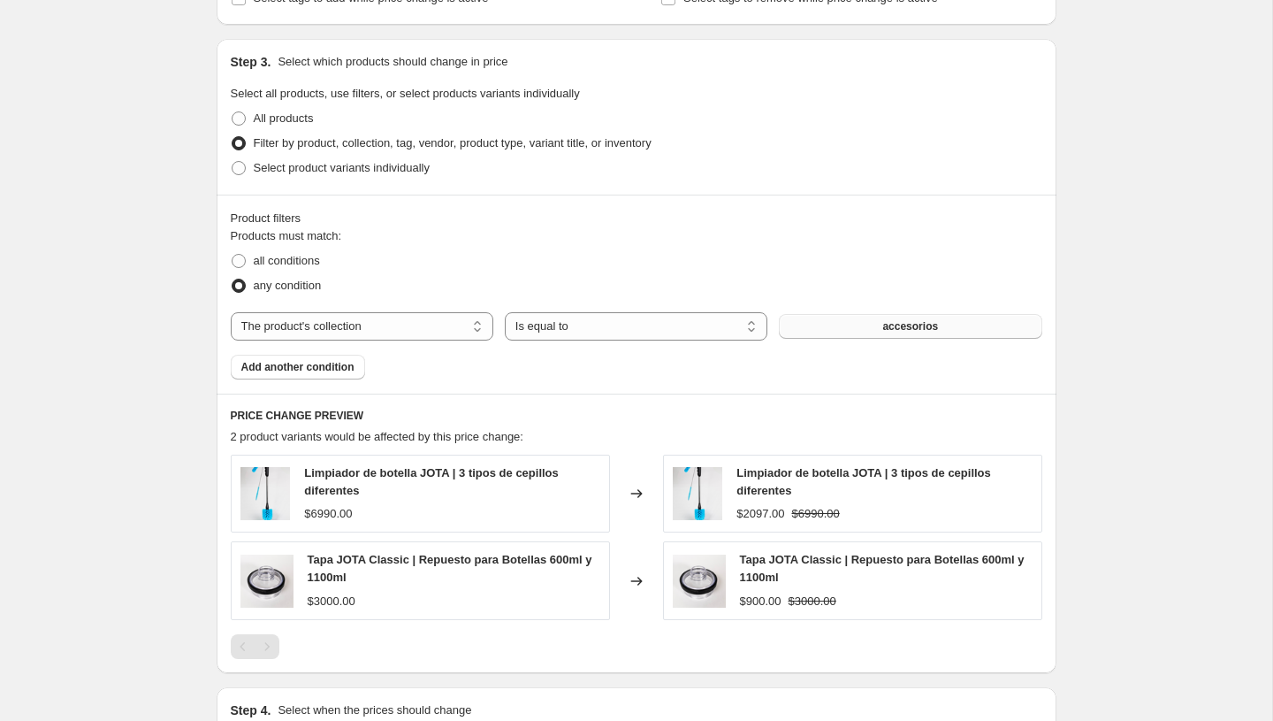
click at [855, 328] on button "accesorios" at bounding box center [910, 326] width 263 height 25
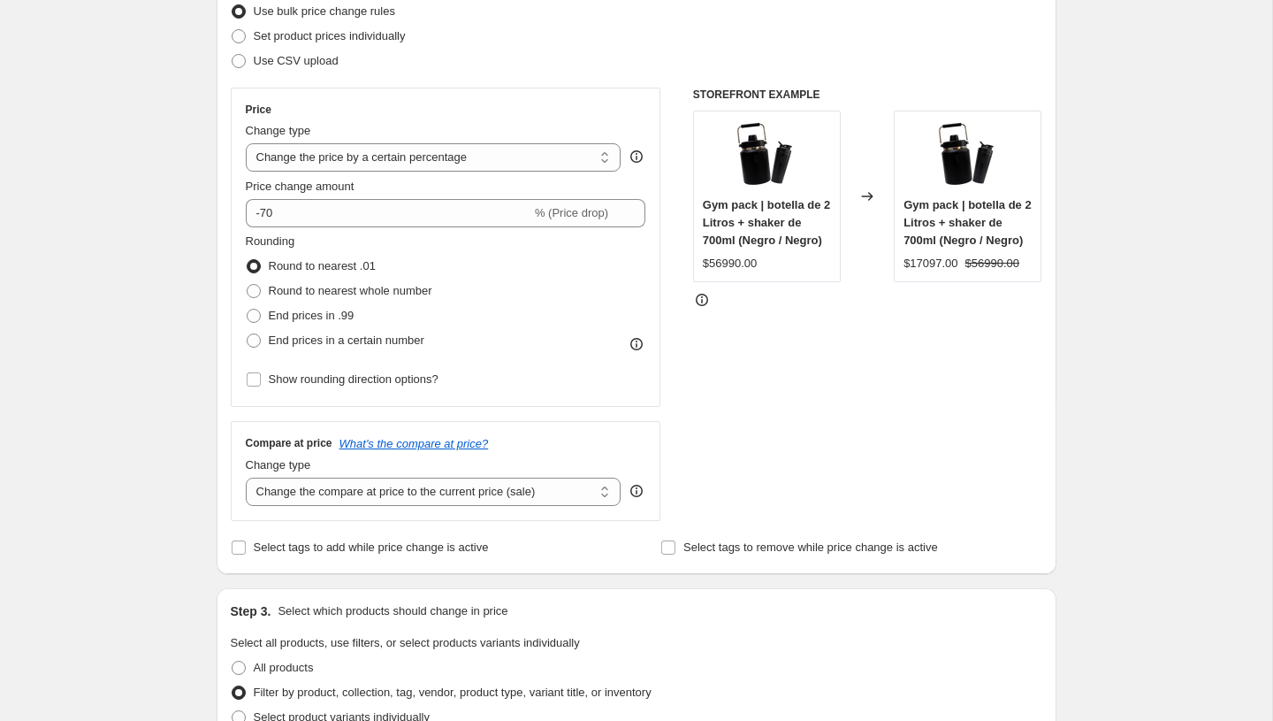
scroll to position [216, 0]
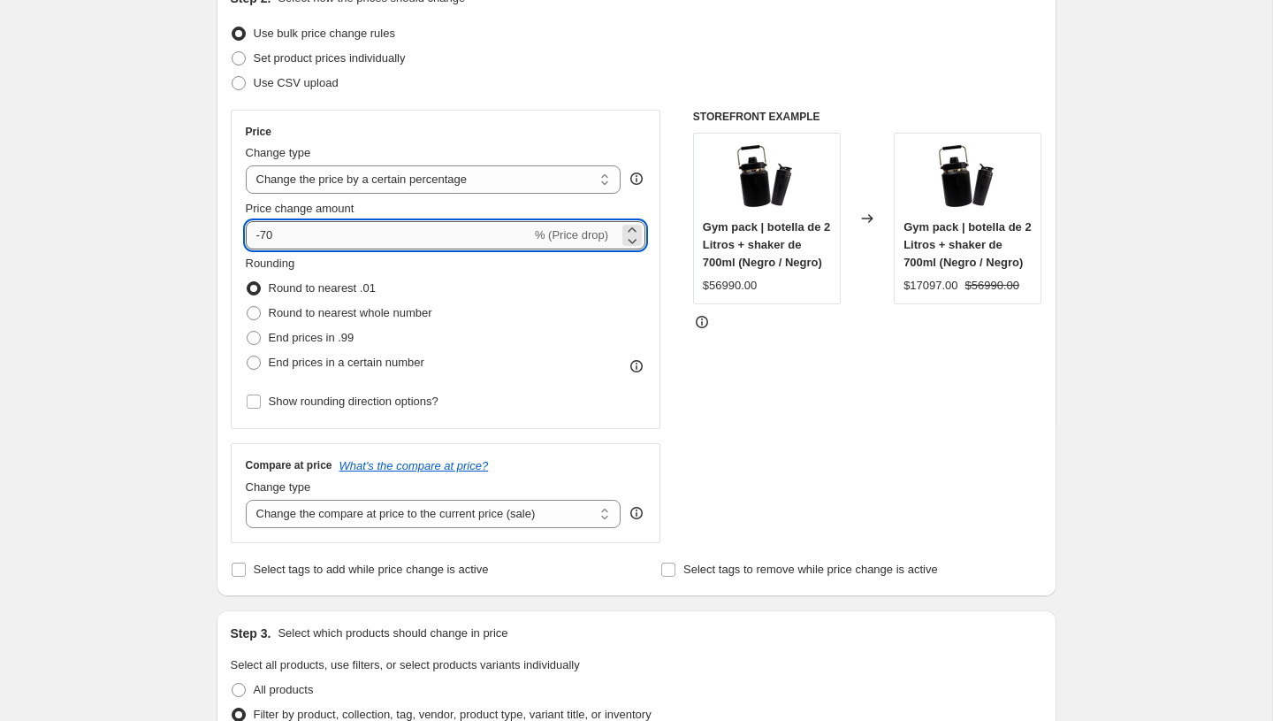
click at [269, 234] on input "-70" at bounding box center [389, 235] width 286 height 28
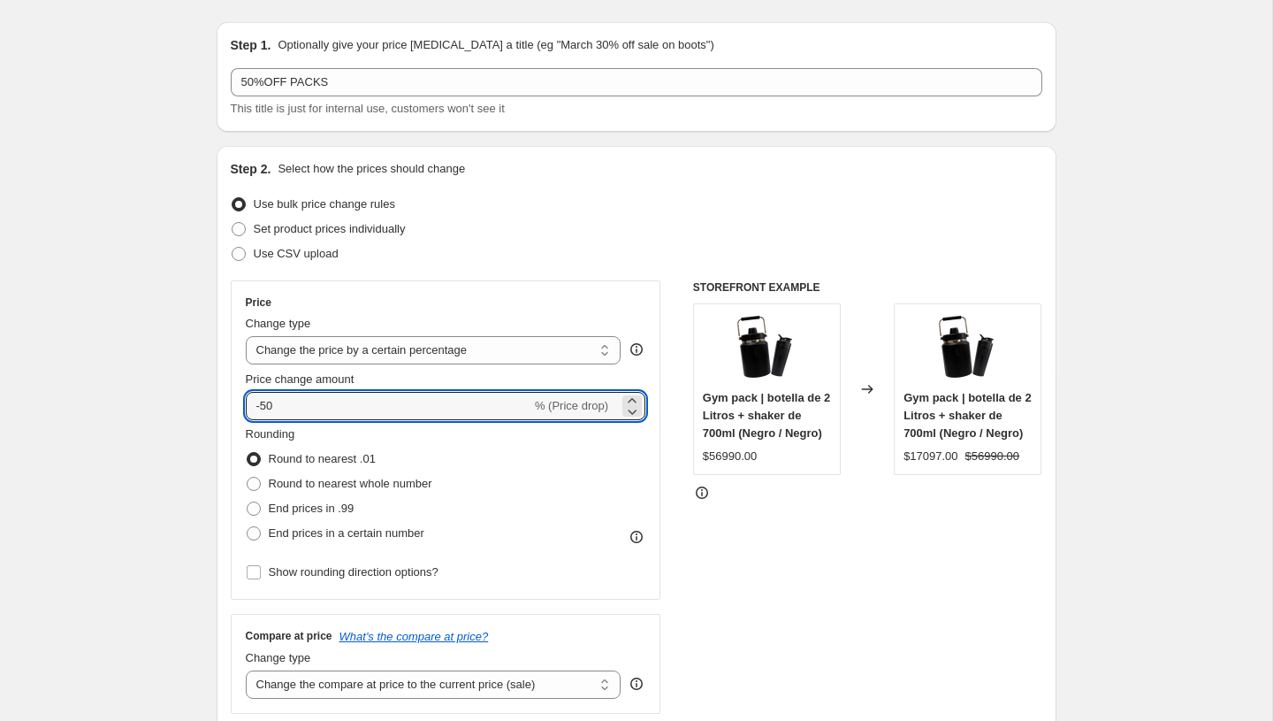
scroll to position [0, 0]
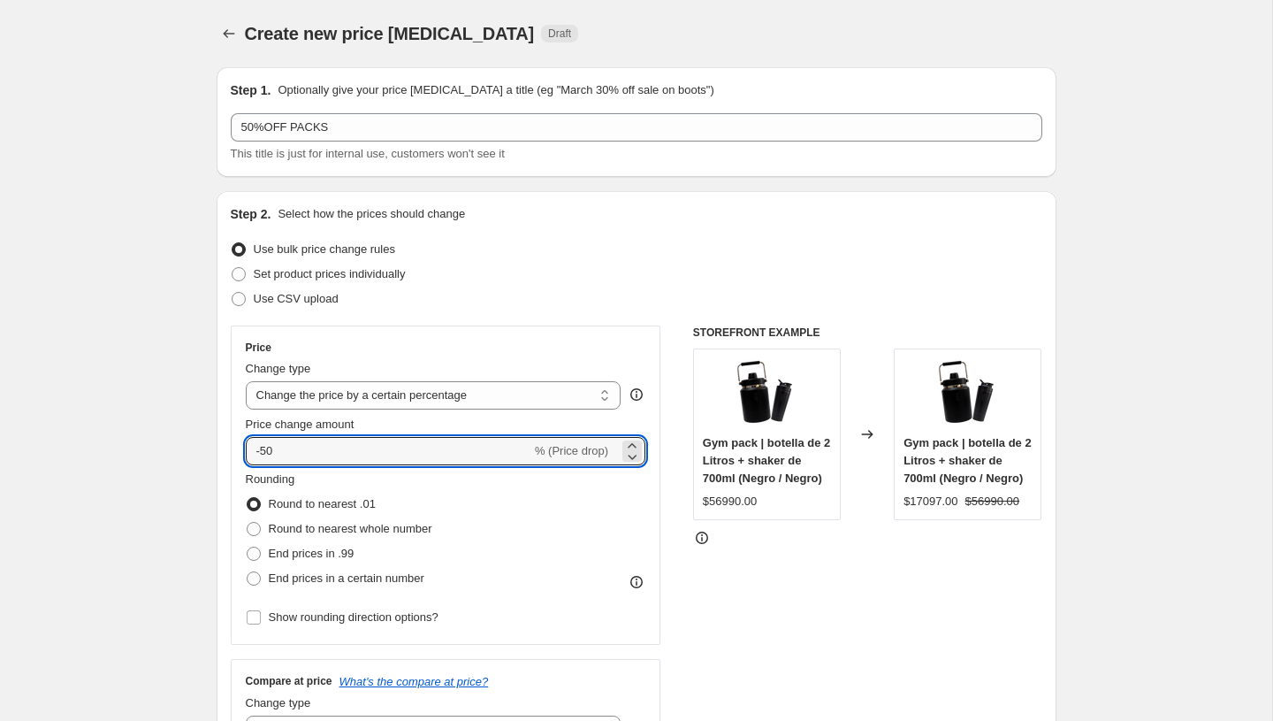
type input "-50"
click at [562, 528] on div "Rounding Round to nearest .01 Round to nearest whole number End prices in .99 E…" at bounding box center [446, 530] width 401 height 120
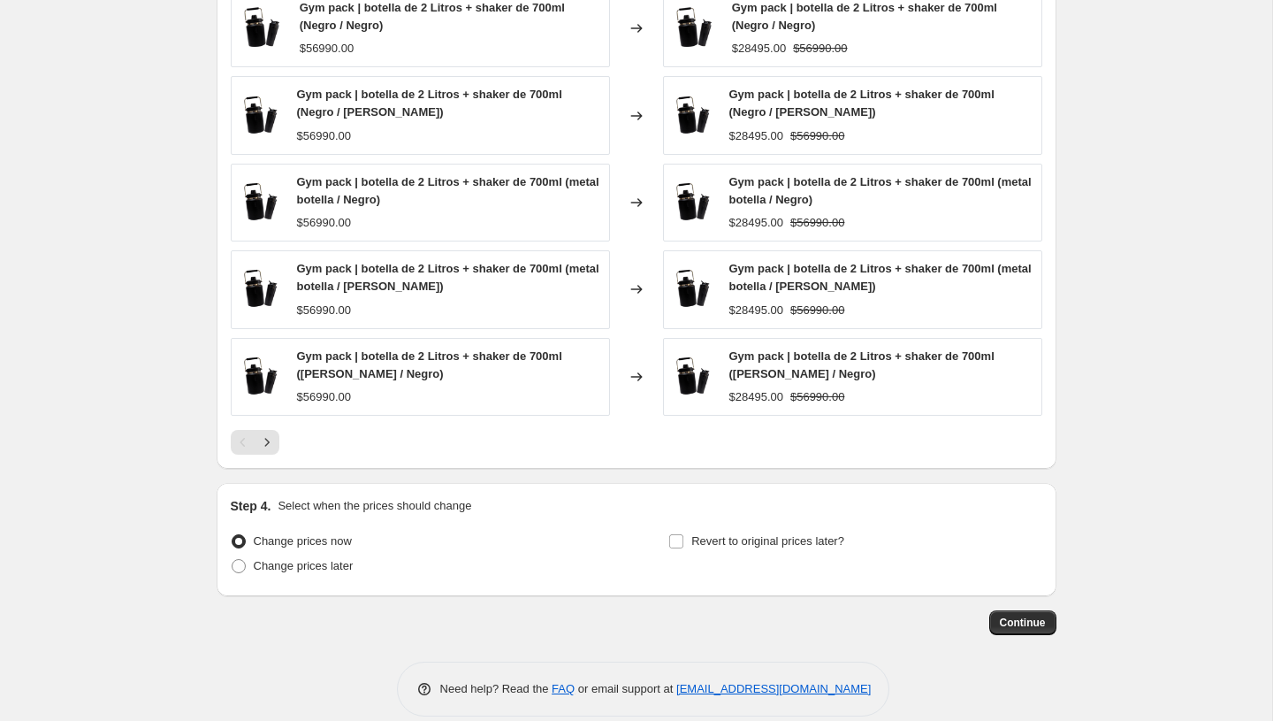
scroll to position [1253, 0]
click at [282, 569] on span "Change prices later" at bounding box center [304, 564] width 100 height 13
click at [233, 559] on input "Change prices later" at bounding box center [232, 558] width 1 height 1
radio input "true"
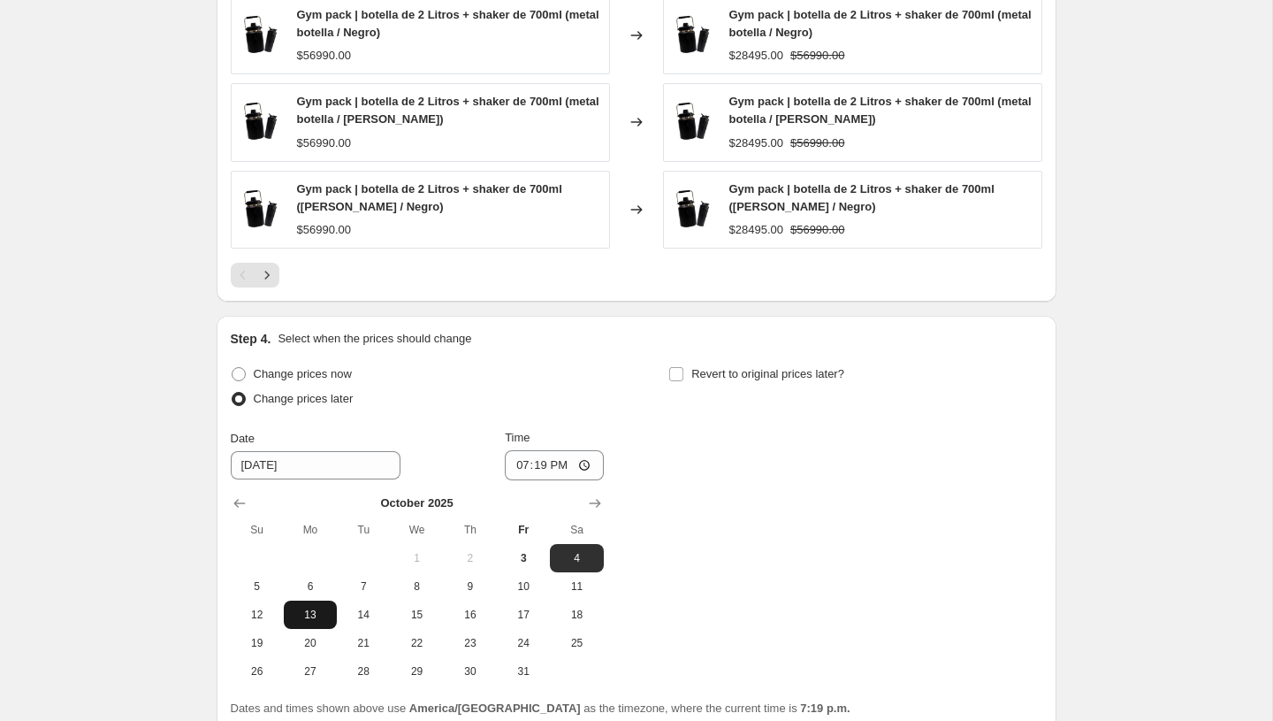
scroll to position [1432, 0]
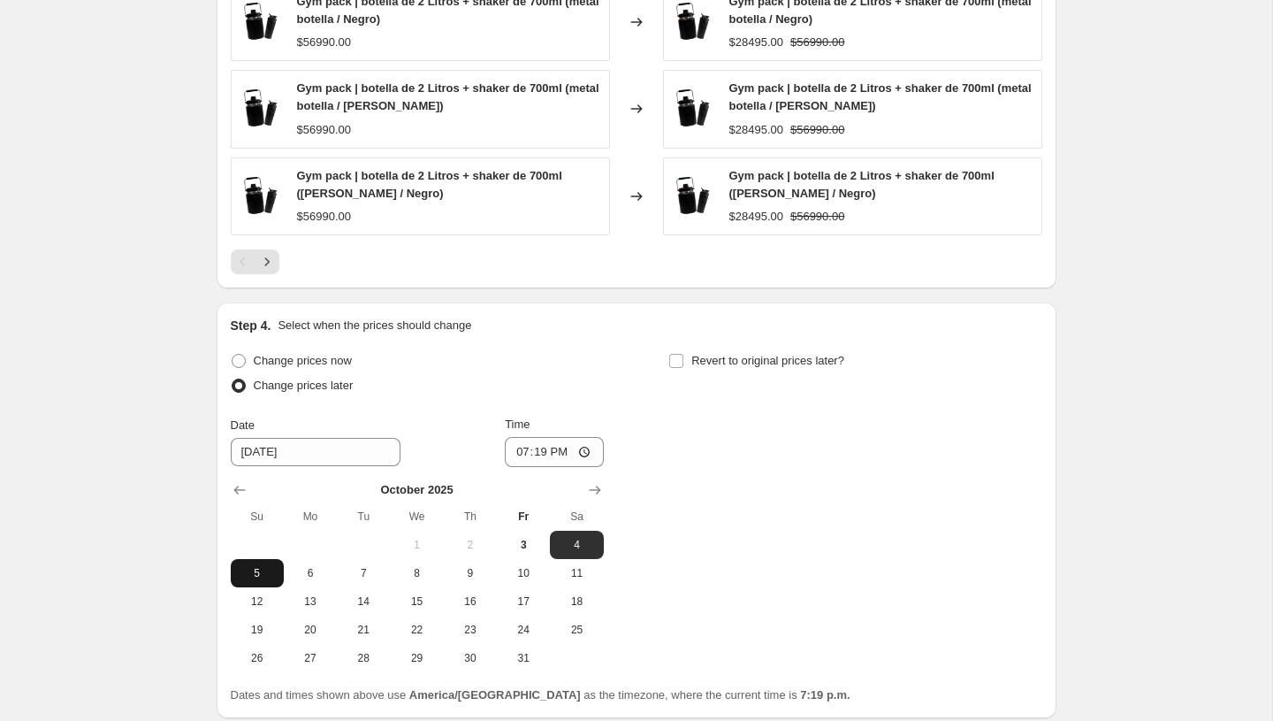
click at [253, 577] on span "5" at bounding box center [257, 573] width 39 height 14
type input "10/5/2025"
click at [536, 454] on input "19:19" at bounding box center [554, 452] width 99 height 30
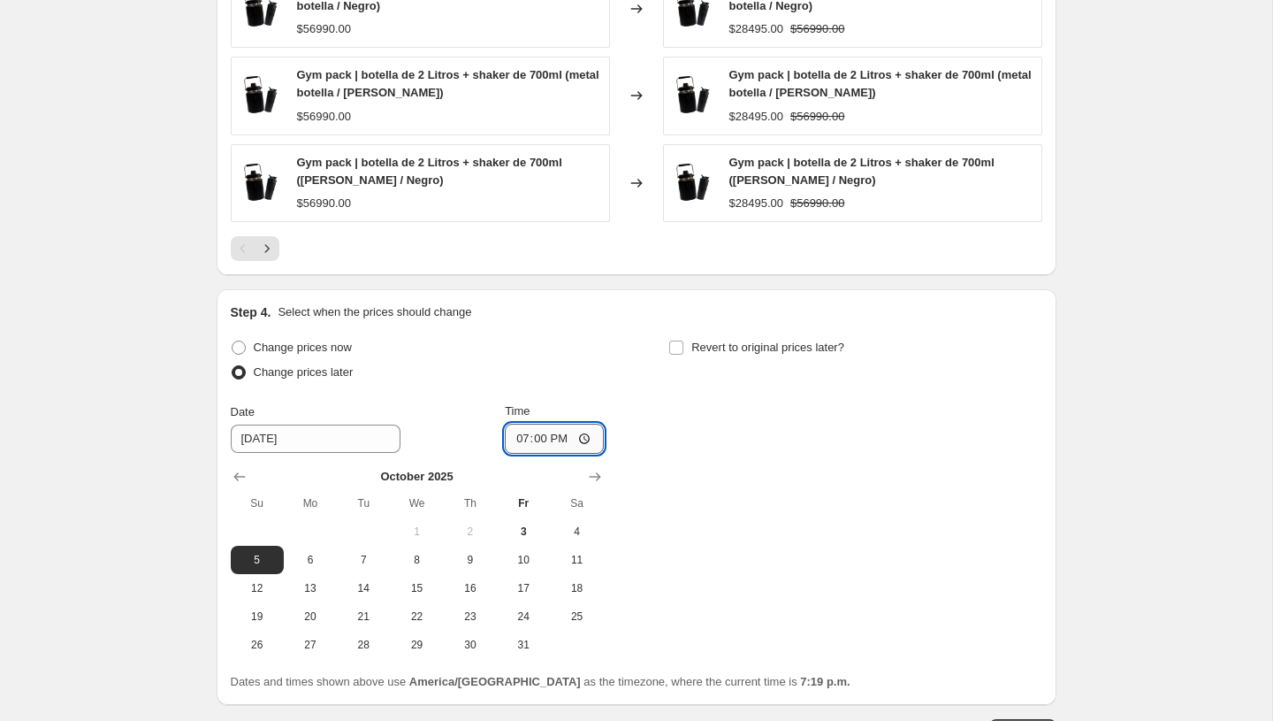
click at [514, 436] on input "19:00" at bounding box center [554, 439] width 99 height 30
type input "17:00"
click at [669, 451] on div "Change prices now Change prices later Date 10/5/2025 Time 17:00 October 2025 Su…" at bounding box center [637, 497] width 812 height 324
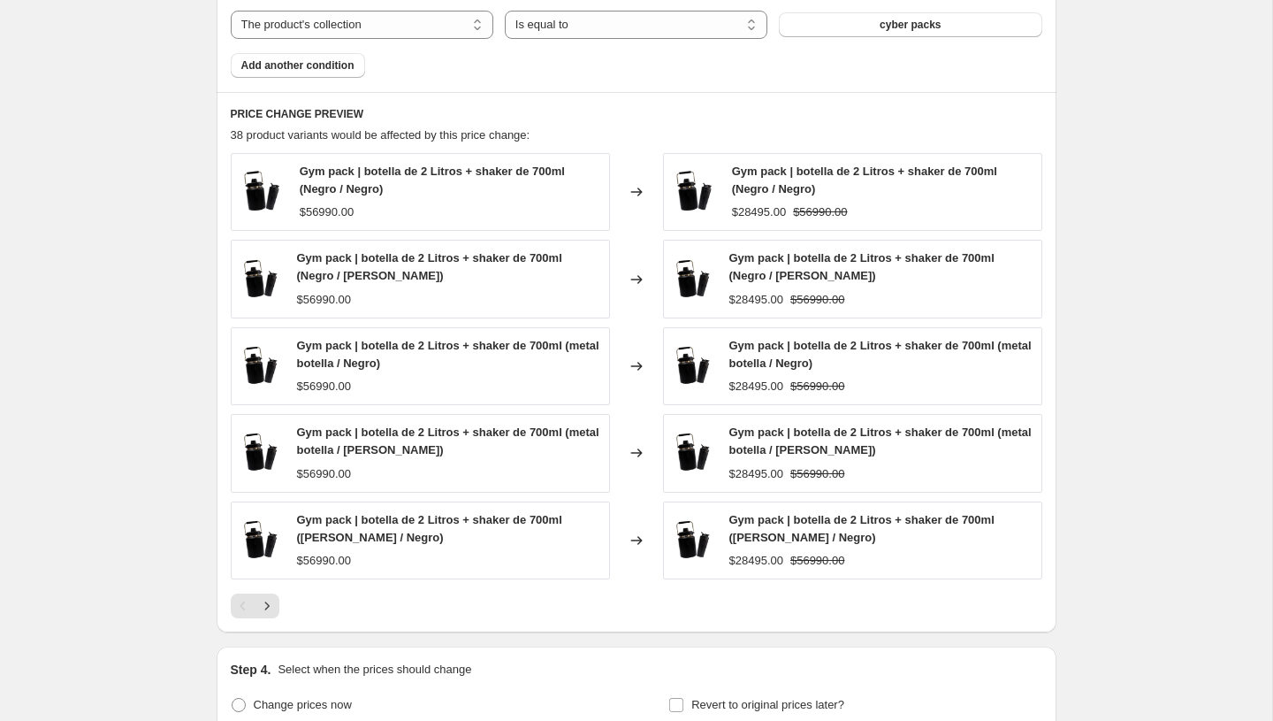
scroll to position [1110, 0]
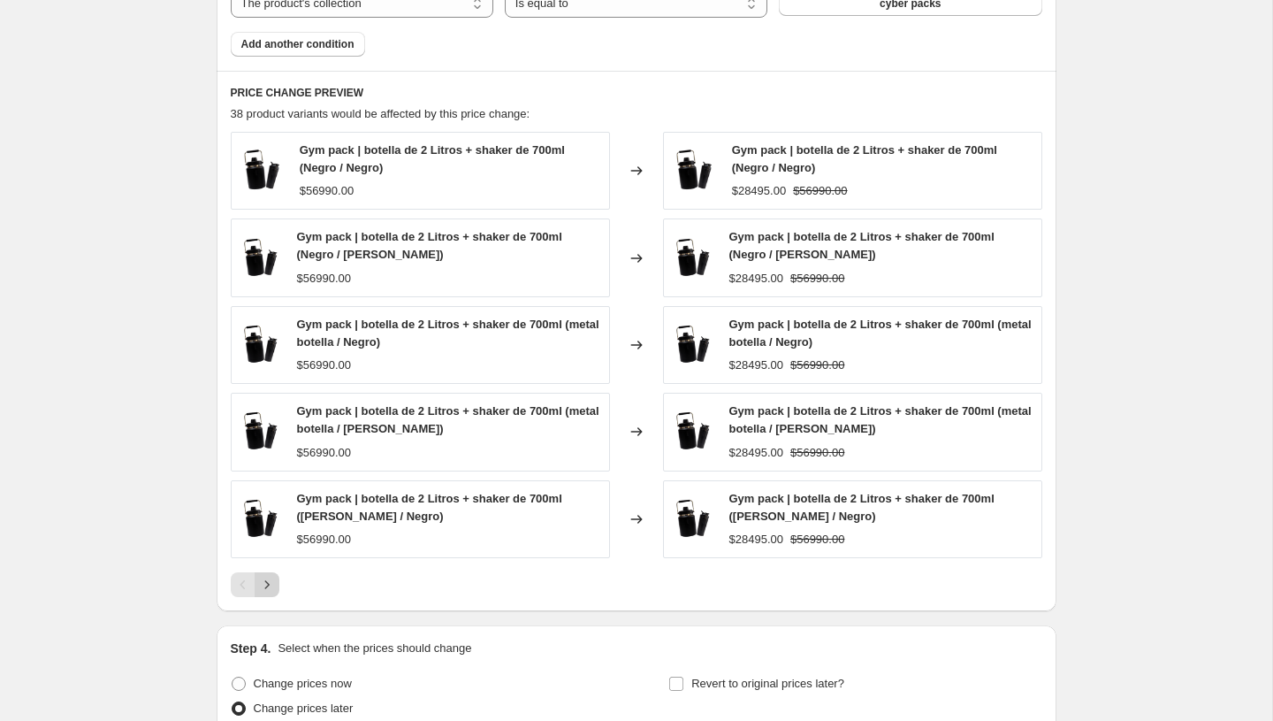
click at [266, 587] on icon "Next" at bounding box center [267, 585] width 18 height 18
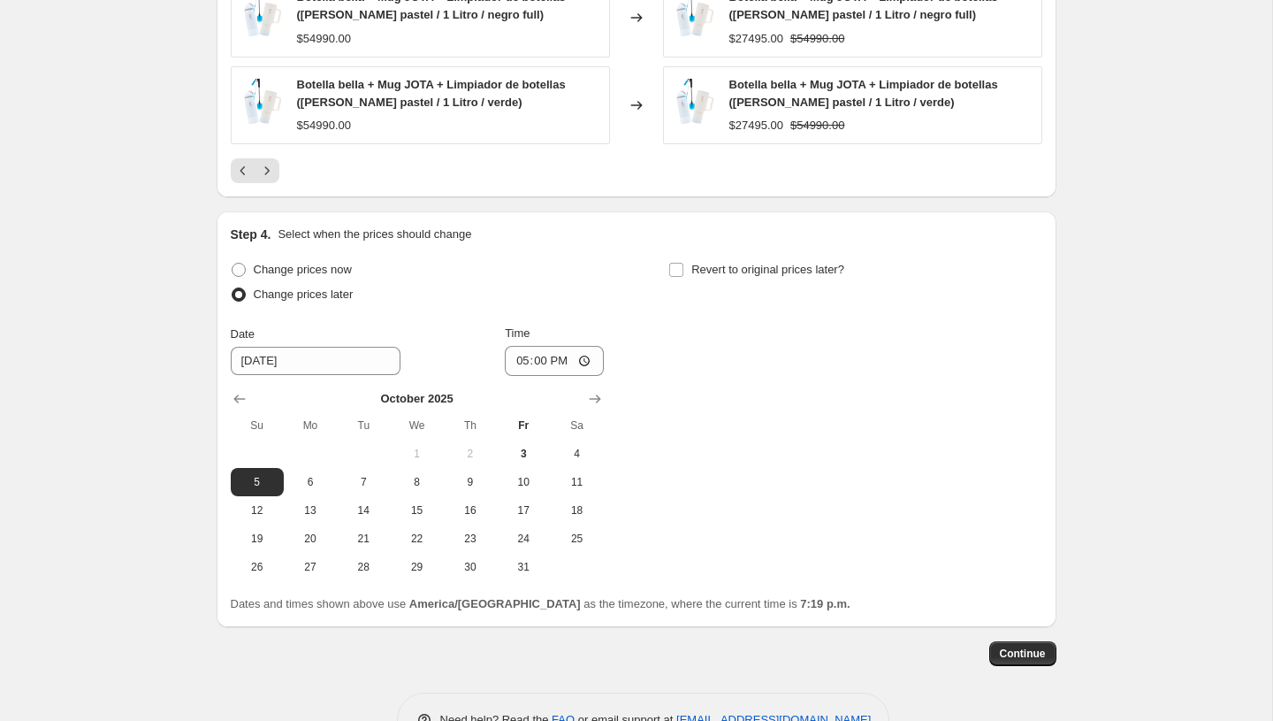
scroll to position [1577, 0]
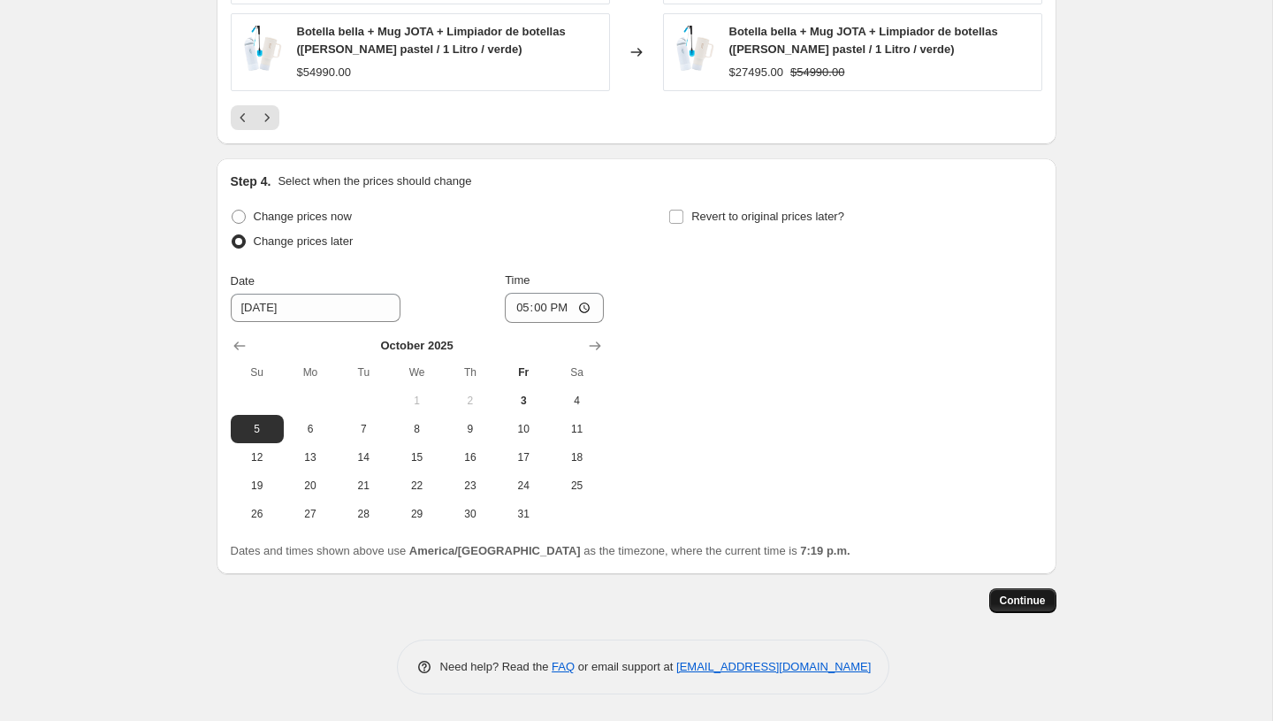
click at [1032, 603] on span "Continue" at bounding box center [1023, 600] width 46 height 14
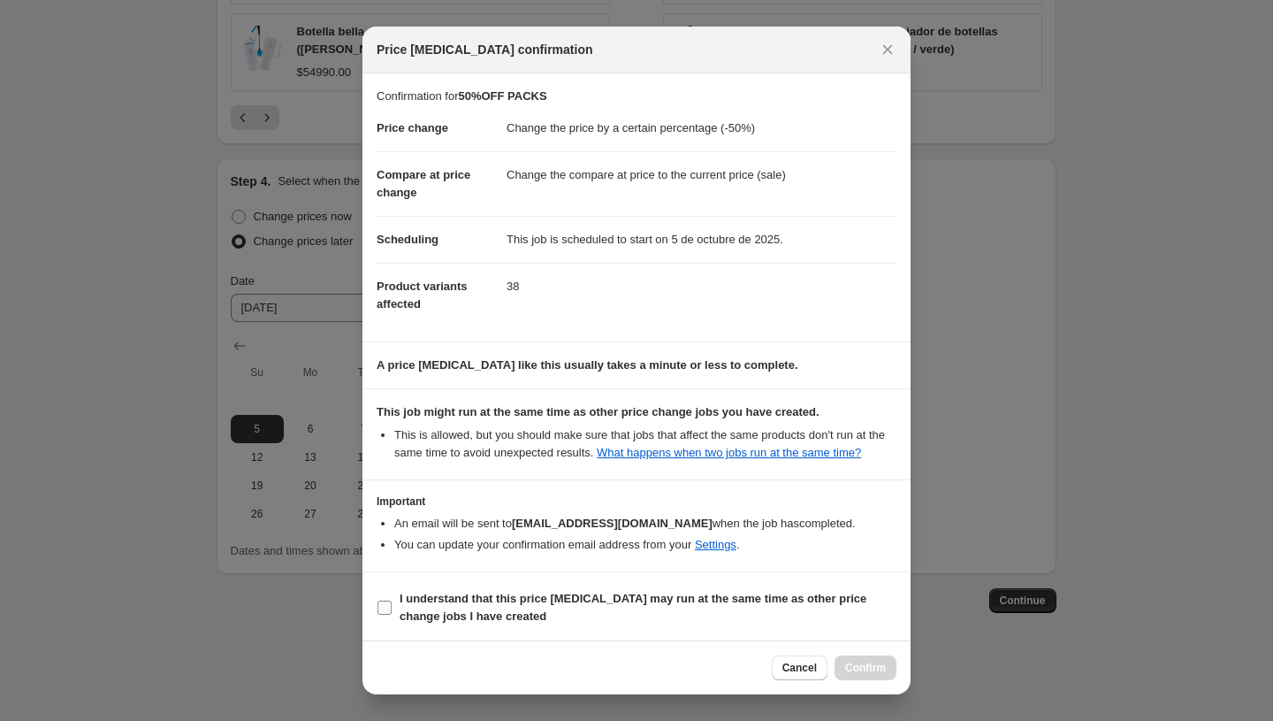
scroll to position [20, 0]
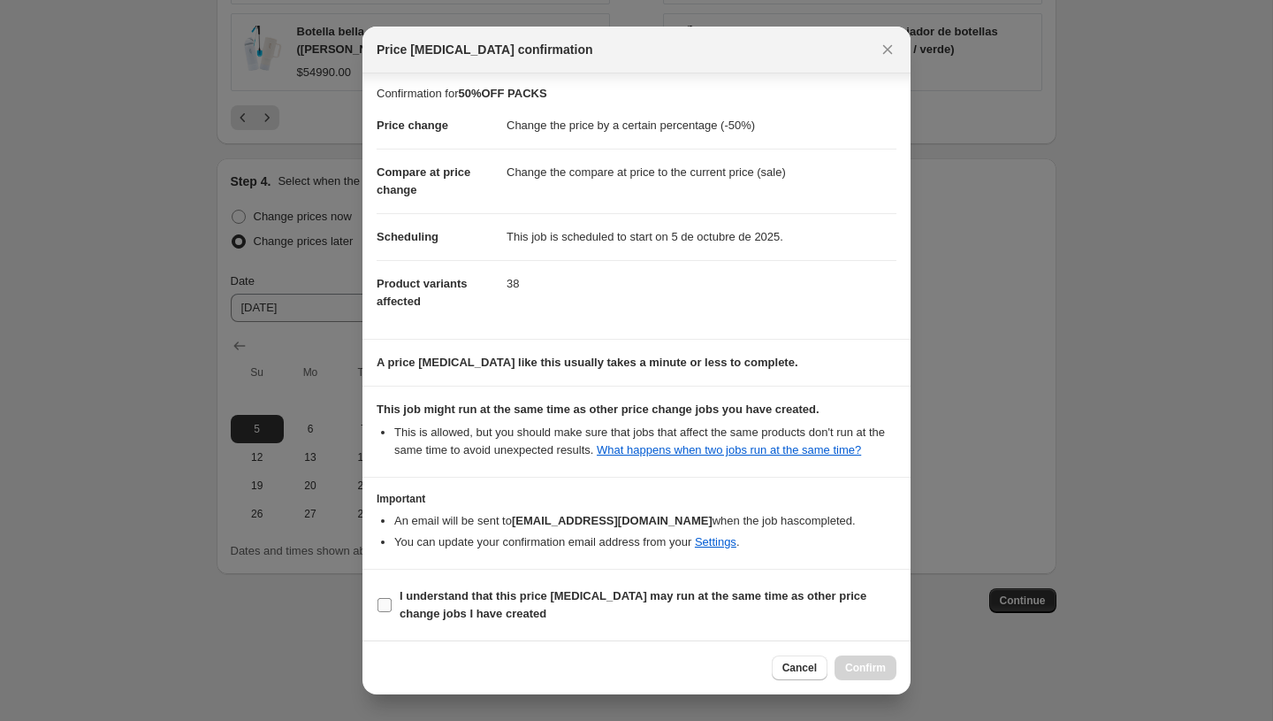
drag, startPoint x: 385, startPoint y: 592, endPoint x: 398, endPoint y: 592, distance: 13.3
click at [385, 592] on label "I understand that this price change job may run at the same time as other price…" at bounding box center [637, 605] width 520 height 42
click at [385, 598] on input "I understand that this price change job may run at the same time as other price…" at bounding box center [385, 605] width 14 height 14
checkbox input "true"
click at [860, 661] on span "Confirm" at bounding box center [865, 668] width 41 height 14
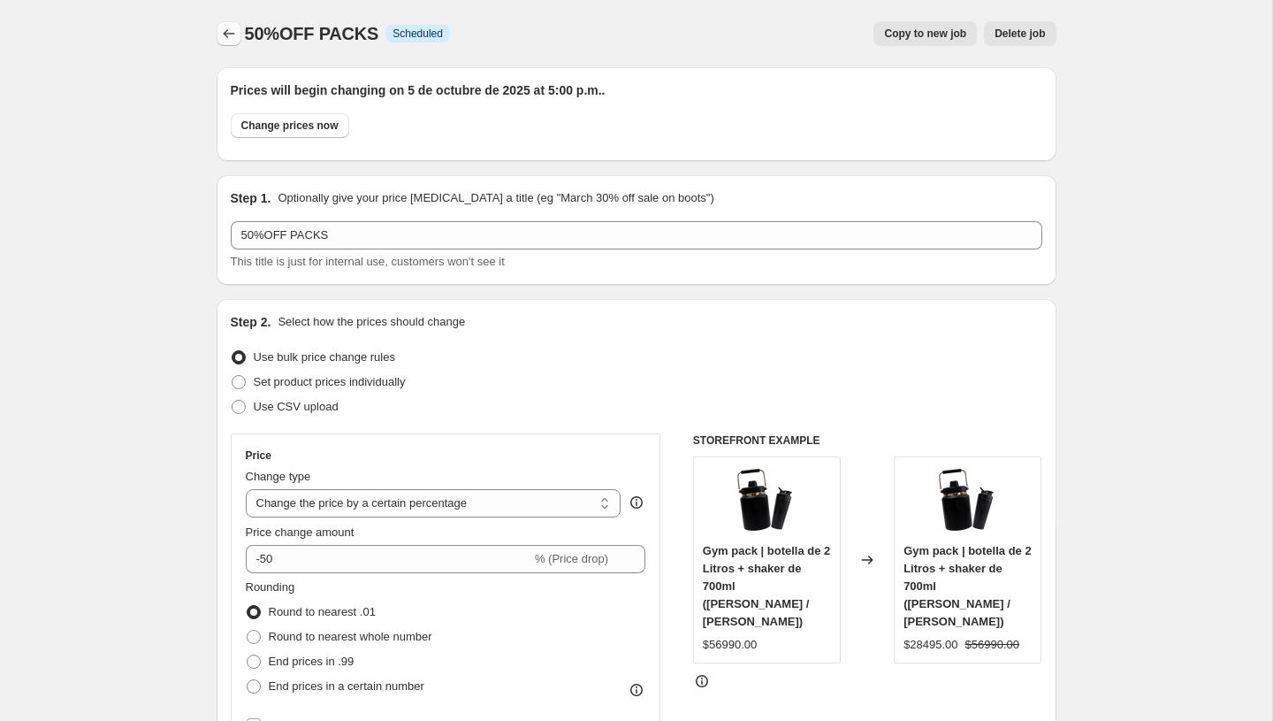
click at [223, 34] on icon "Price change jobs" at bounding box center [228, 33] width 11 height 9
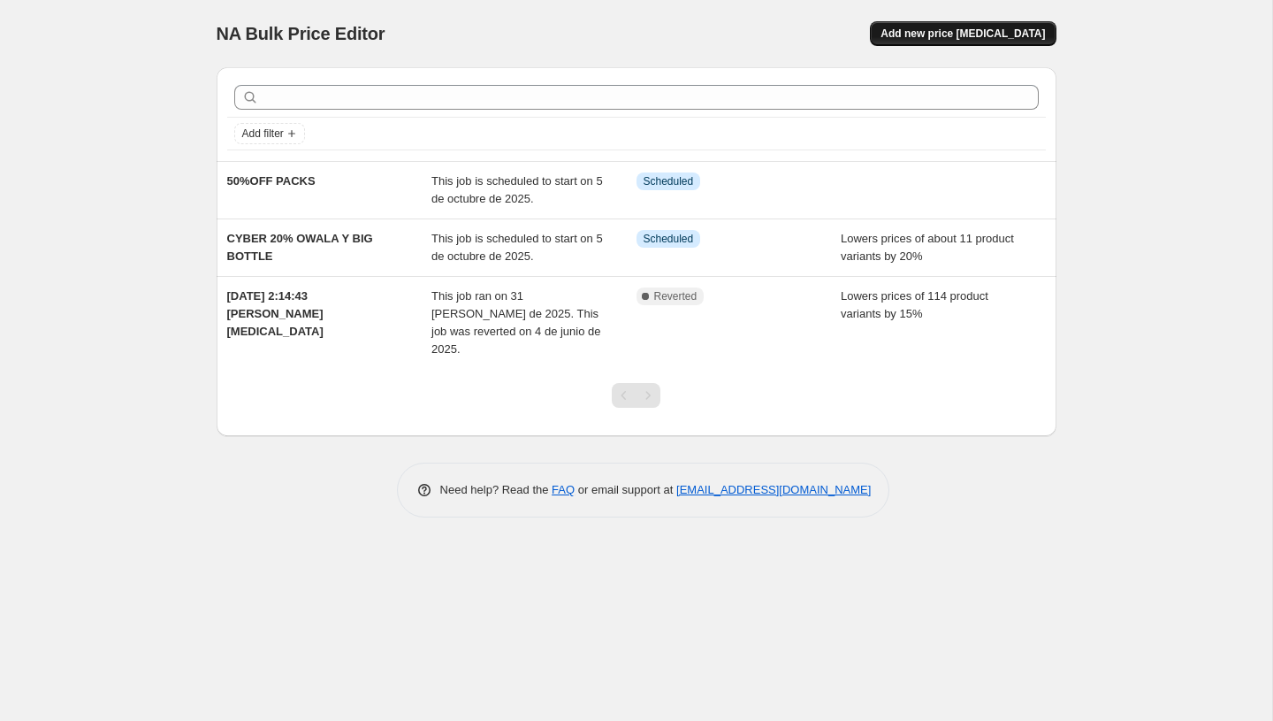
click at [921, 20] on div "NA Bulk Price Editor. This page is ready NA Bulk Price Editor Add new price cha…" at bounding box center [637, 33] width 840 height 67
click at [920, 25] on button "Add new price [MEDICAL_DATA]" at bounding box center [963, 33] width 186 height 25
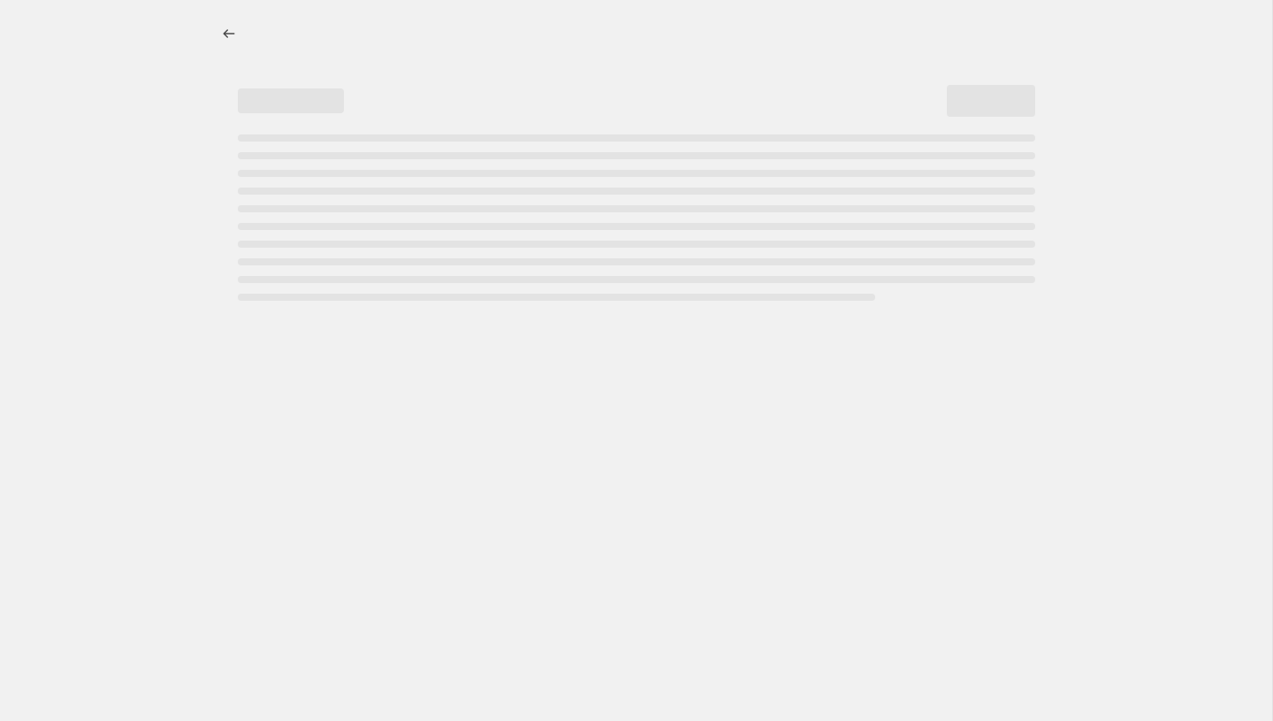
select select "percentage"
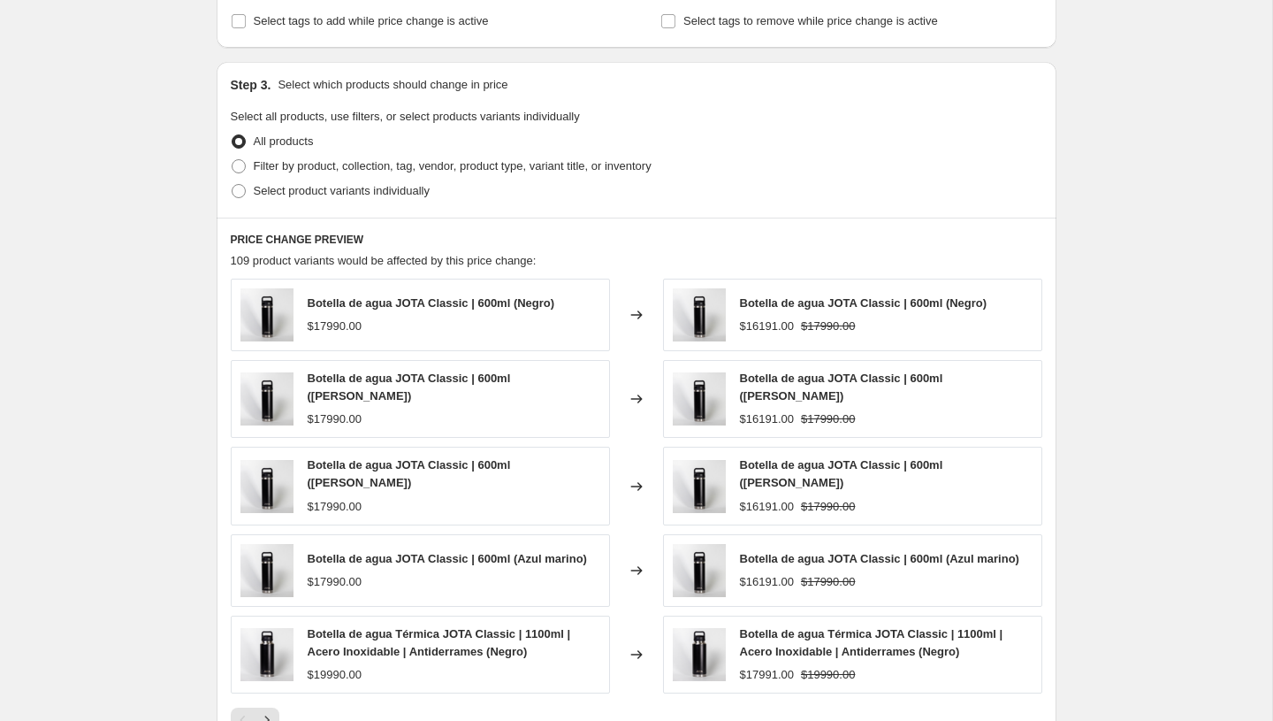
scroll to position [759, 0]
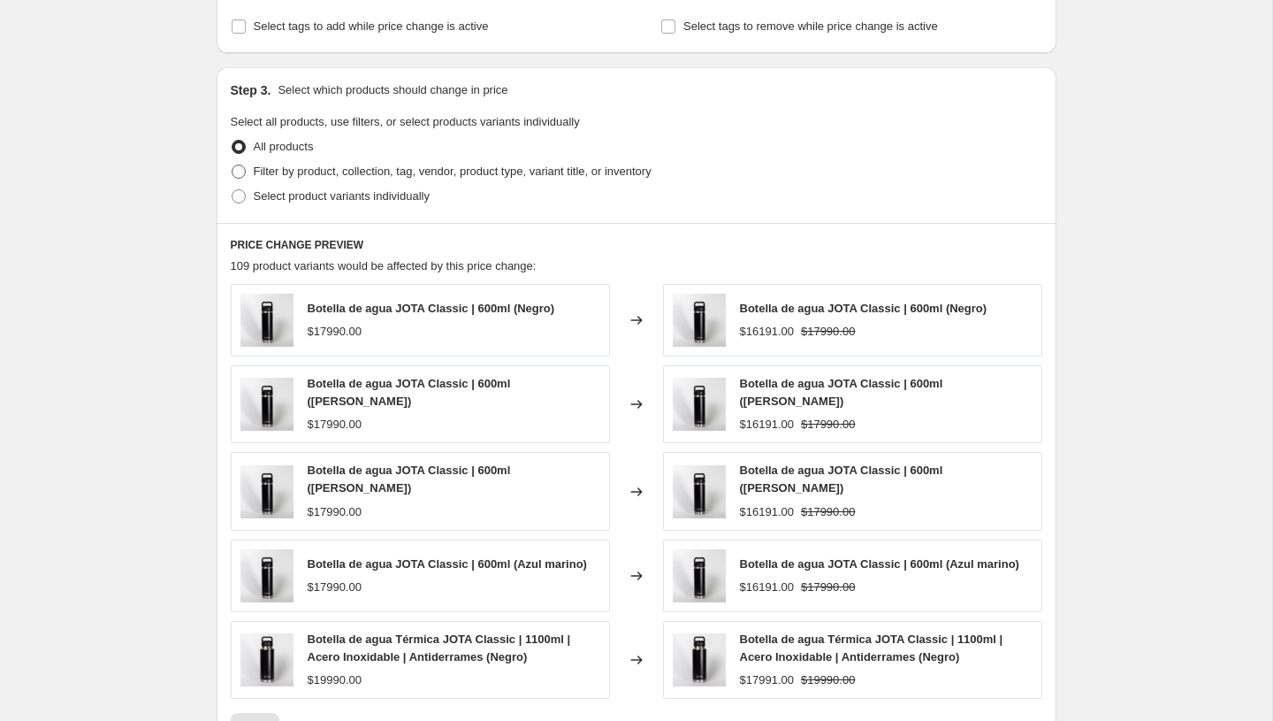
click at [243, 164] on span at bounding box center [239, 171] width 14 height 14
click at [233, 164] on input "Filter by product, collection, tag, vendor, product type, variant title, or inv…" at bounding box center [232, 164] width 1 height 1
radio input "true"
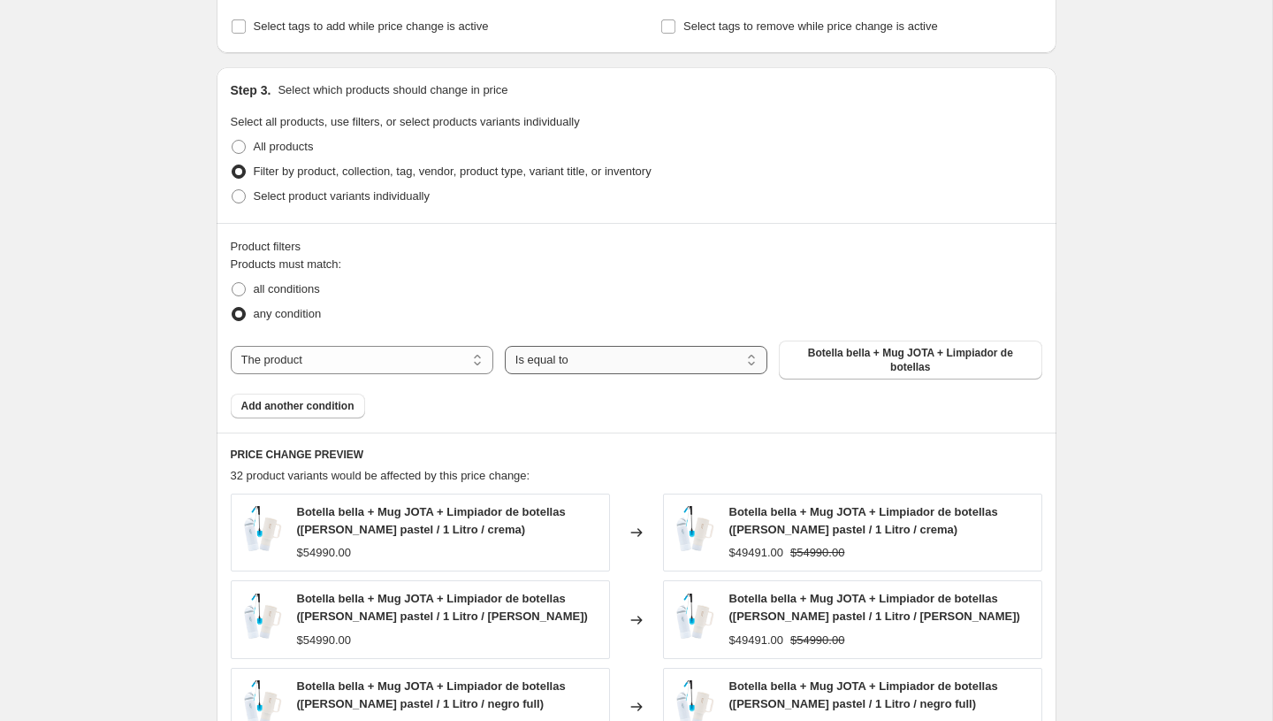
click at [536, 365] on select "Is equal to Is not equal to" at bounding box center [636, 360] width 263 height 28
select select "not_equal"
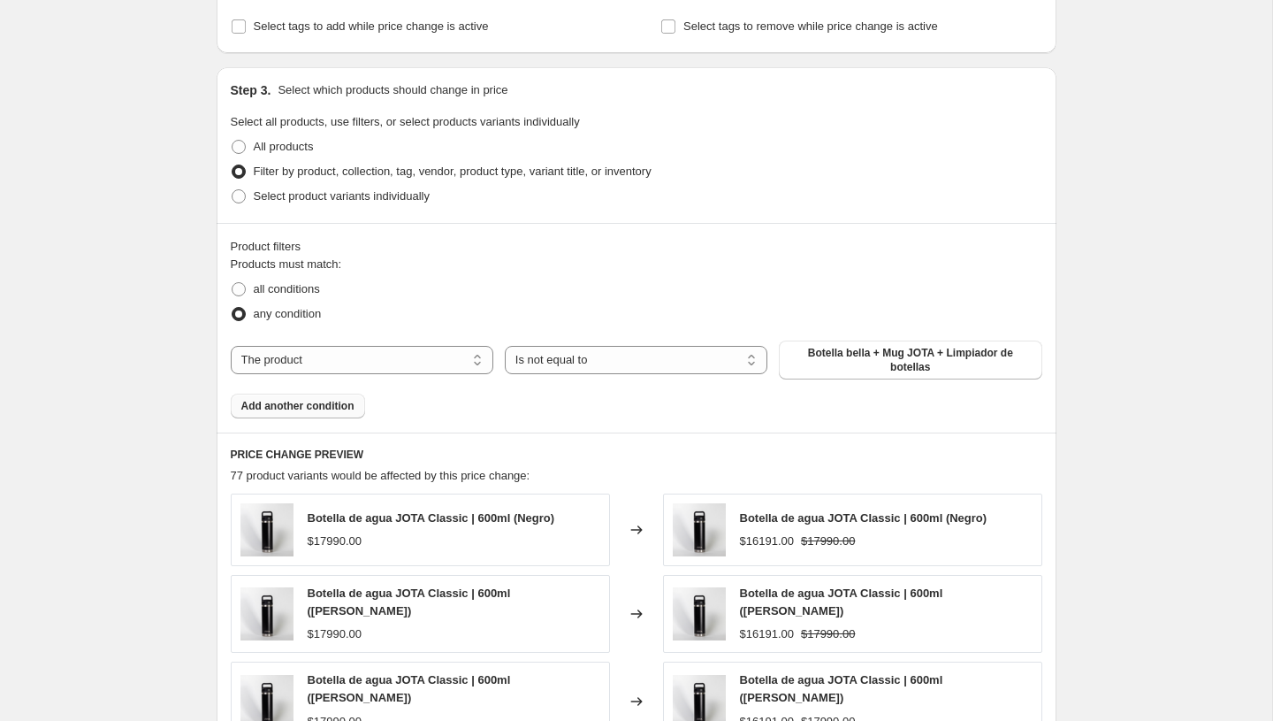
click at [325, 398] on button "Add another condition" at bounding box center [298, 405] width 134 height 25
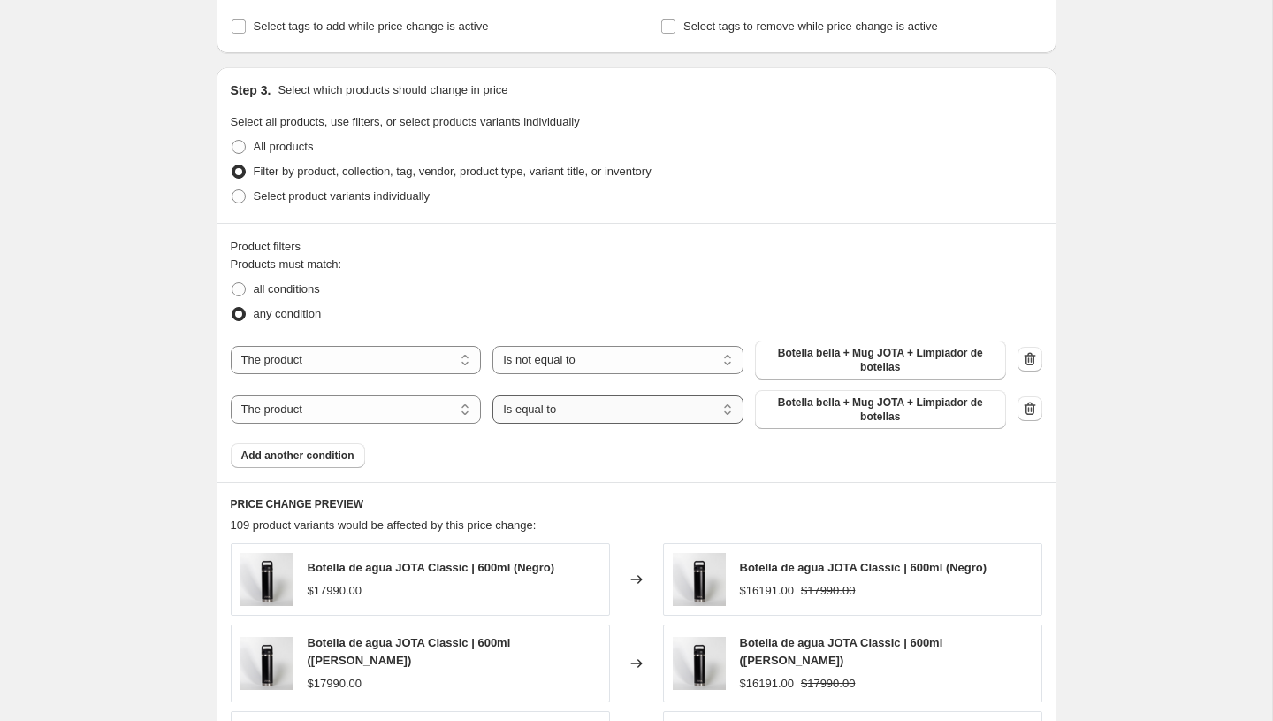
click at [569, 403] on select "Is equal to Is not equal to" at bounding box center [618, 409] width 251 height 28
select select "not_equal"
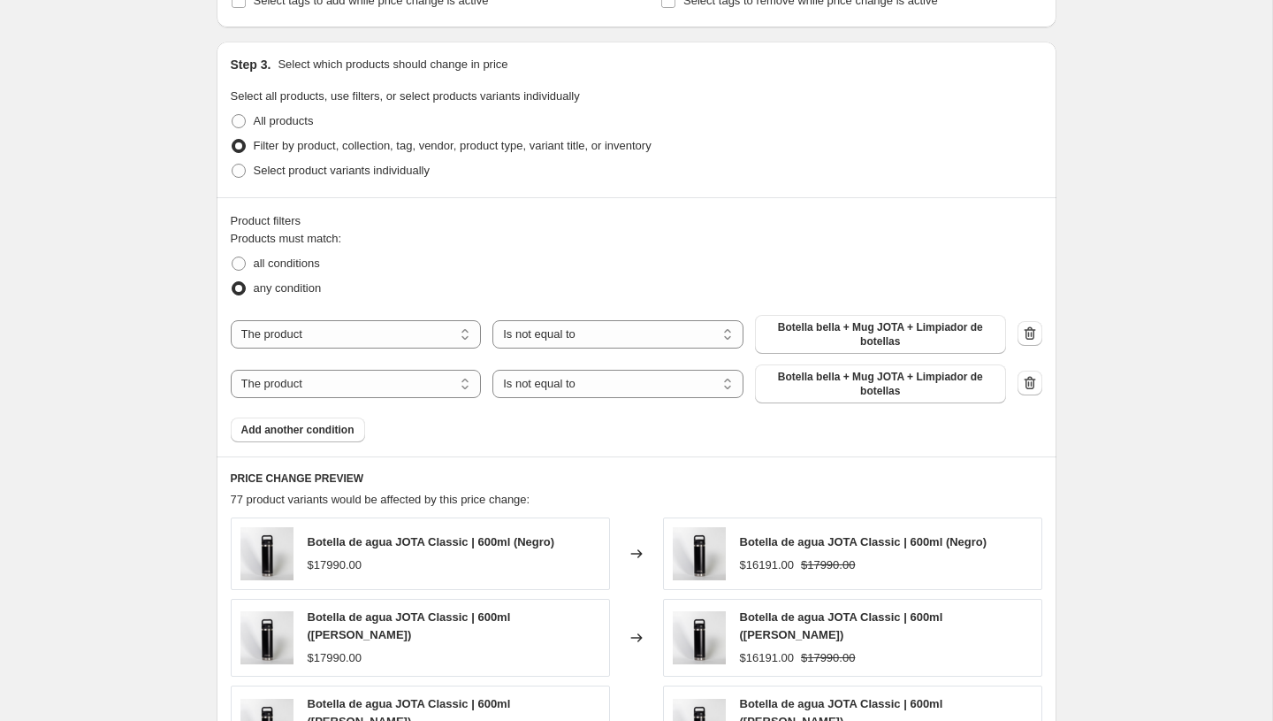
scroll to position [773, 0]
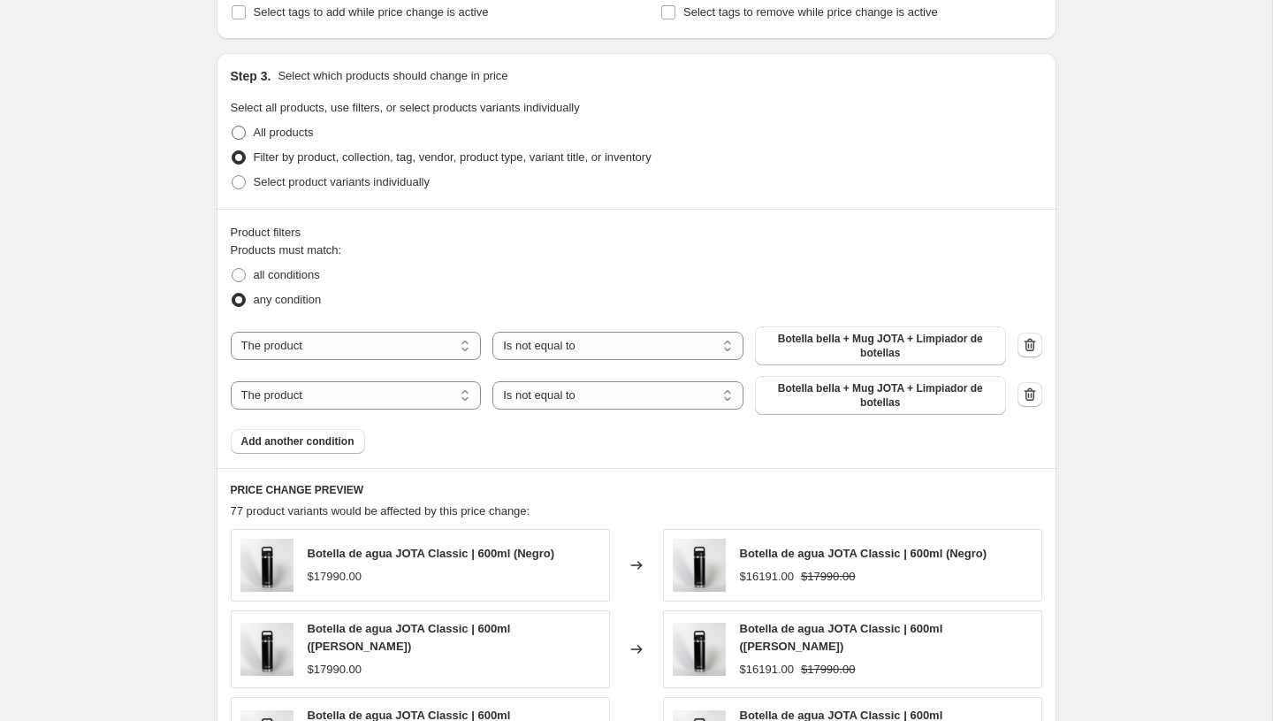
click at [235, 128] on span at bounding box center [239, 133] width 14 height 14
click at [233, 126] on input "All products" at bounding box center [232, 126] width 1 height 1
radio input "true"
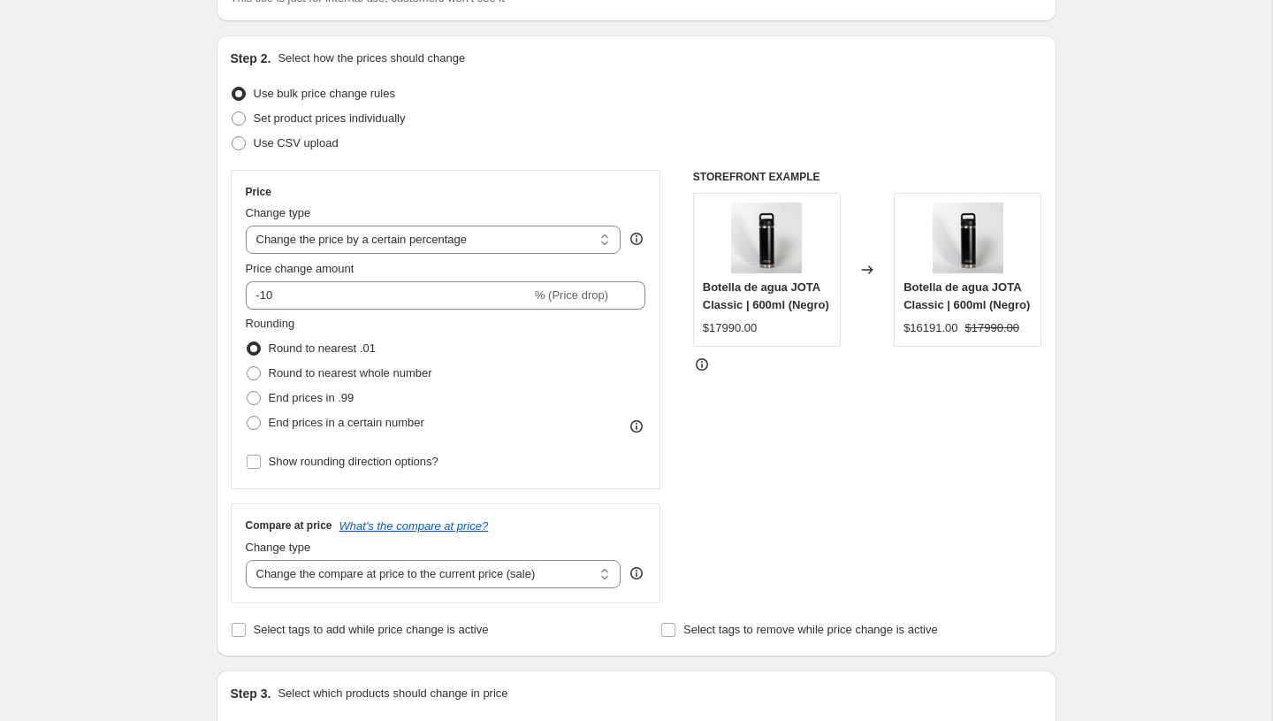
scroll to position [34, 0]
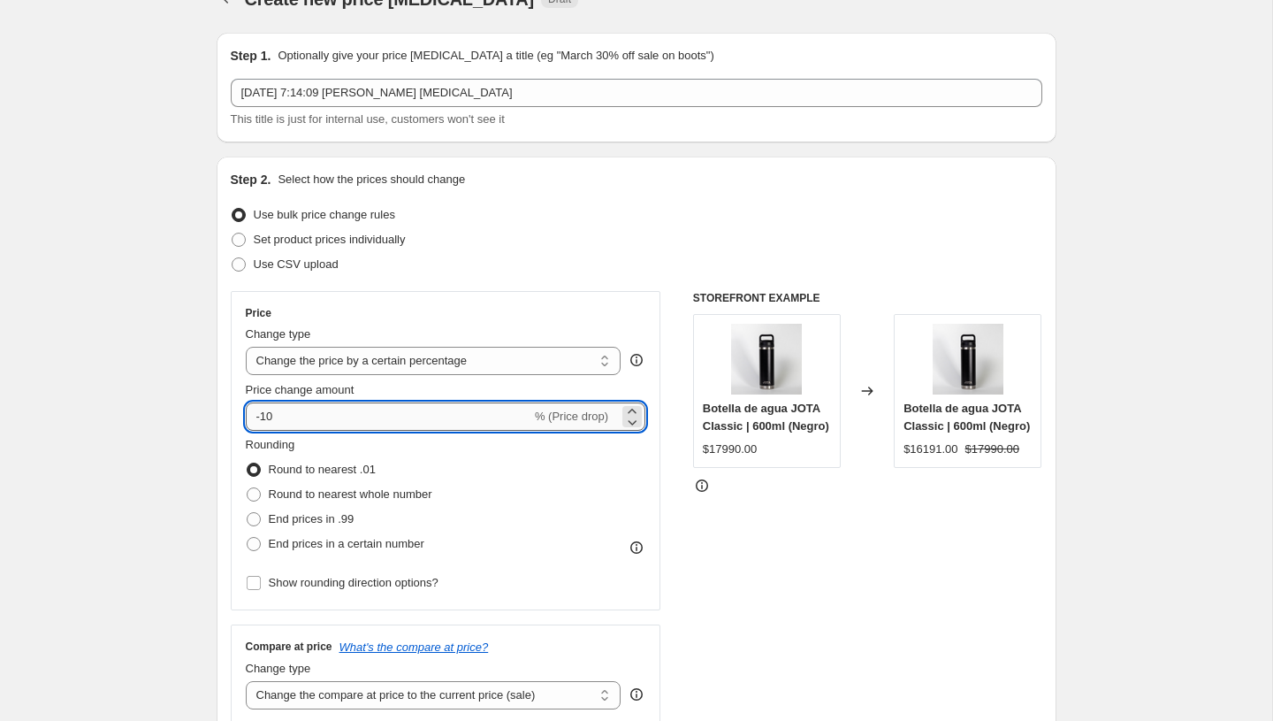
click at [308, 411] on input "-10" at bounding box center [389, 416] width 286 height 28
type input "-1"
type input "-30"
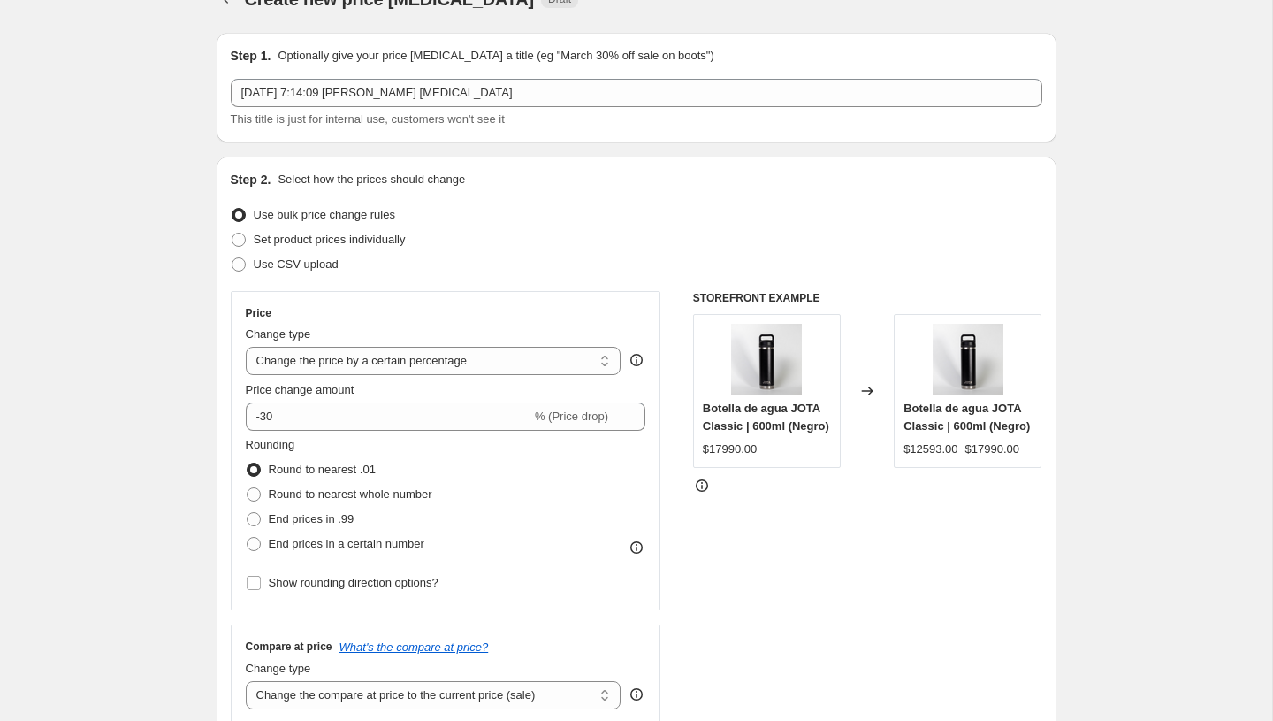
click at [463, 492] on div "Rounding Round to nearest .01 Round to nearest whole number End prices in .99 E…" at bounding box center [446, 496] width 401 height 120
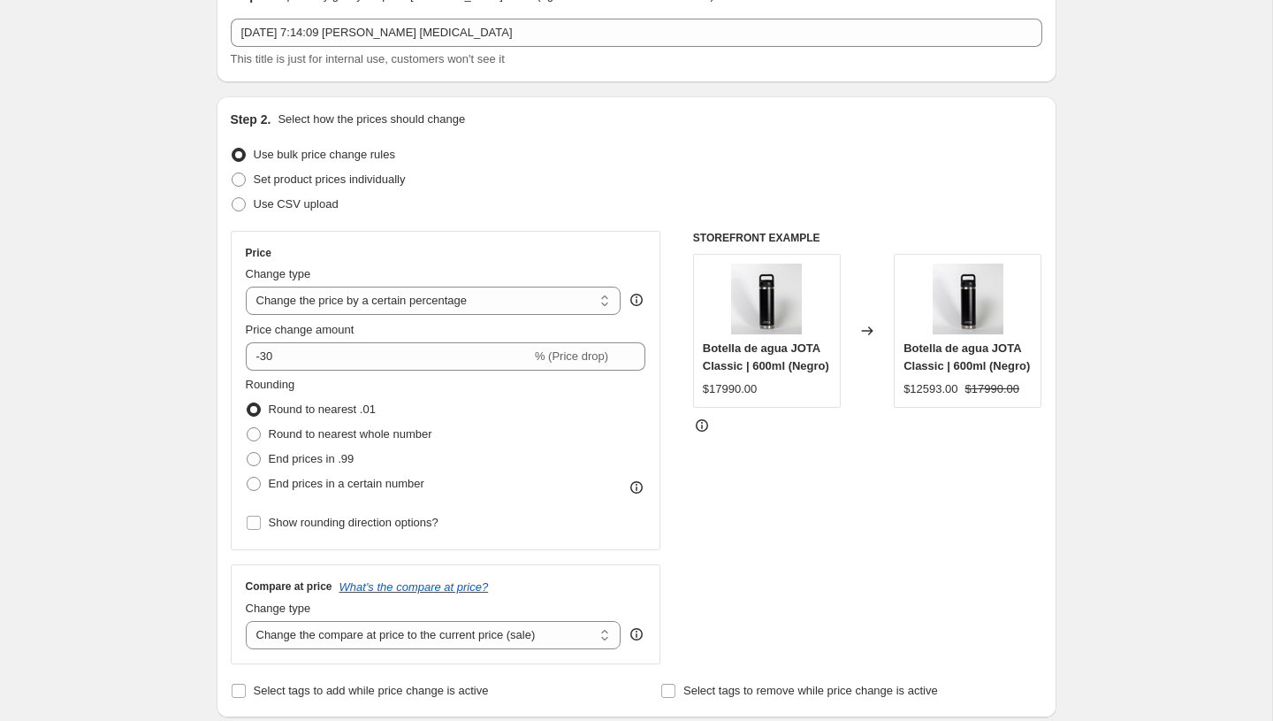
scroll to position [0, 0]
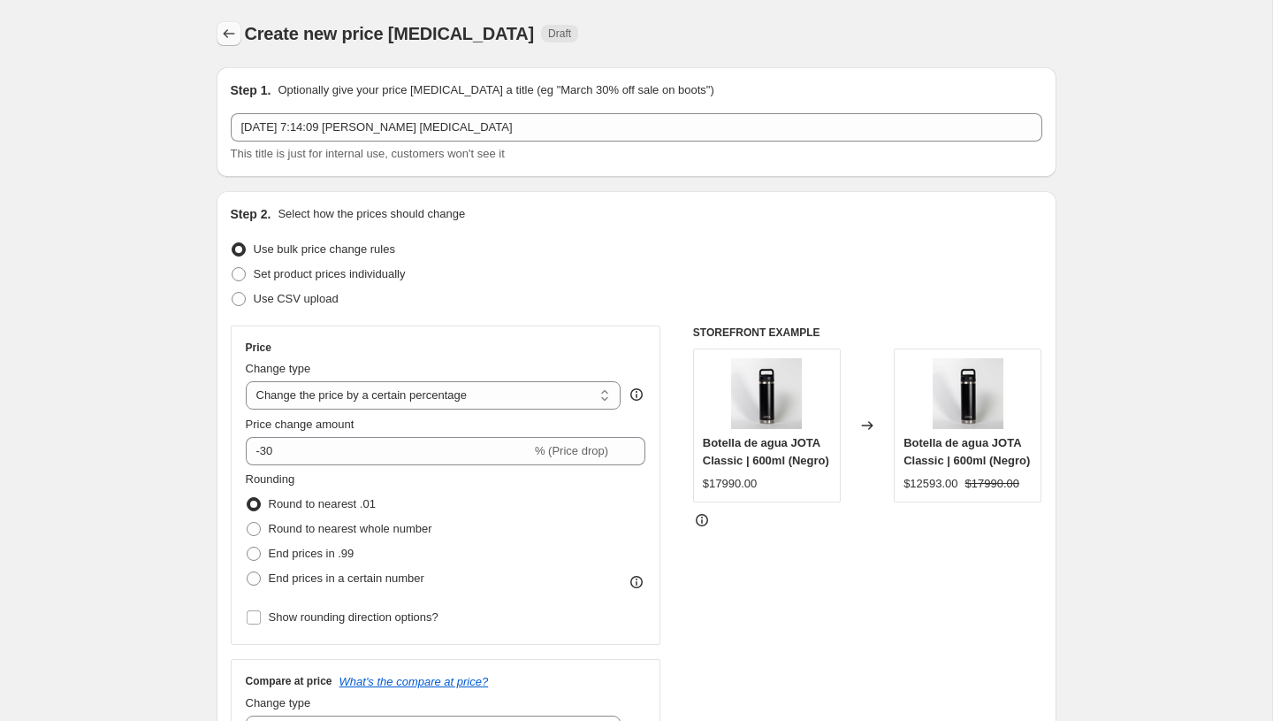
click at [233, 27] on icon "Price change jobs" at bounding box center [229, 34] width 18 height 18
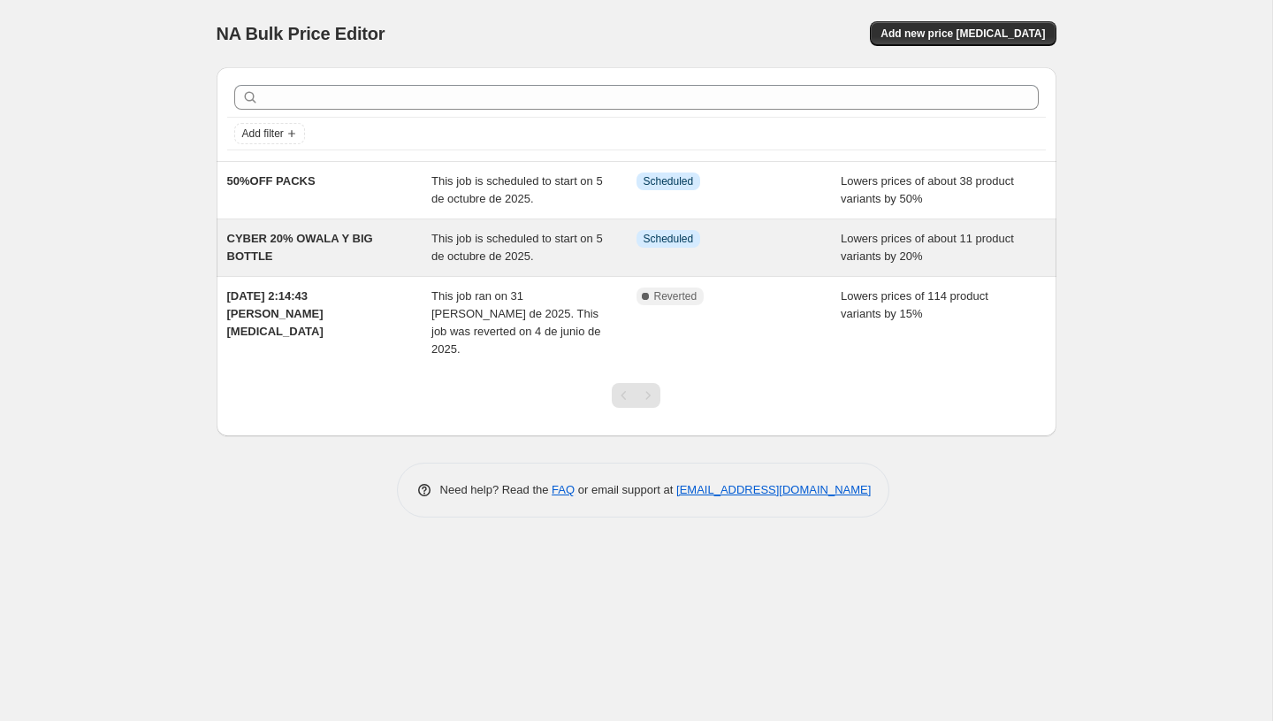
click at [364, 271] on div "CYBER 20% OWALA Y BIG BOTTLE This job is scheduled to start on 5 de octubre de …" at bounding box center [637, 247] width 840 height 57
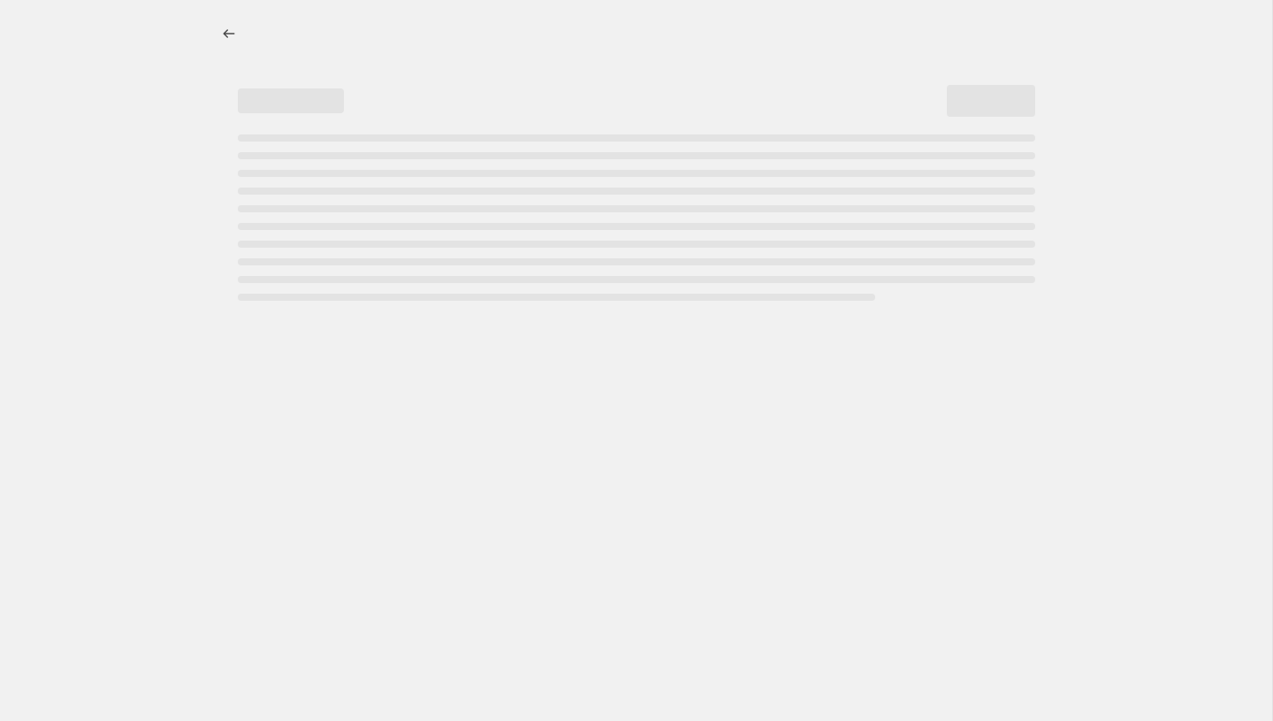
select select "percentage"
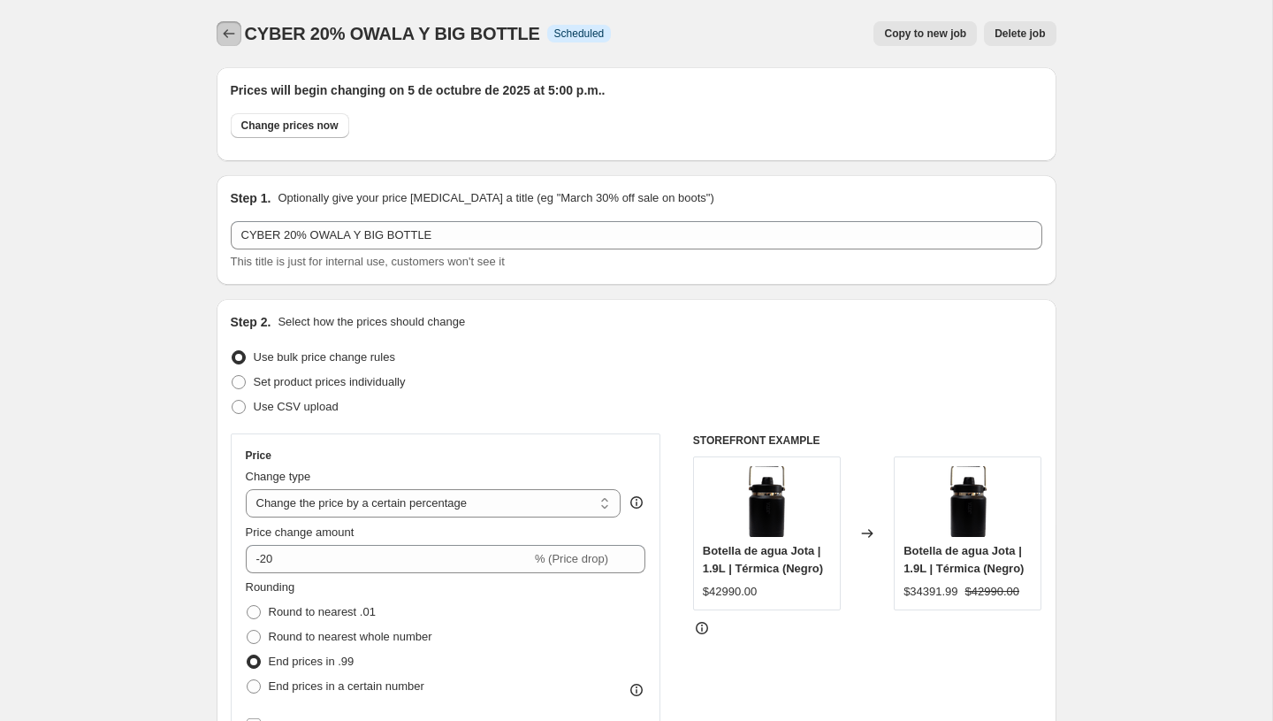
click at [230, 41] on icon "Price change jobs" at bounding box center [229, 34] width 18 height 18
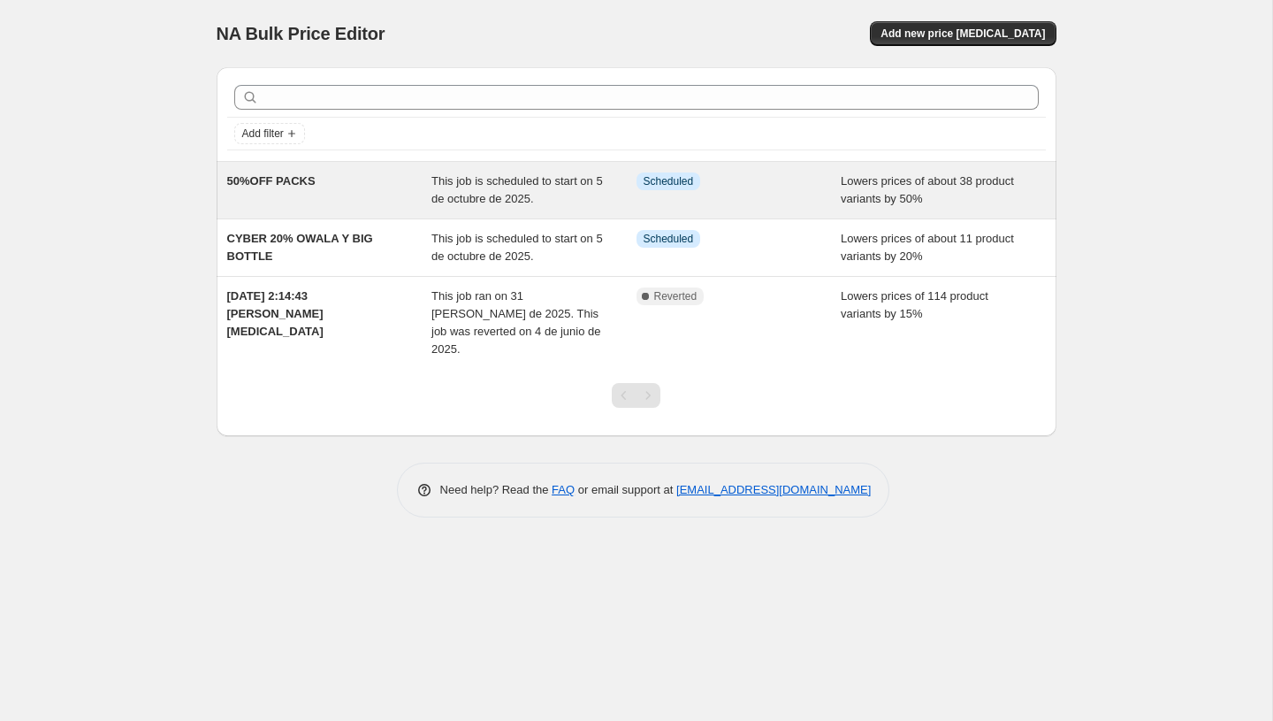
click at [332, 189] on div "50%OFF PACKS" at bounding box center [329, 189] width 205 height 35
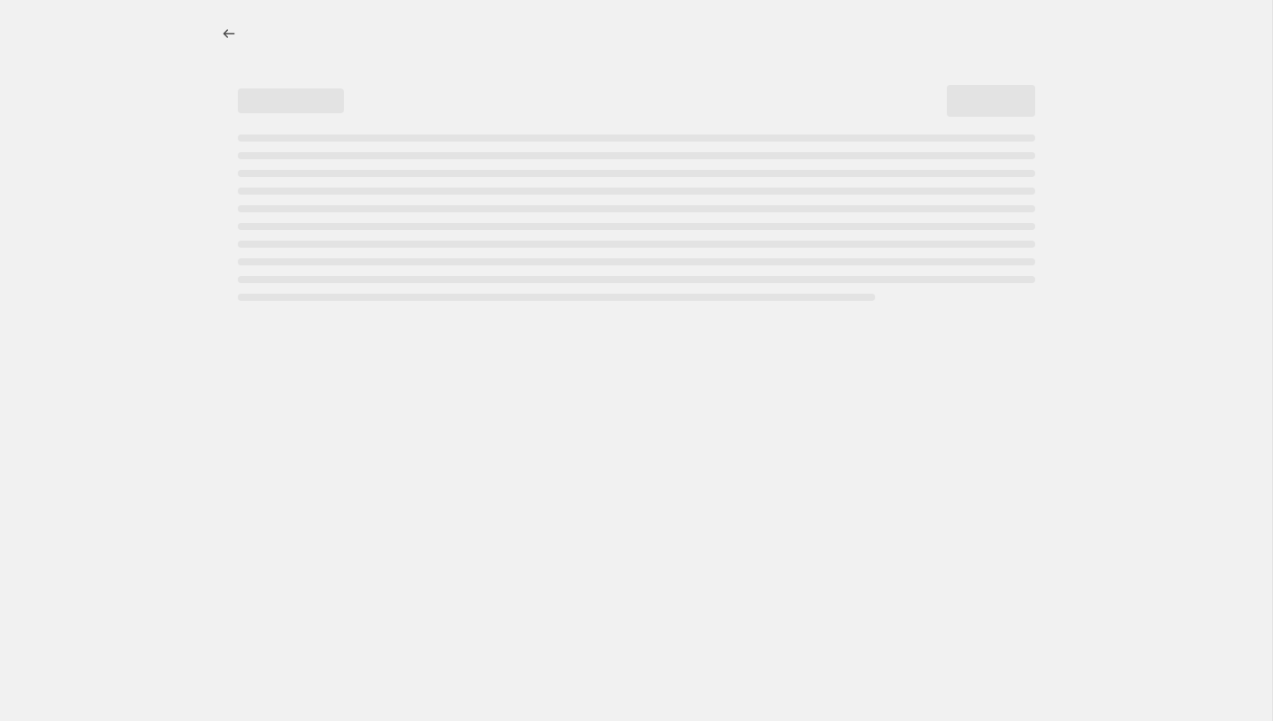
select select "percentage"
select select "collection"
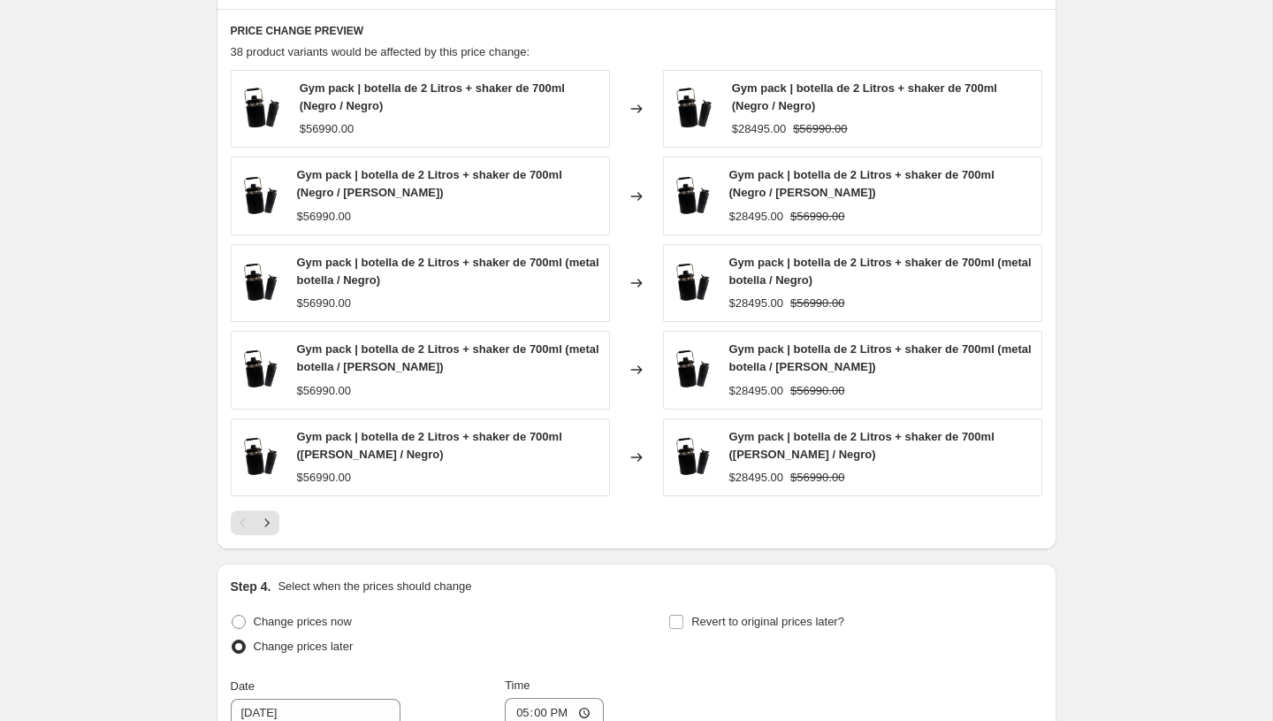
scroll to position [1277, 0]
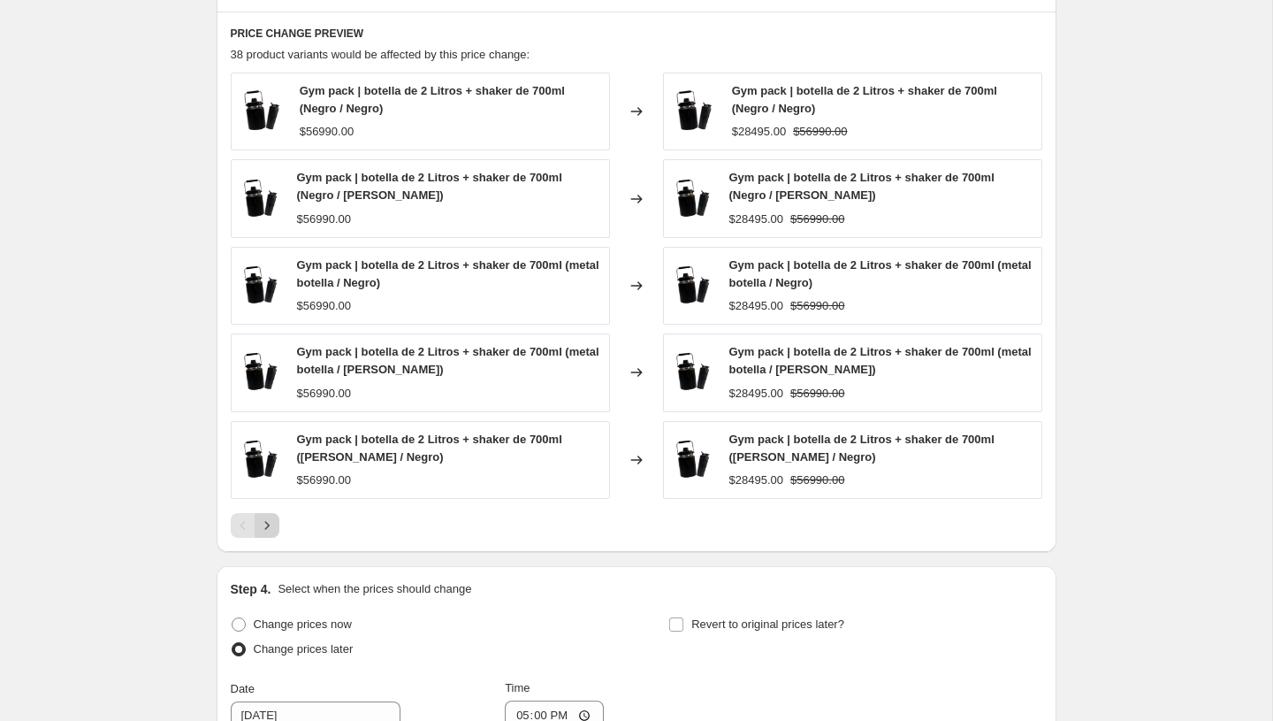
click at [272, 525] on icon "Next" at bounding box center [267, 525] width 18 height 18
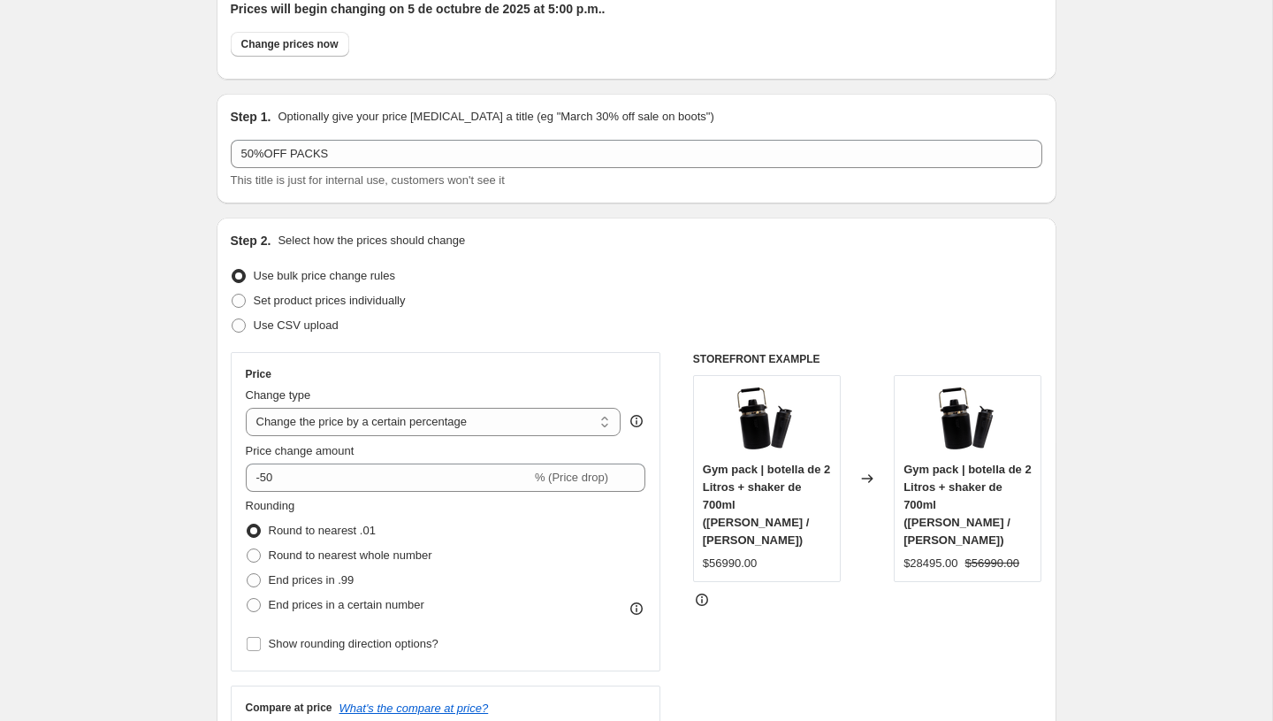
scroll to position [111, 0]
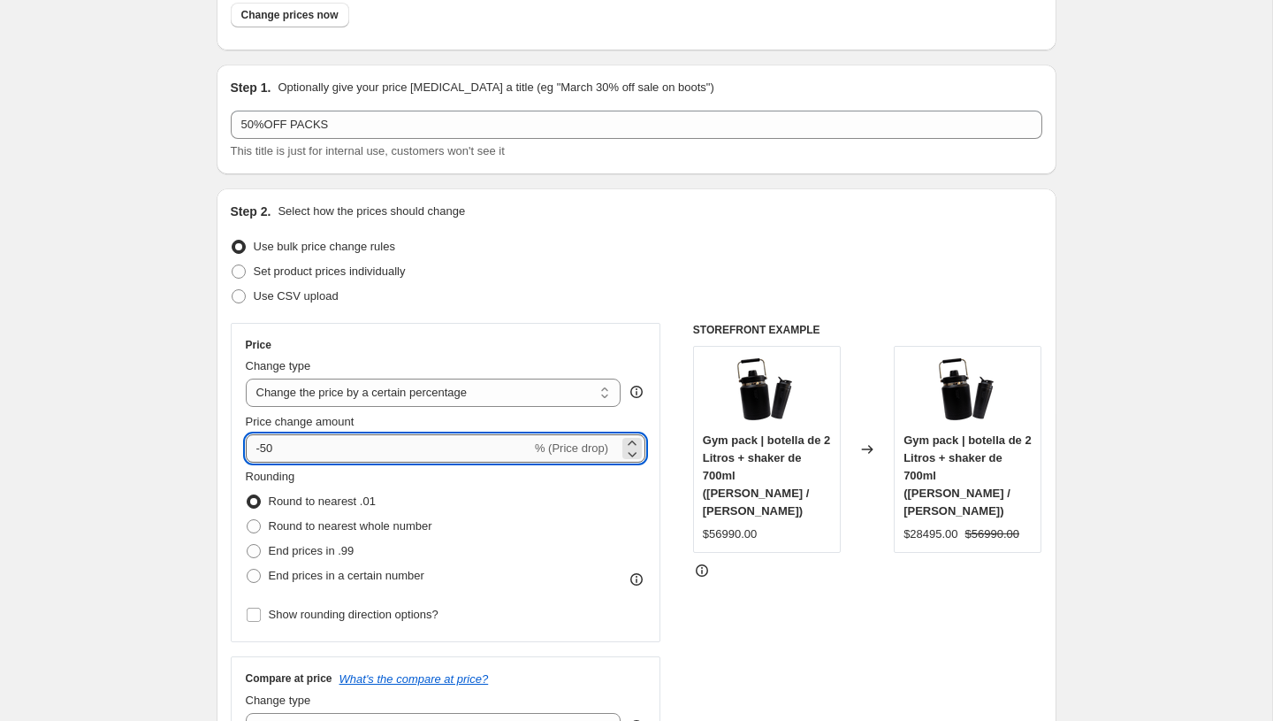
click at [271, 444] on input "-50" at bounding box center [389, 448] width 286 height 28
click at [808, 592] on div "STOREFRONT EXAMPLE Gym pack | botella de 2 Litros + shaker de 700ml (Blanco / R…" at bounding box center [867, 539] width 349 height 433
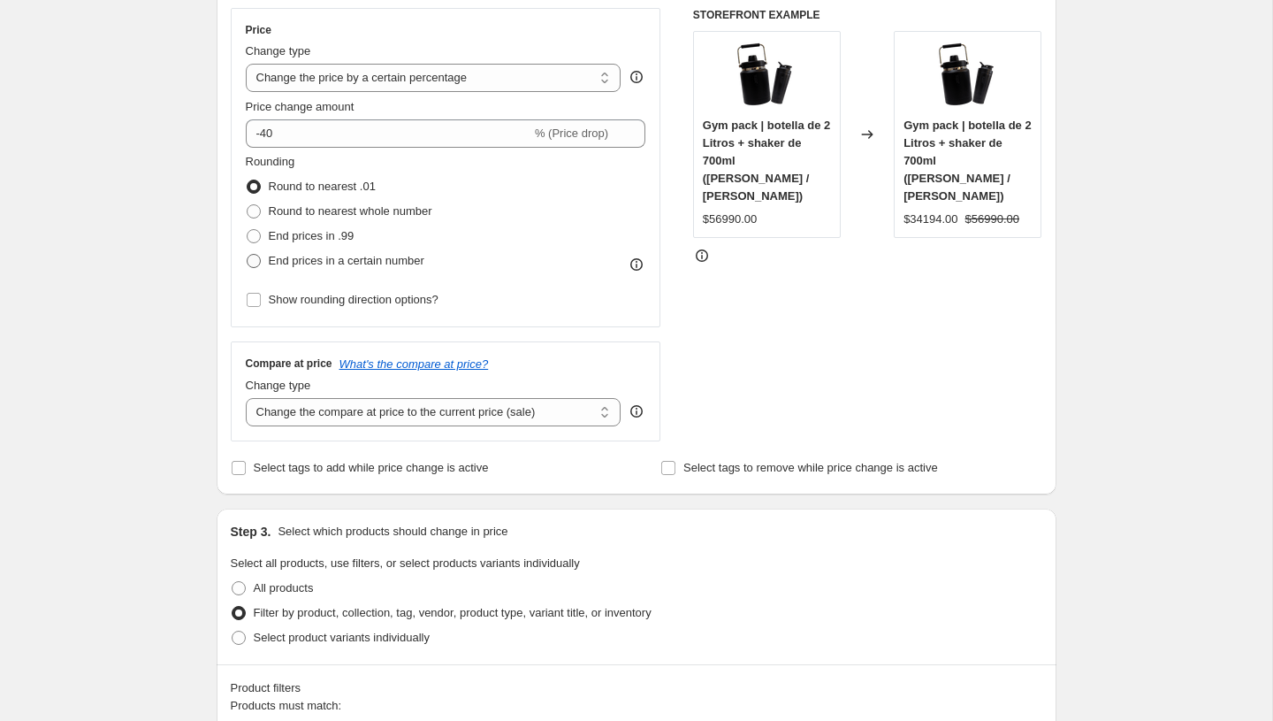
scroll to position [383, 0]
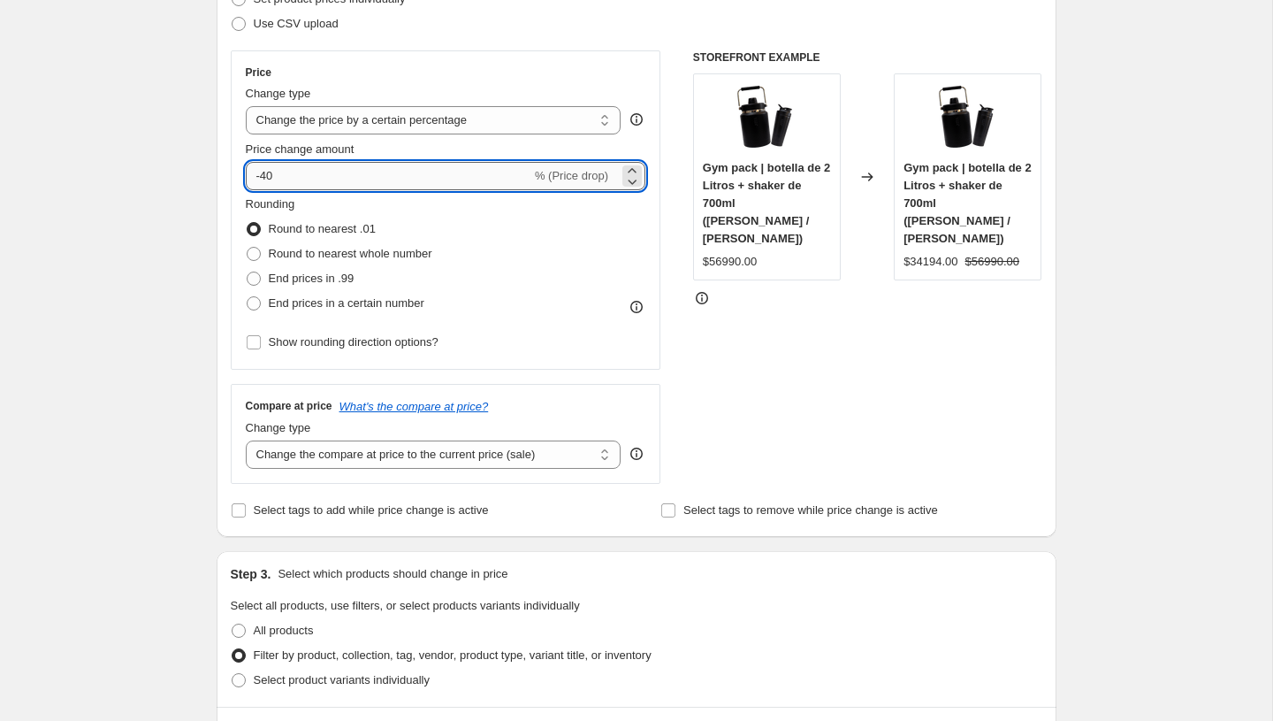
click at [270, 169] on input "-40" at bounding box center [389, 176] width 286 height 28
type input "-30"
click at [697, 309] on div "STOREFRONT EXAMPLE Gym pack | botella de 2 Litros + shaker de 700ml (Blanco / R…" at bounding box center [867, 266] width 349 height 433
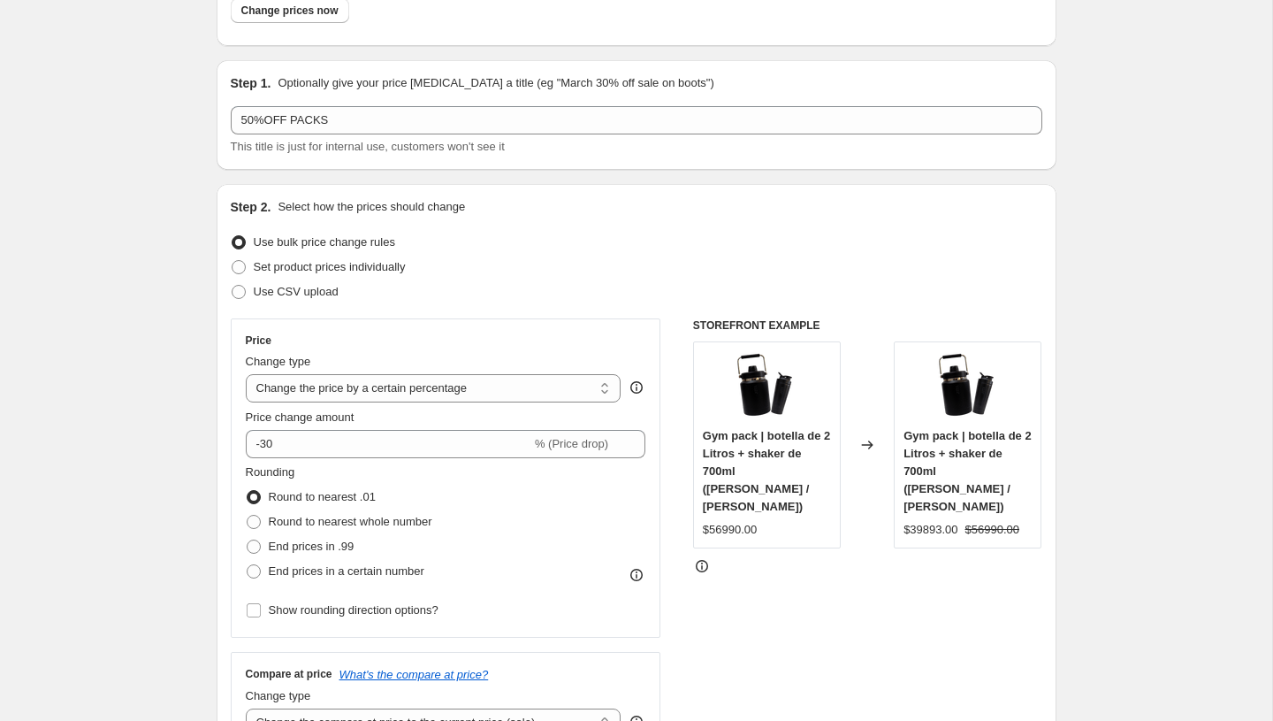
scroll to position [0, 0]
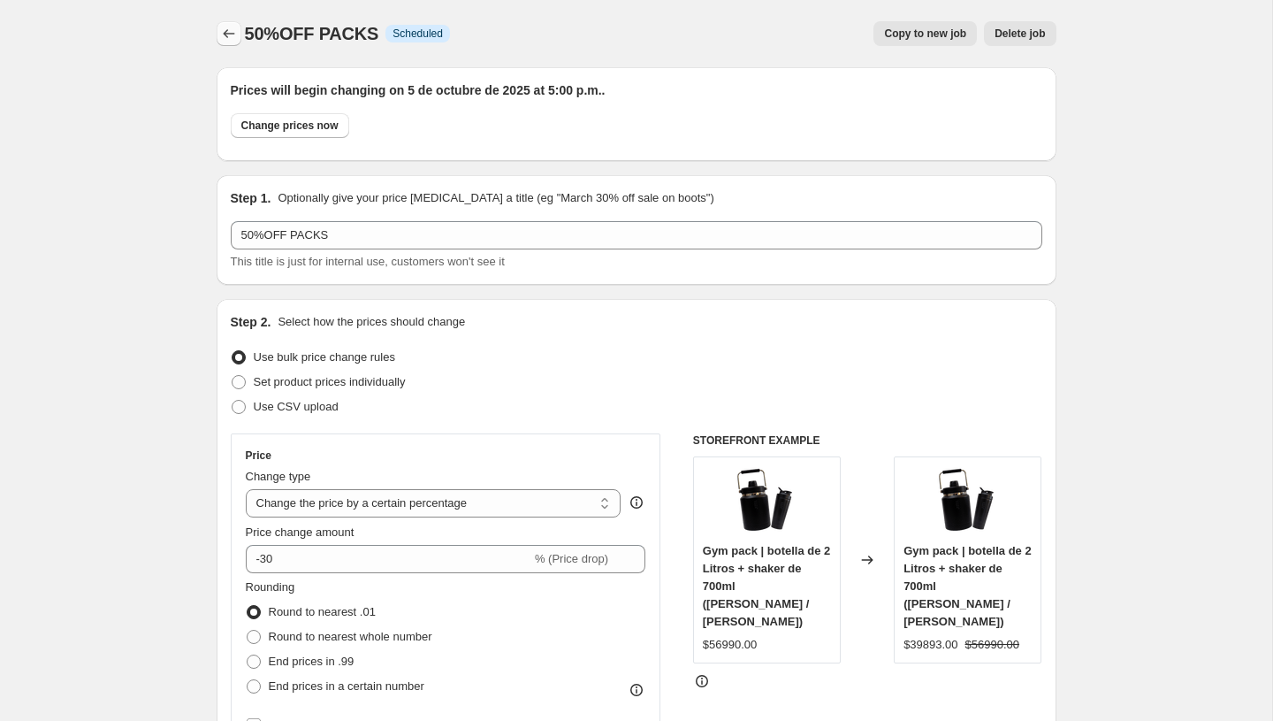
click at [230, 38] on icon "Price change jobs" at bounding box center [229, 34] width 18 height 18
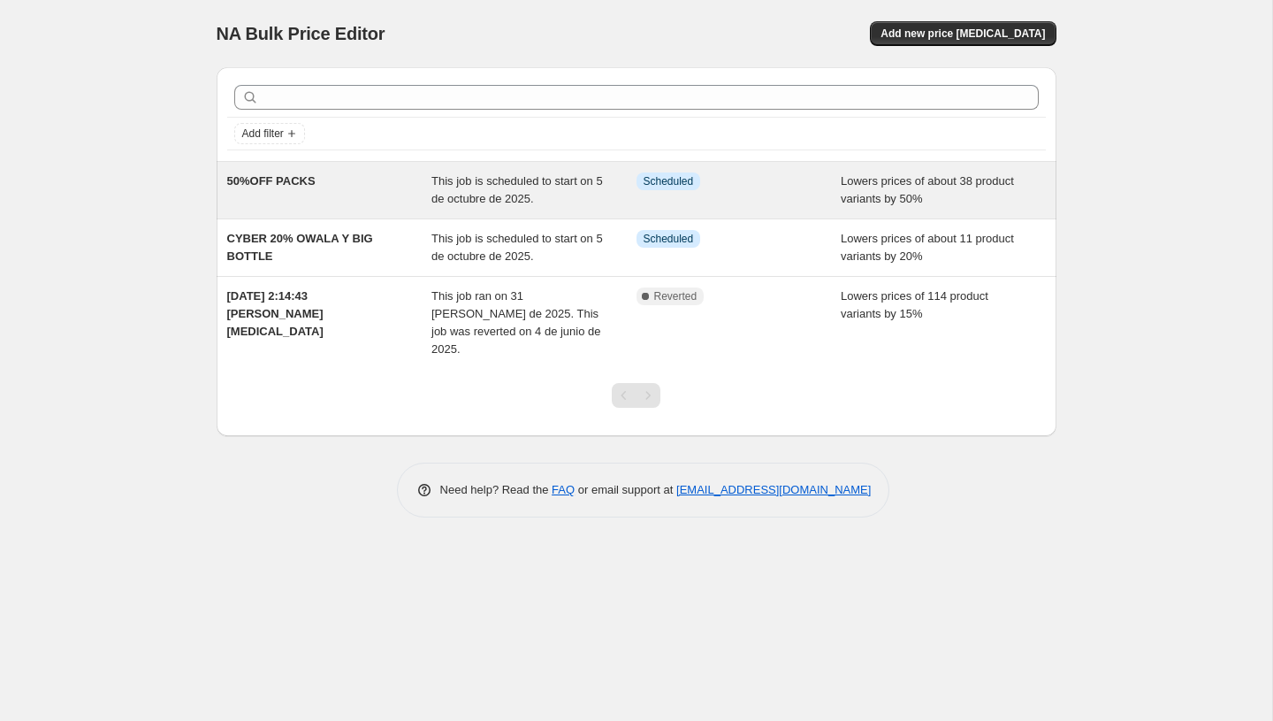
click at [558, 201] on div "This job is scheduled to start on 5 de octubre de 2025." at bounding box center [533, 189] width 205 height 35
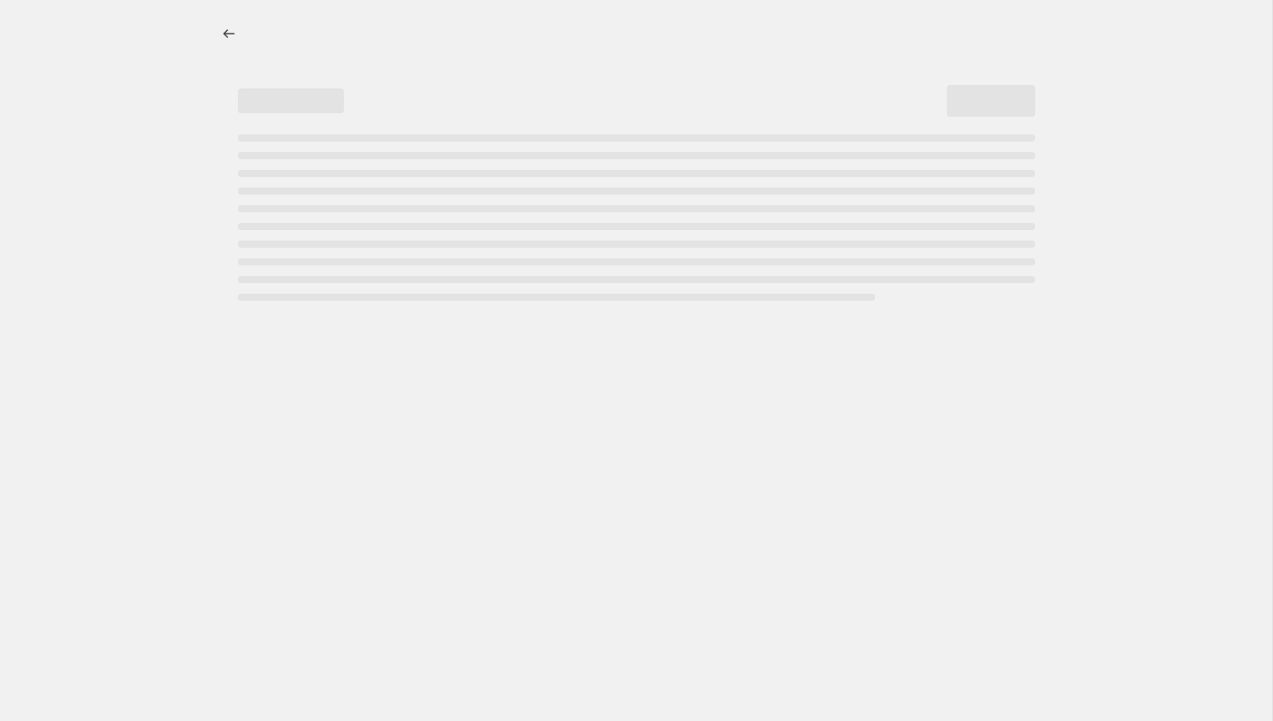
select select "percentage"
select select "collection"
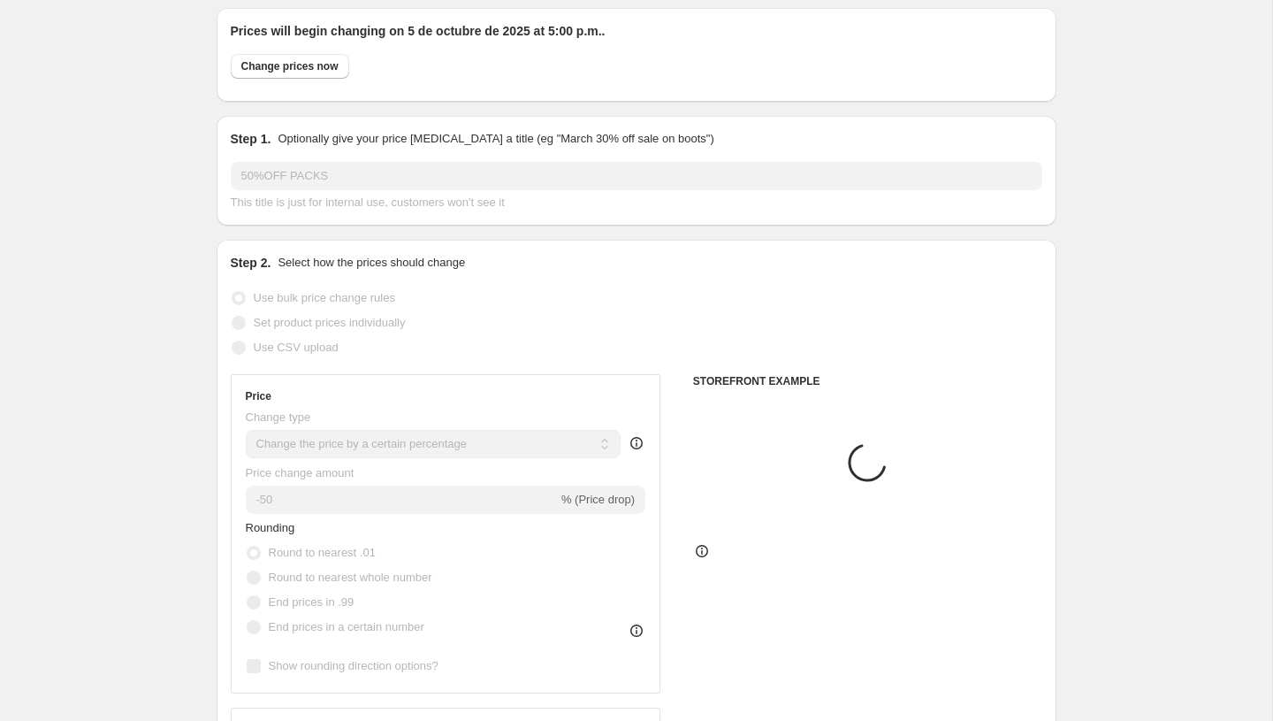
scroll to position [186, 0]
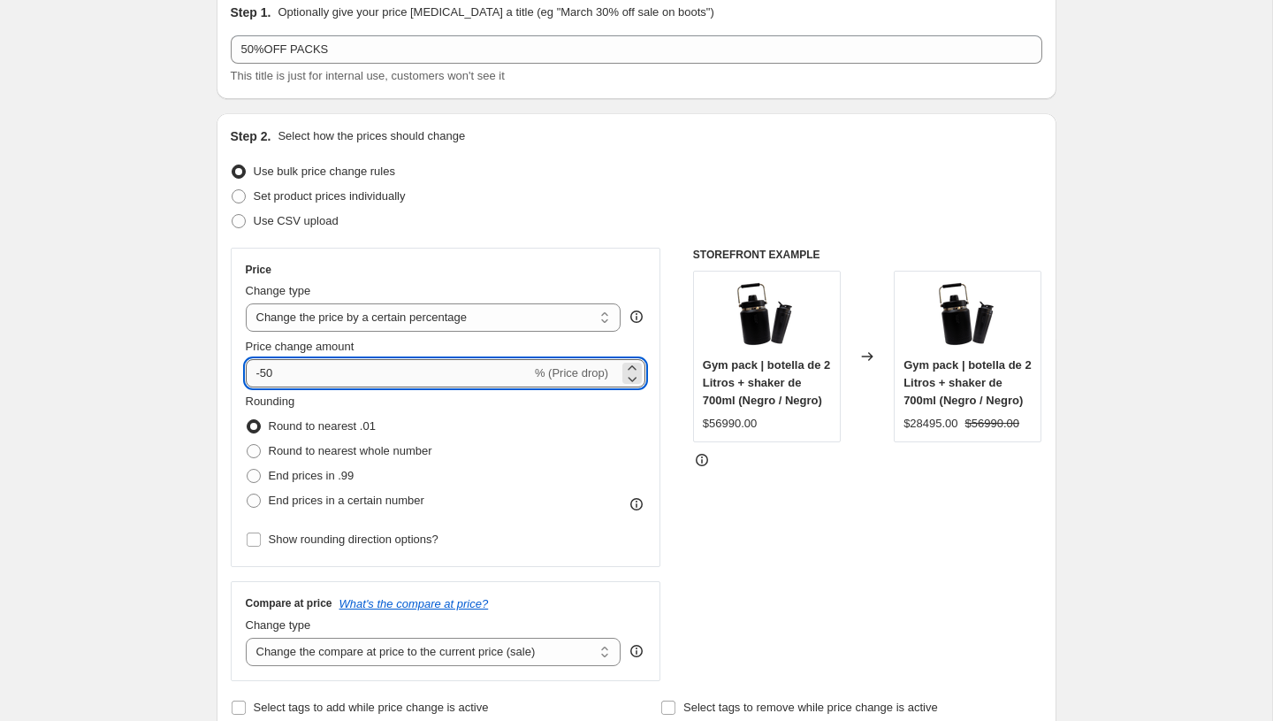
click at [263, 371] on input "-50" at bounding box center [389, 373] width 286 height 28
click at [269, 372] on input "-50" at bounding box center [389, 373] width 286 height 28
type input "-30"
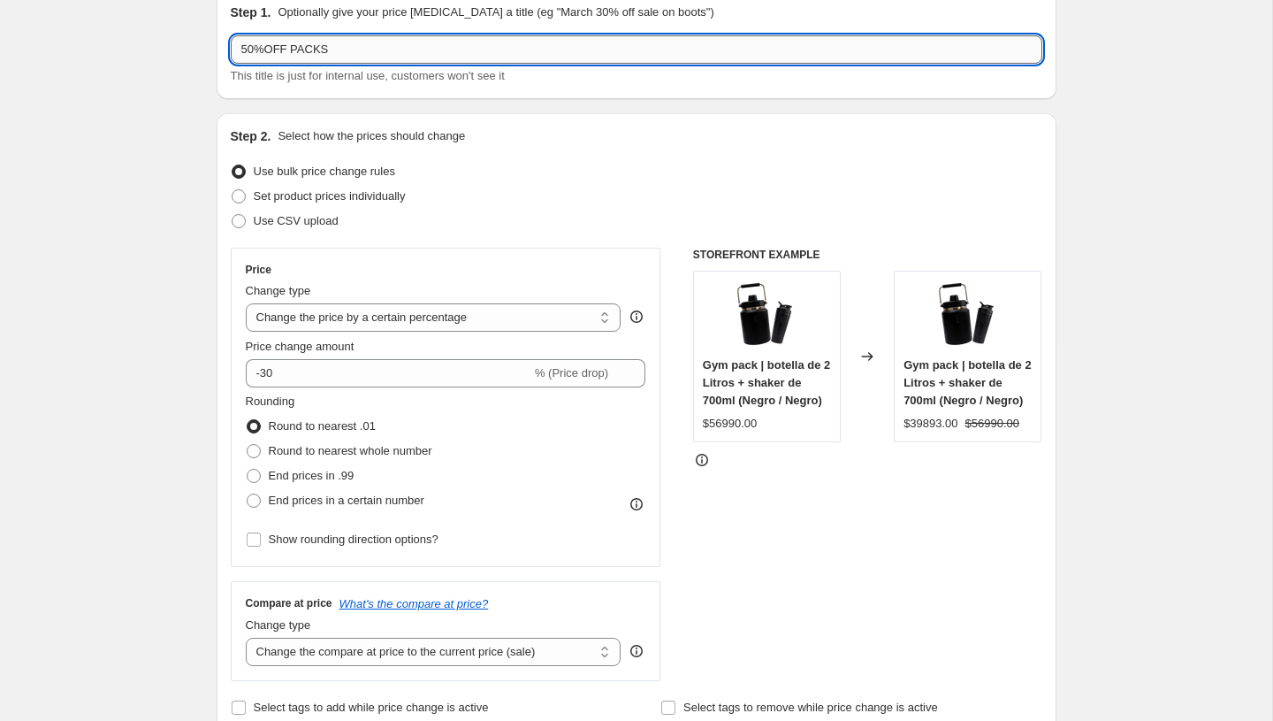
click at [251, 54] on input "50%OFF PACKS" at bounding box center [637, 49] width 812 height 28
type input "30%OFF PACKS"
click at [591, 135] on div "Step 2. Select how the prices should change" at bounding box center [637, 136] width 812 height 18
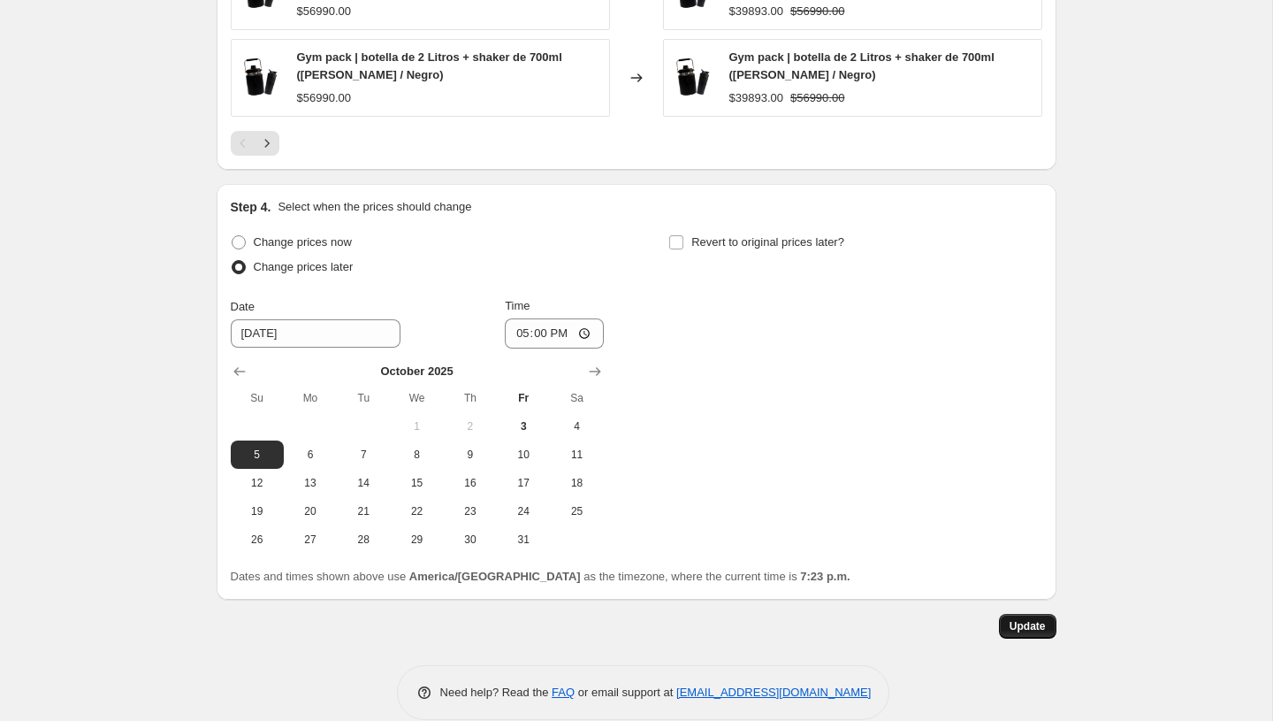
scroll to position [1684, 0]
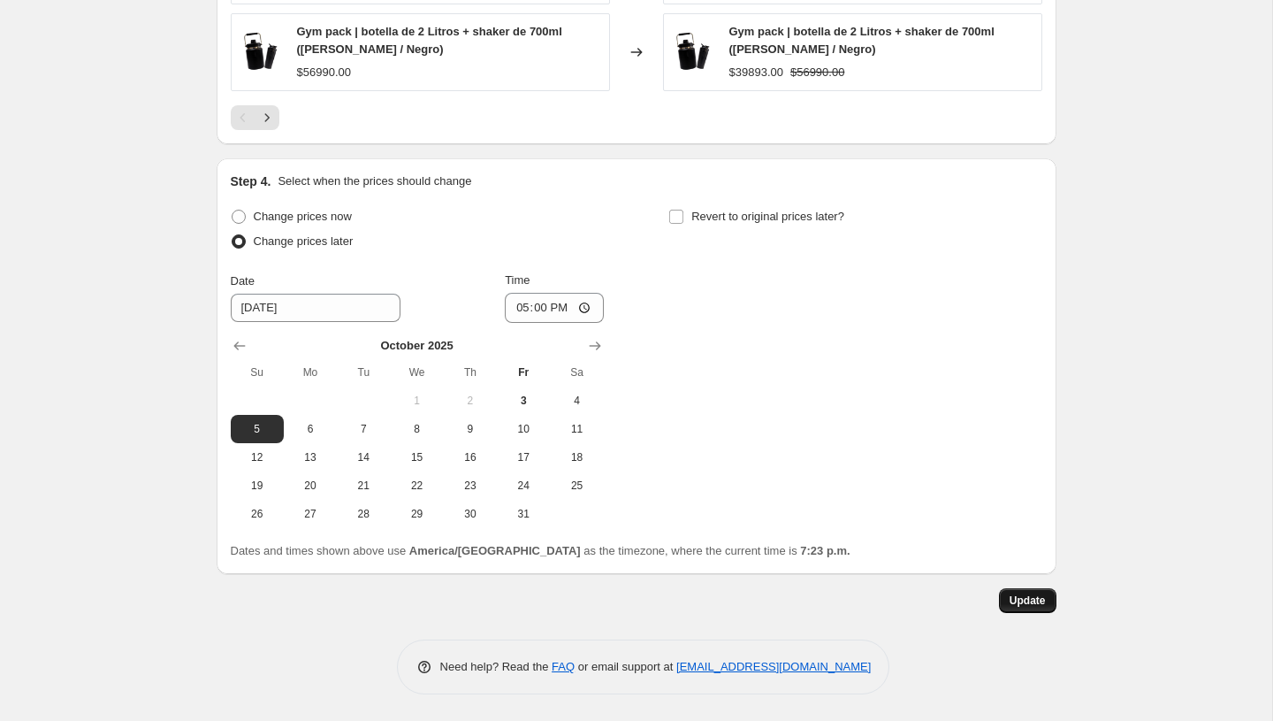
click at [1015, 612] on button "Update" at bounding box center [1027, 600] width 57 height 25
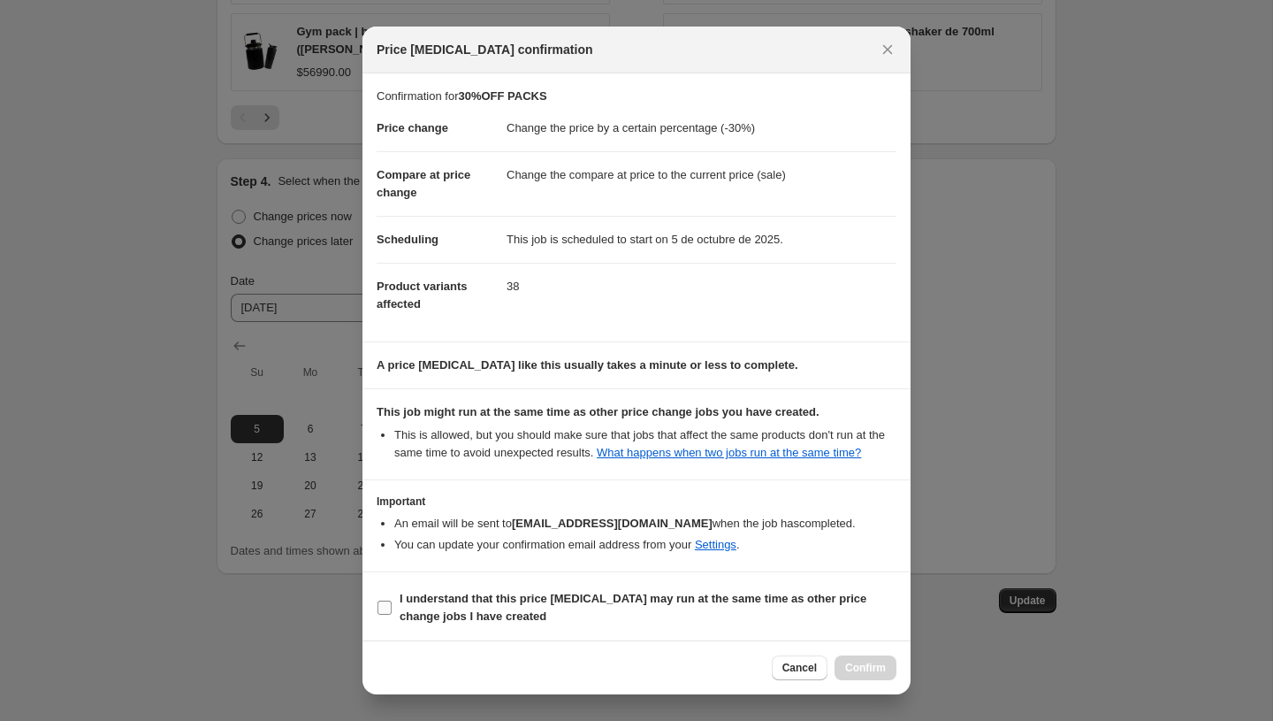
click at [382, 615] on input "I understand that this price change job may run at the same time as other price…" at bounding box center [385, 607] width 14 height 14
checkbox input "true"
click at [868, 670] on span "Confirm" at bounding box center [865, 668] width 41 height 14
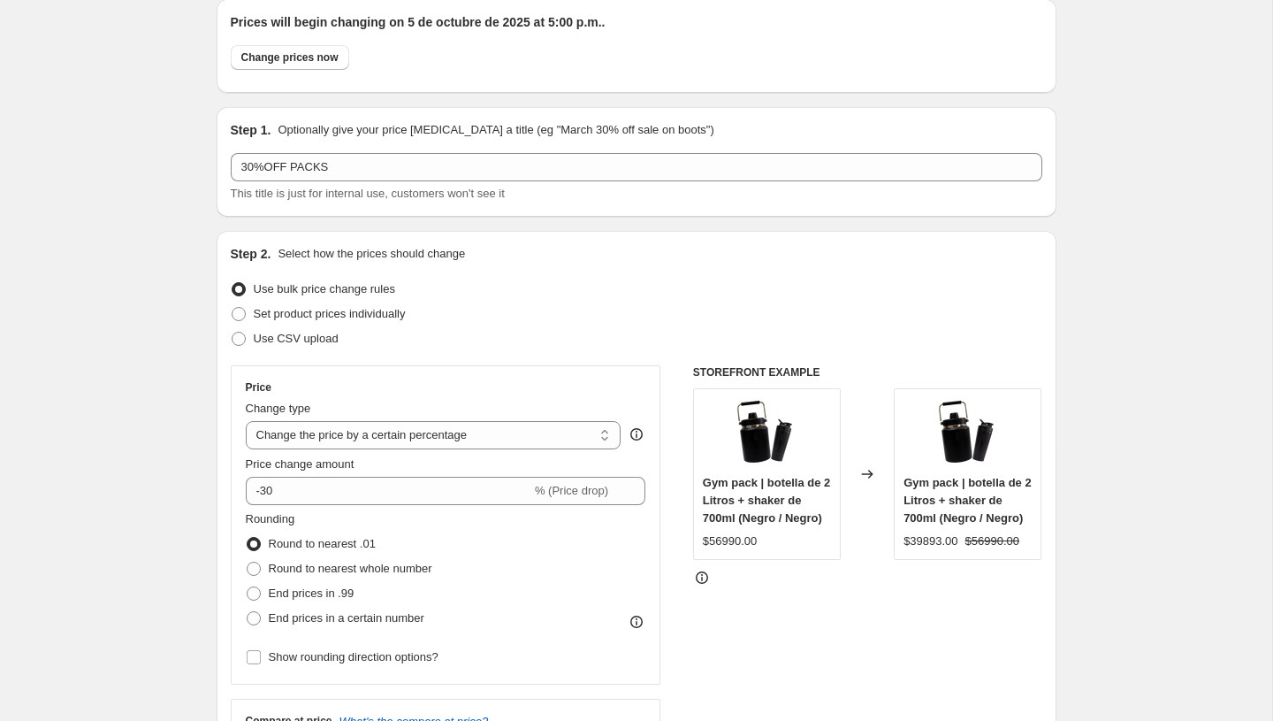
scroll to position [0, 0]
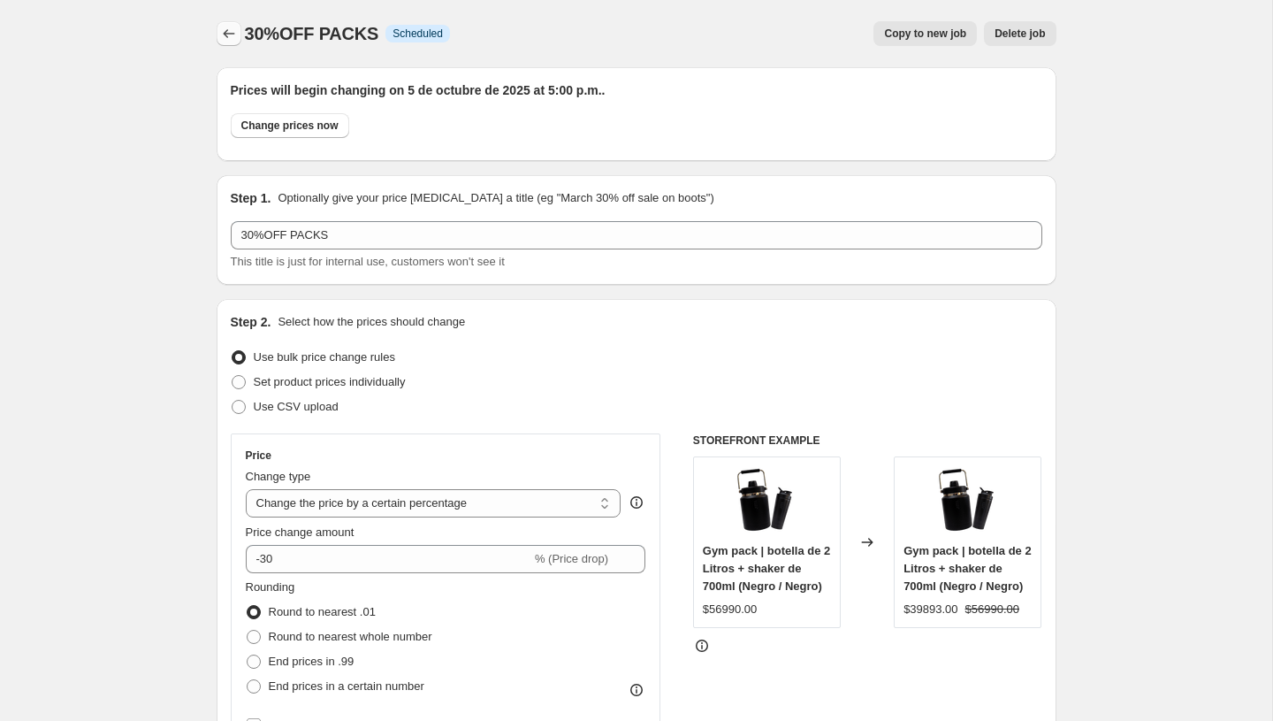
click at [230, 41] on icon "Price change jobs" at bounding box center [229, 34] width 18 height 18
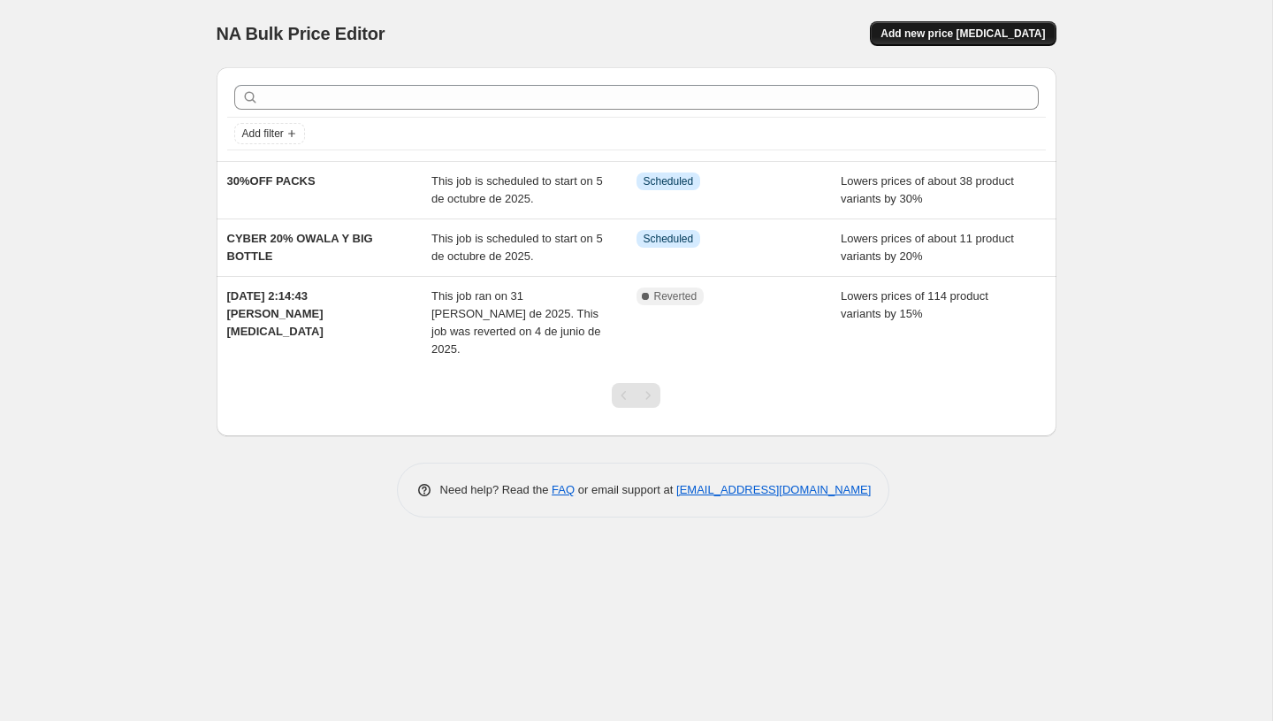
click at [1021, 31] on span "Add new price [MEDICAL_DATA]" at bounding box center [963, 34] width 164 height 14
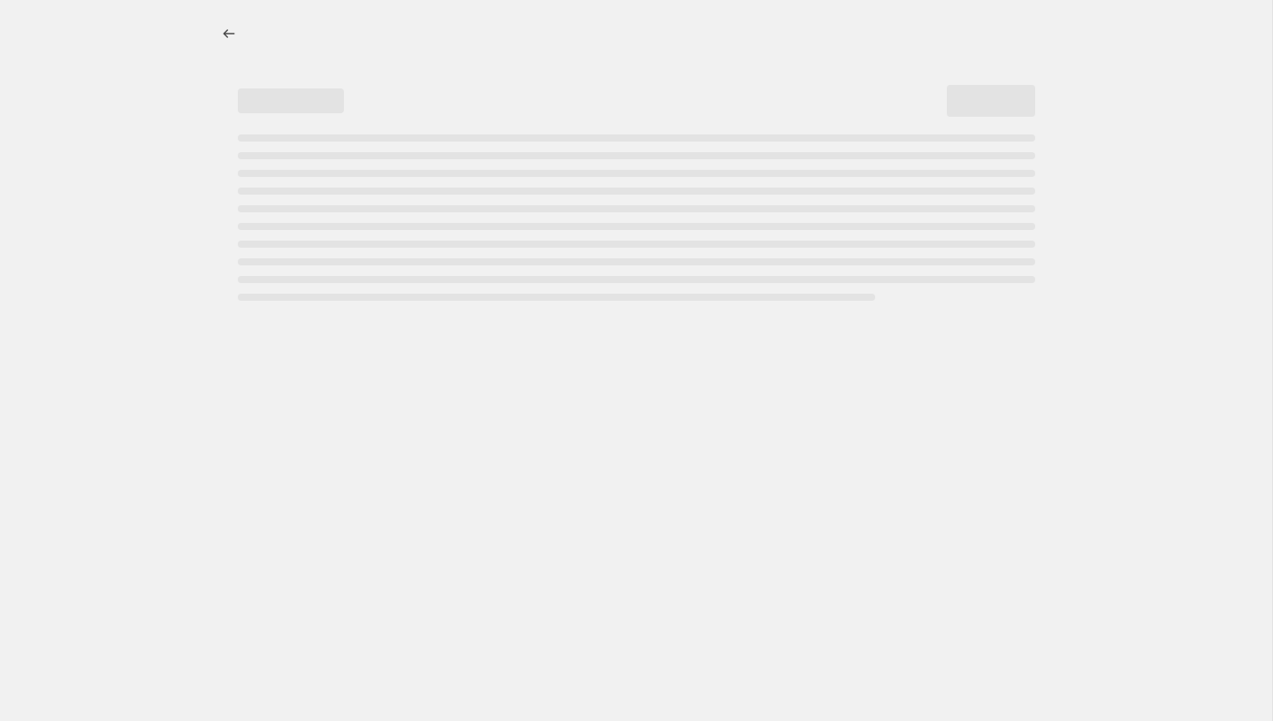
select select "percentage"
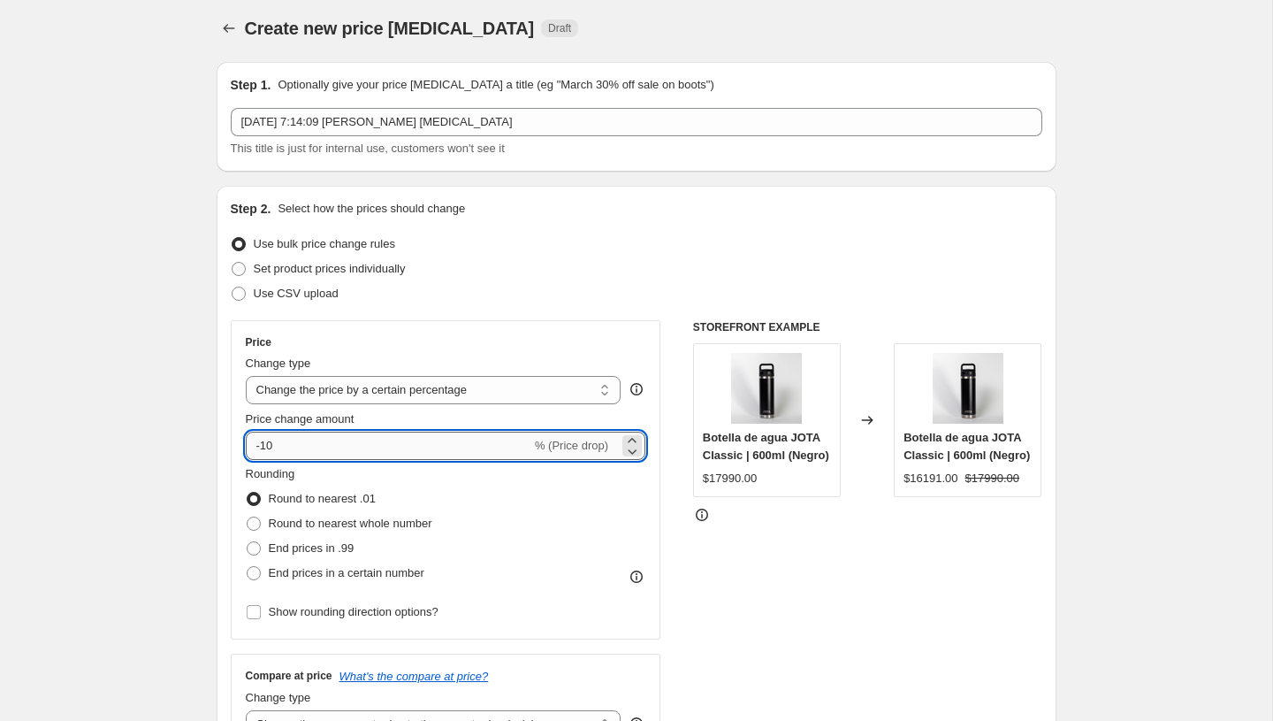
click at [286, 451] on input "-10" at bounding box center [389, 445] width 286 height 28
type input "-9"
type input "30"
click at [233, 31] on icon "Price change jobs" at bounding box center [229, 29] width 18 height 18
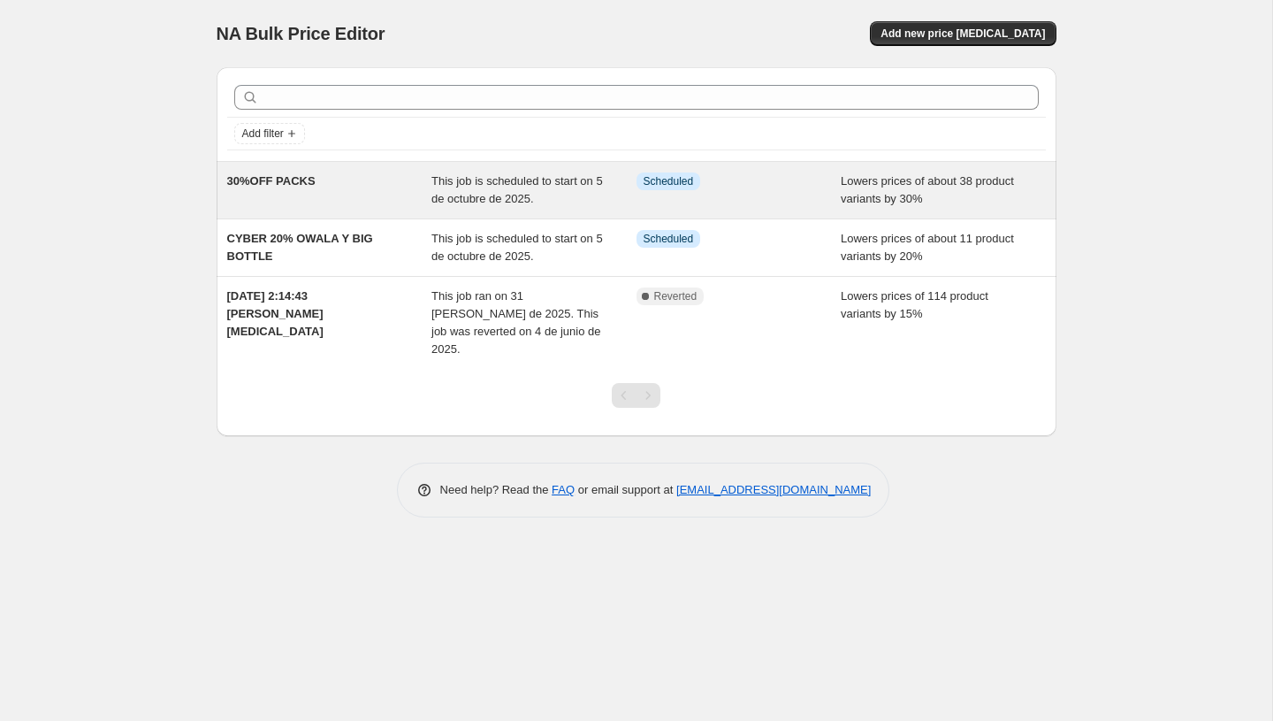
click at [530, 190] on div "This job is scheduled to start on 5 de octubre de 2025." at bounding box center [533, 189] width 205 height 35
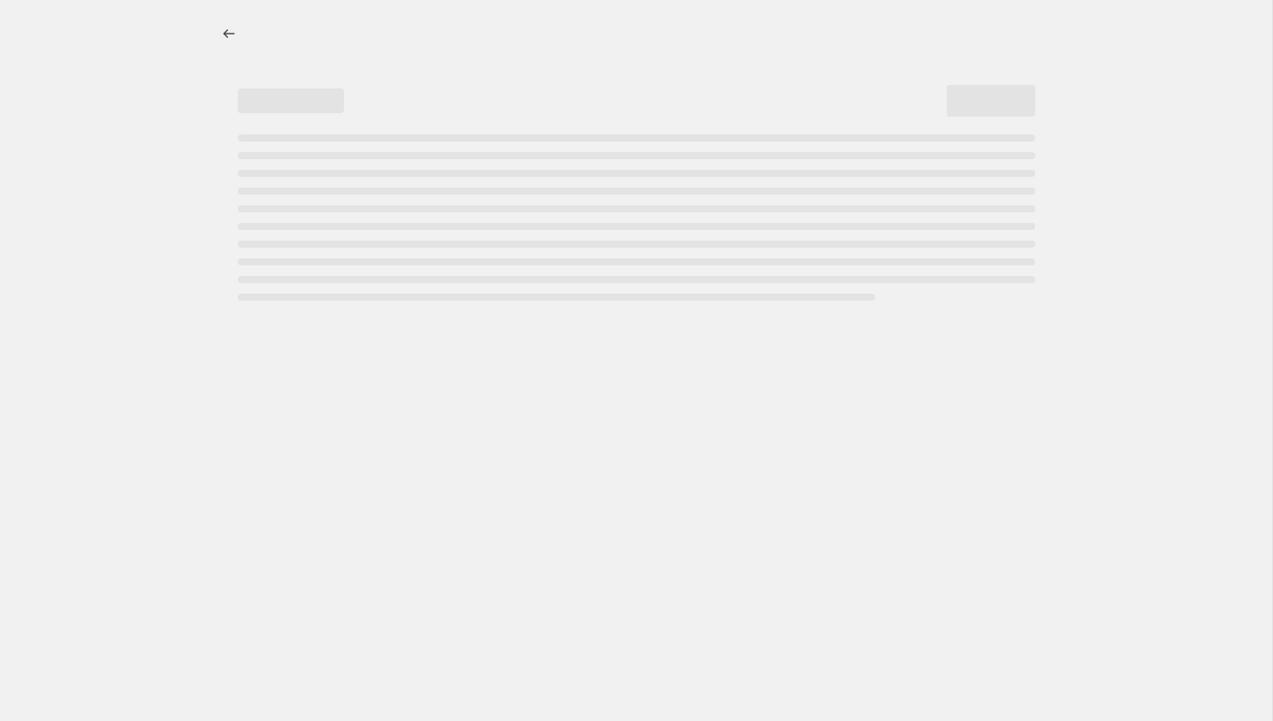
select select "percentage"
select select "collection"
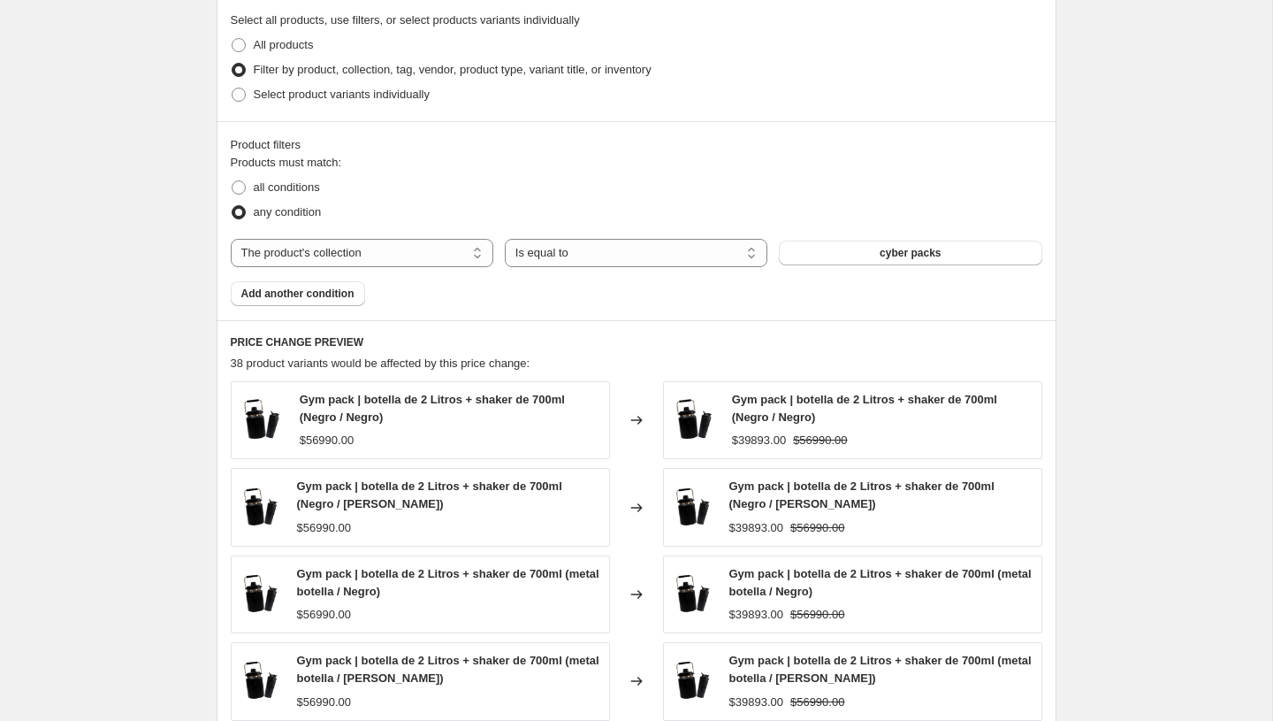
scroll to position [965, 0]
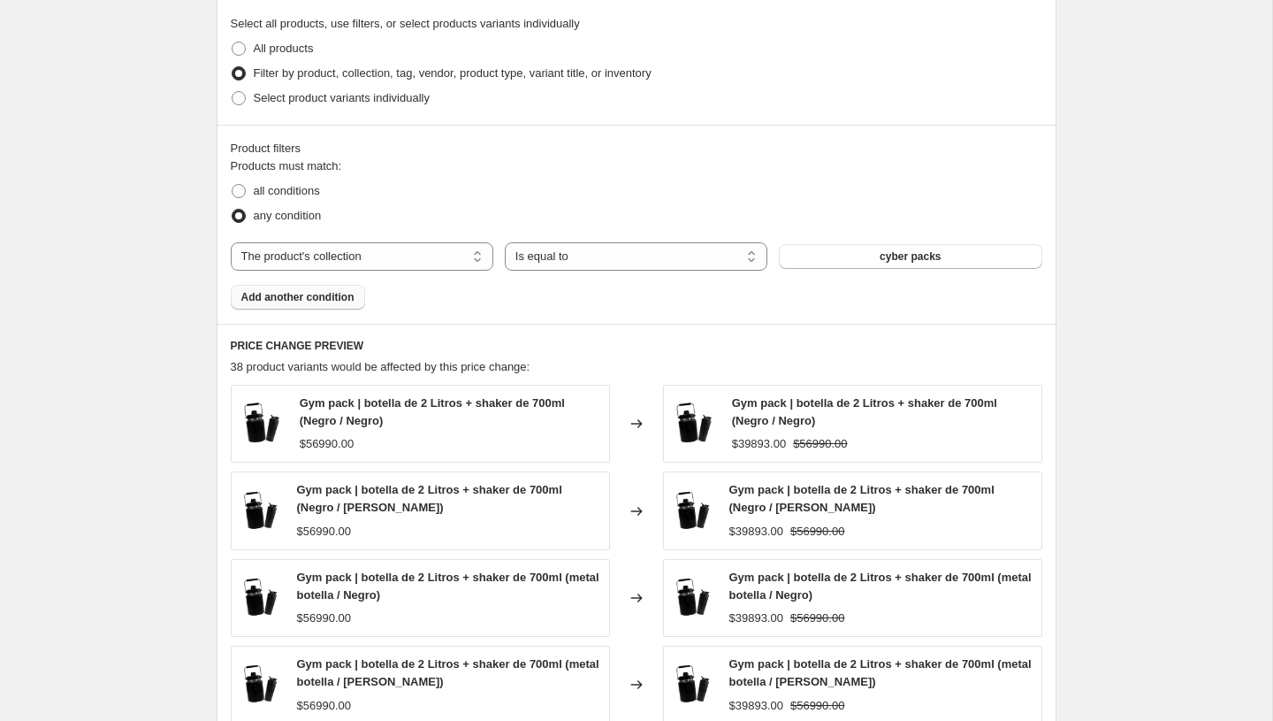
click at [286, 296] on span "Add another condition" at bounding box center [297, 297] width 113 height 14
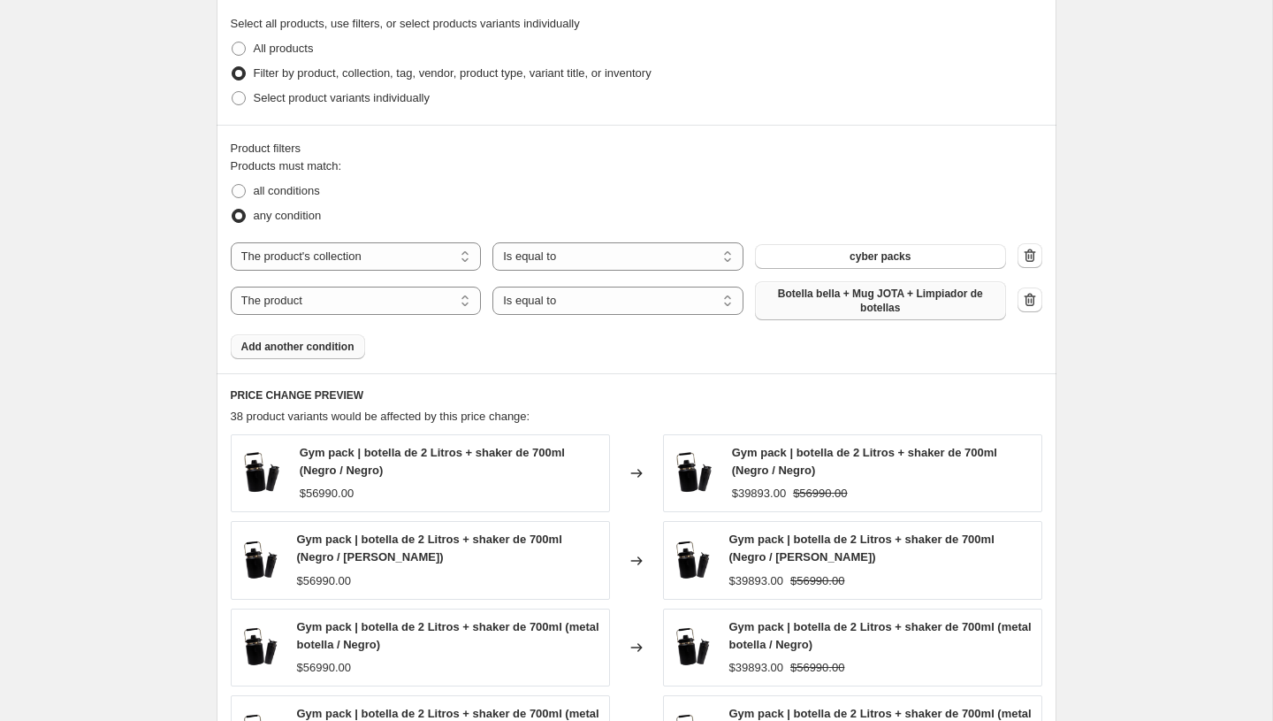
click at [927, 309] on span "Botella bella + Mug JOTA + Limpiador de botellas" at bounding box center [881, 300] width 230 height 28
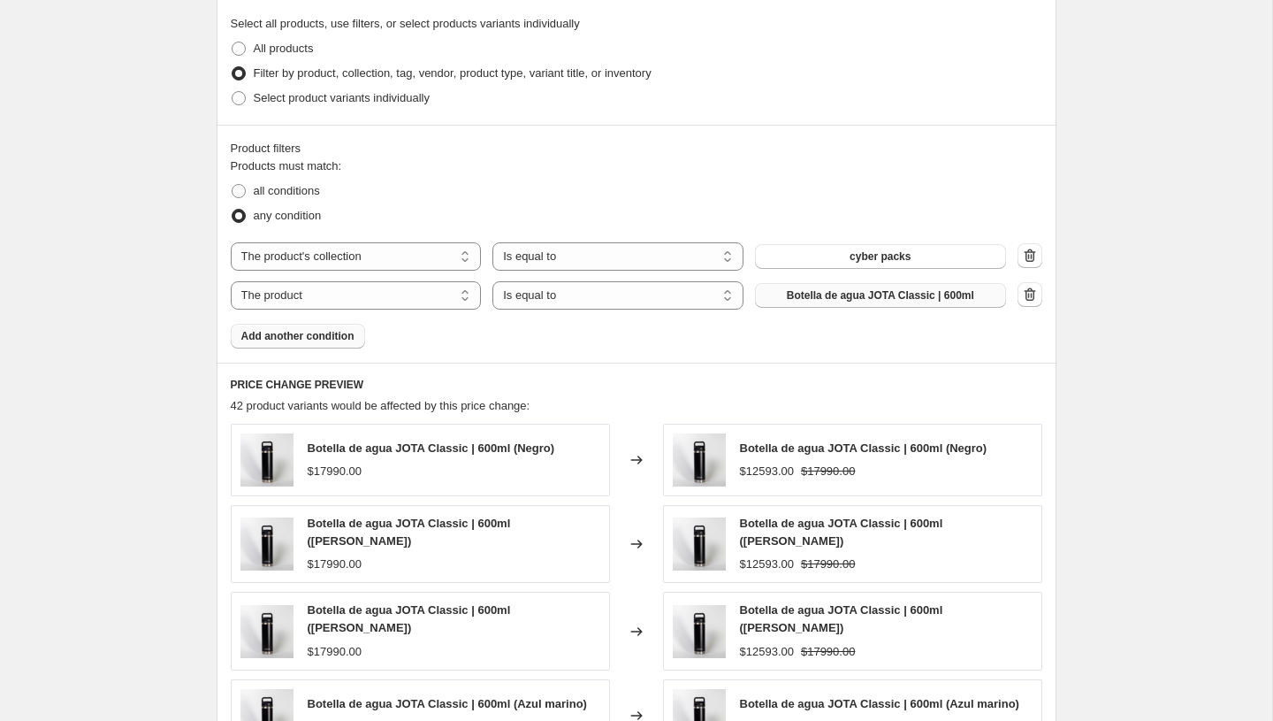
click at [288, 344] on button "Add another condition" at bounding box center [298, 336] width 134 height 25
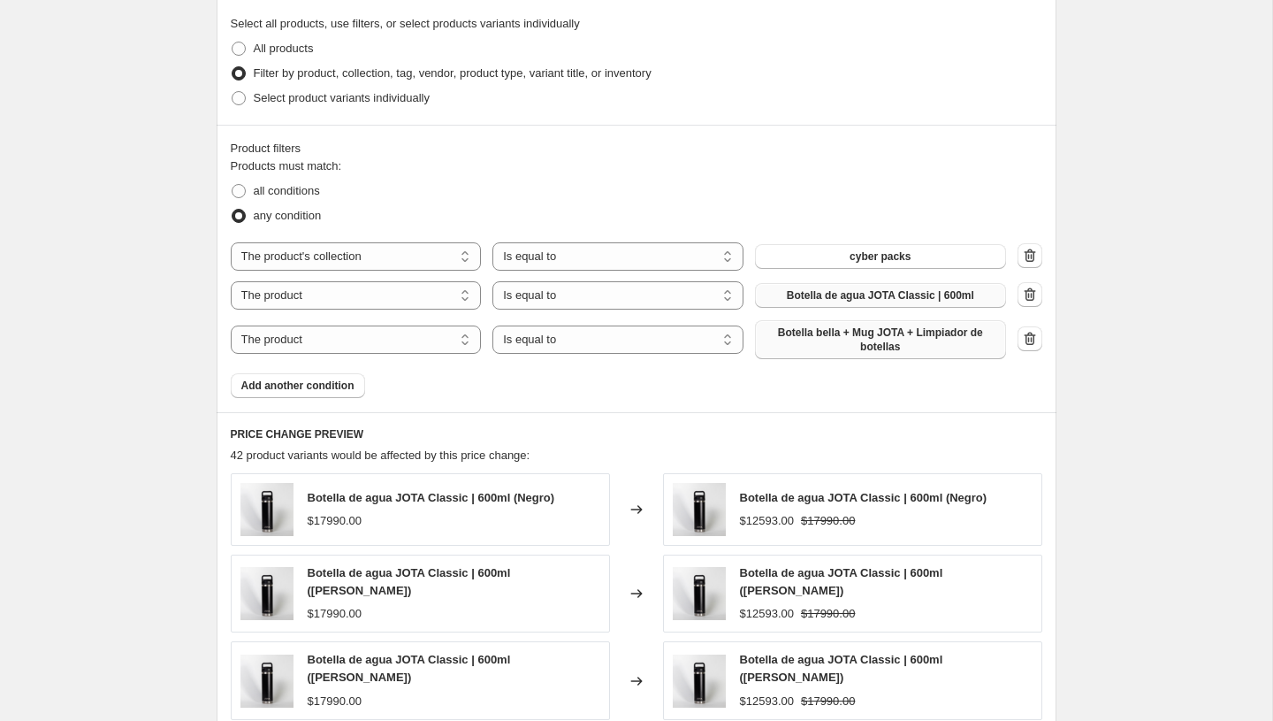
click at [896, 326] on span "Botella bella + Mug JOTA + Limpiador de botellas" at bounding box center [881, 339] width 230 height 28
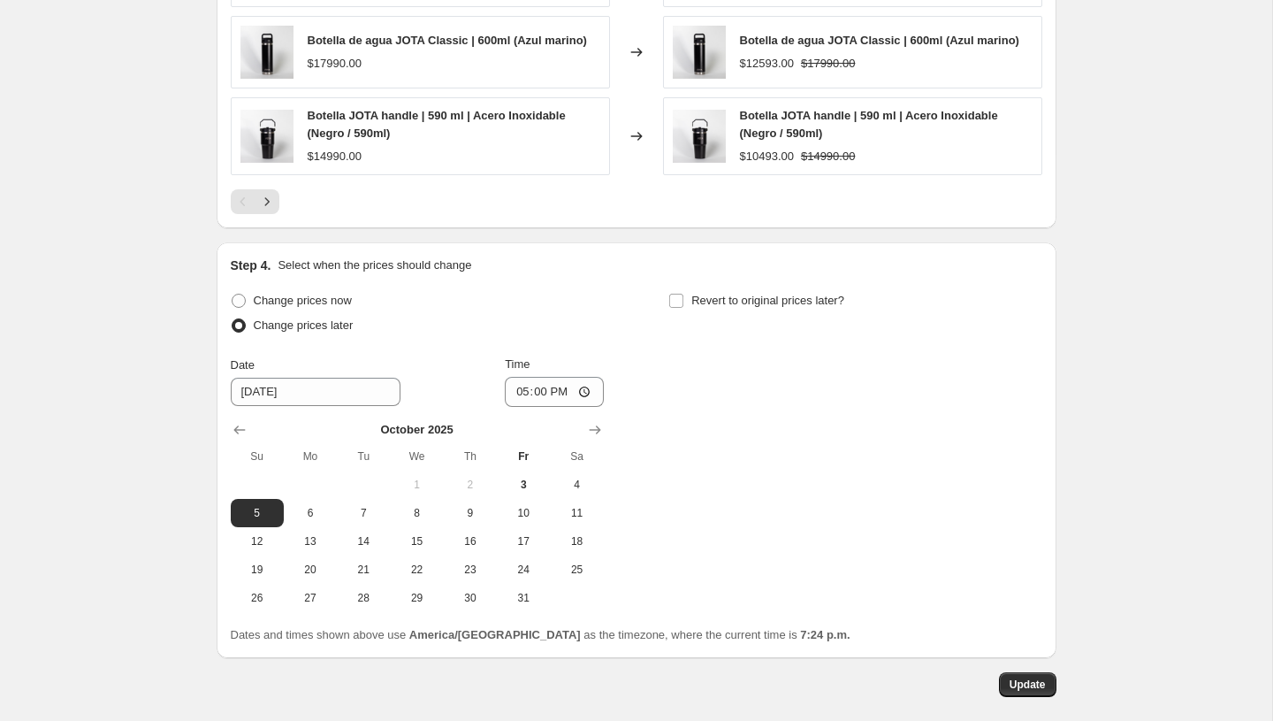
scroll to position [1750, 0]
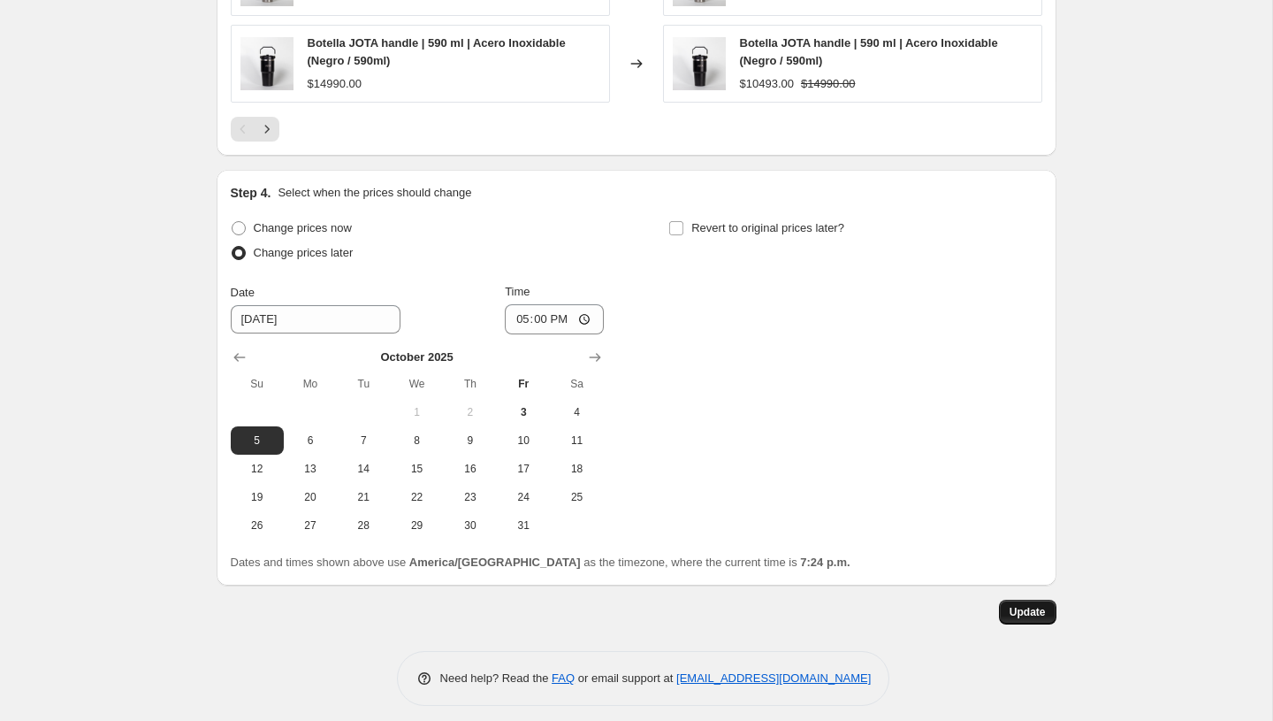
click at [1041, 605] on span "Update" at bounding box center [1028, 612] width 36 height 14
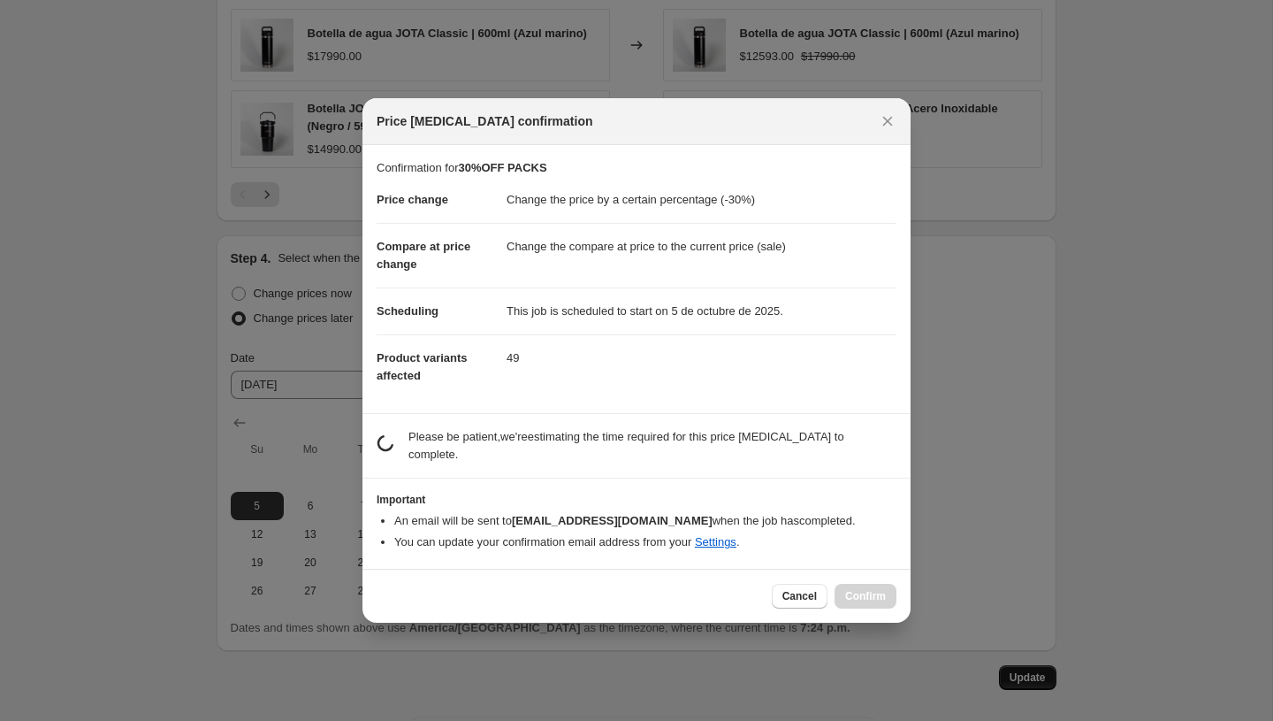
scroll to position [0, 0]
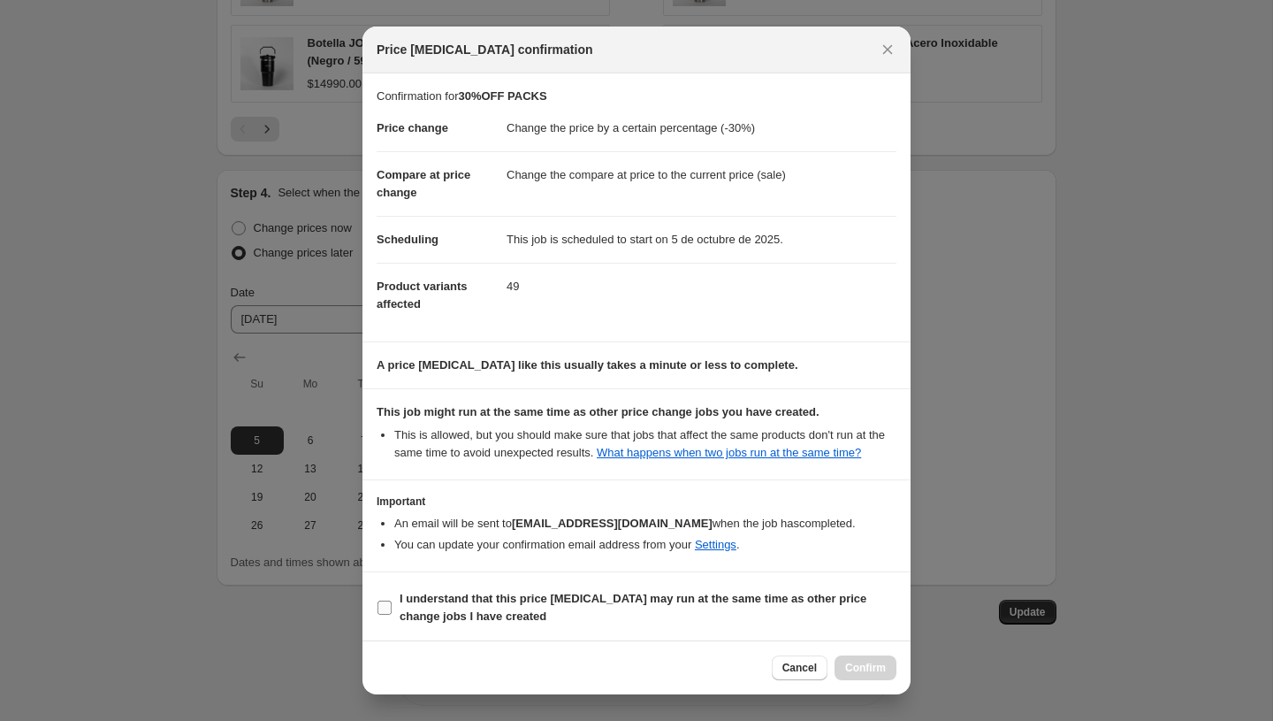
drag, startPoint x: 386, startPoint y: 622, endPoint x: 402, endPoint y: 622, distance: 15.9
click at [386, 615] on input "I understand that this price change job may run at the same time as other price…" at bounding box center [385, 607] width 14 height 14
checkbox input "true"
click at [844, 664] on button "Confirm" at bounding box center [866, 667] width 62 height 25
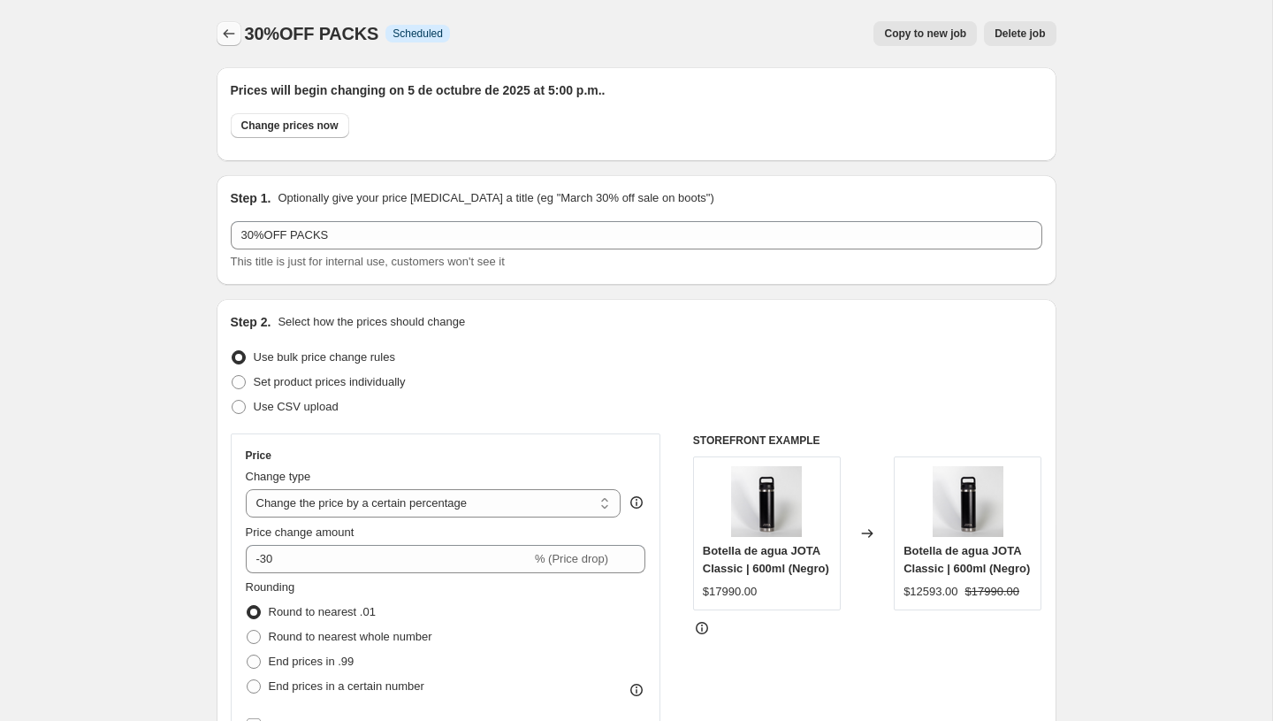
click at [234, 33] on icon "Price change jobs" at bounding box center [229, 34] width 18 height 18
